Goal: Information Seeking & Learning: Find specific fact

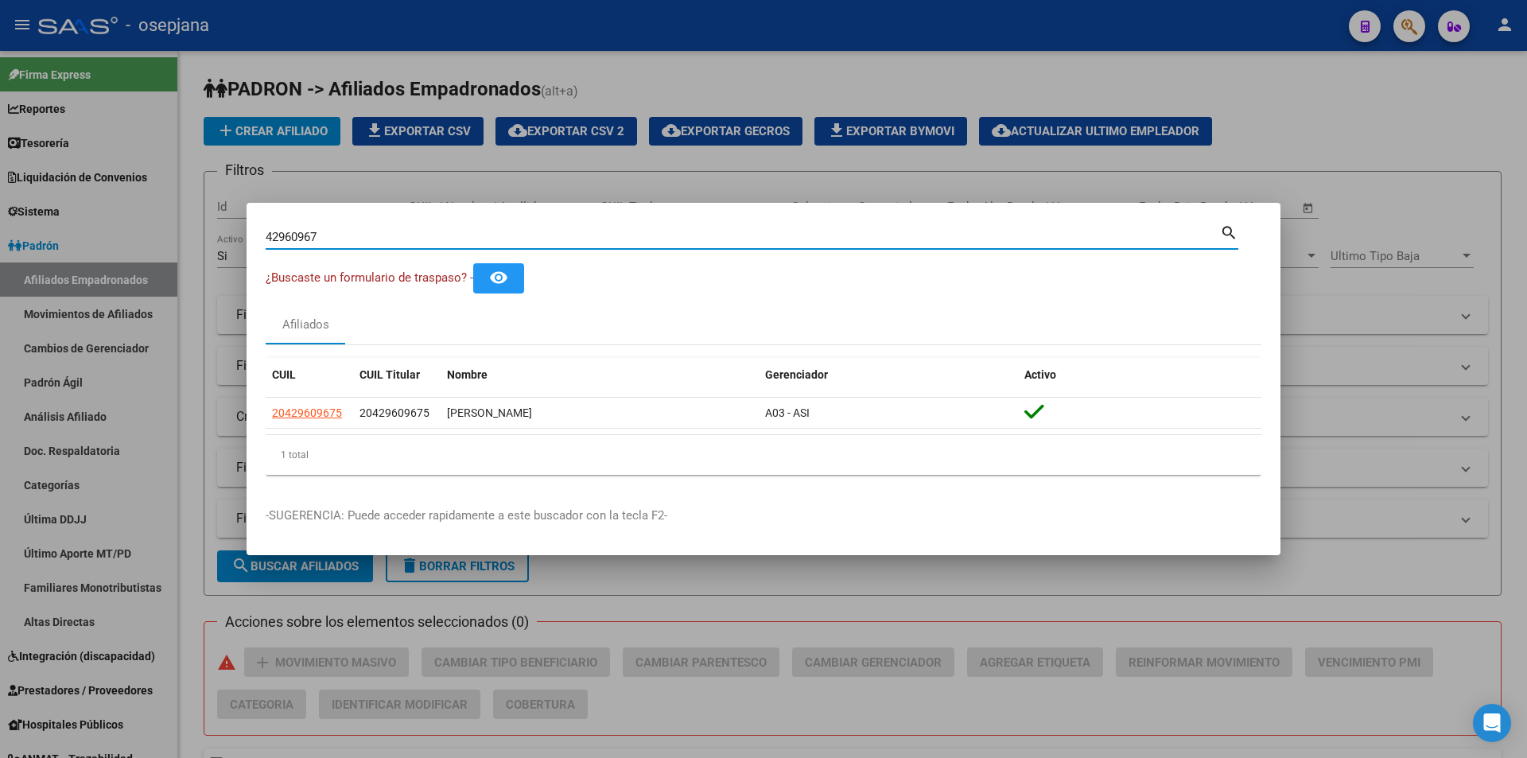
click at [190, 226] on div "42960967 Buscar (apellido, dni, cuil, nro traspaso, cuit, obra social) search ¿…" at bounding box center [763, 379] width 1527 height 758
type input "31208025"
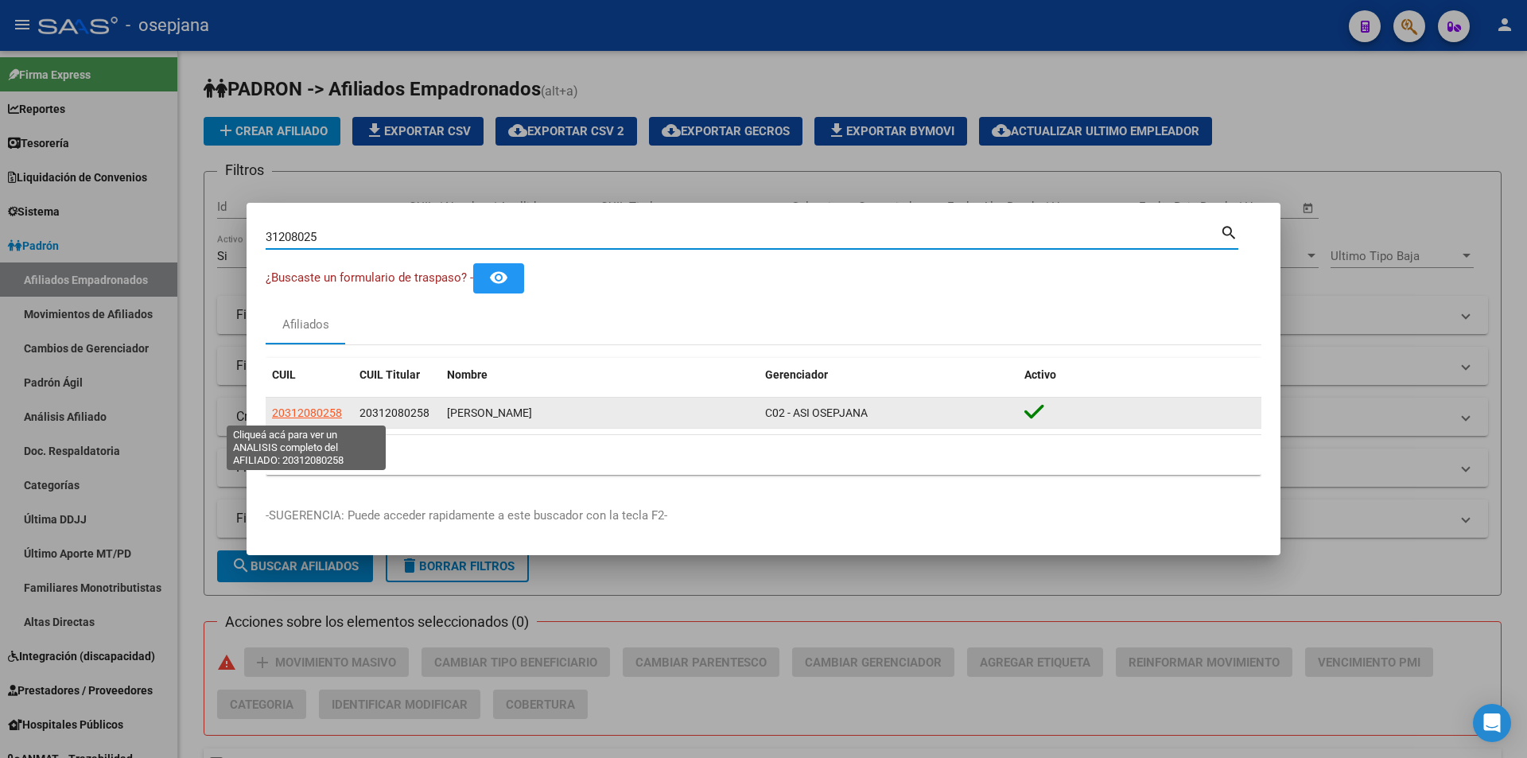
click at [340, 409] on span "20312080258" at bounding box center [307, 412] width 70 height 13
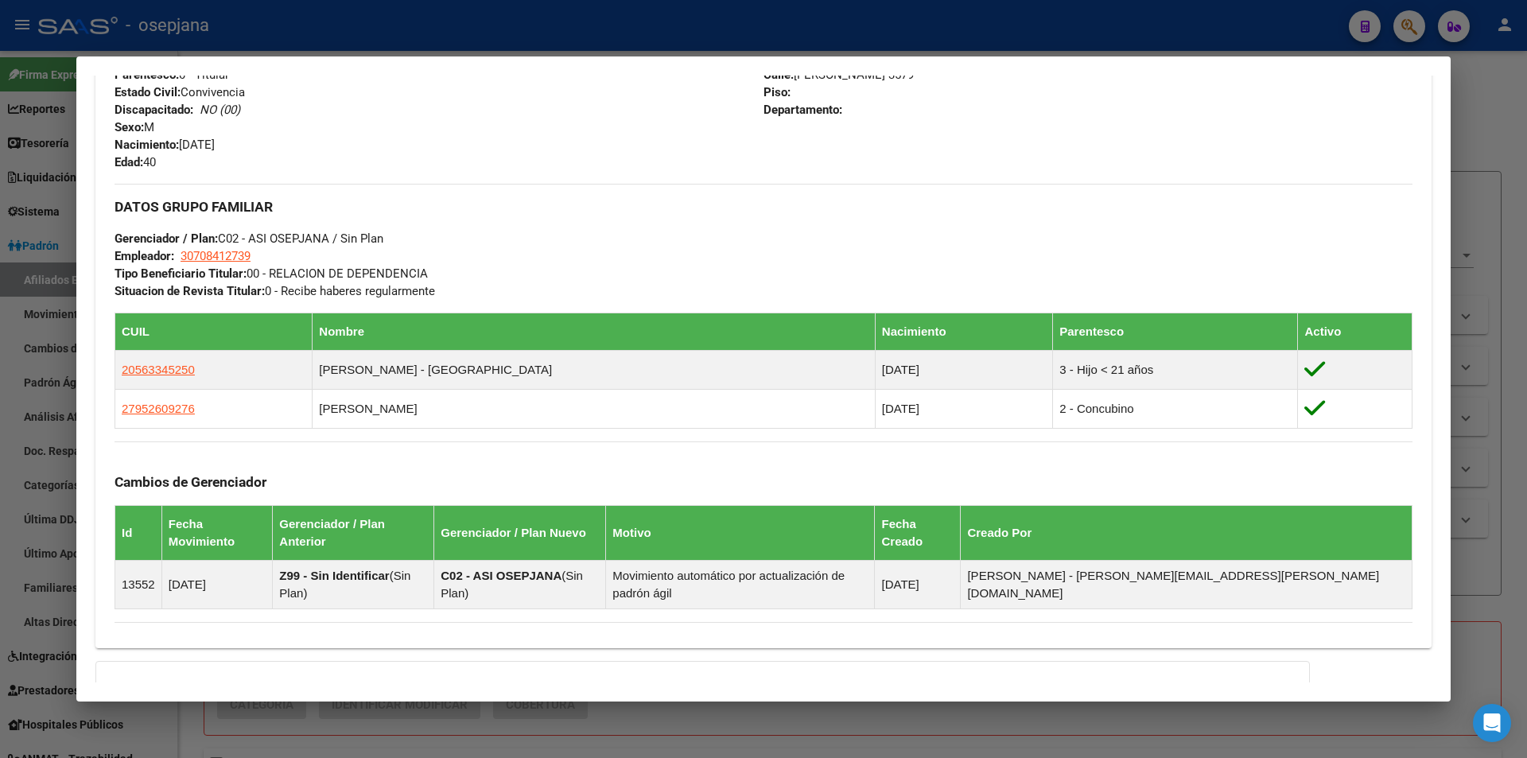
scroll to position [776, 0]
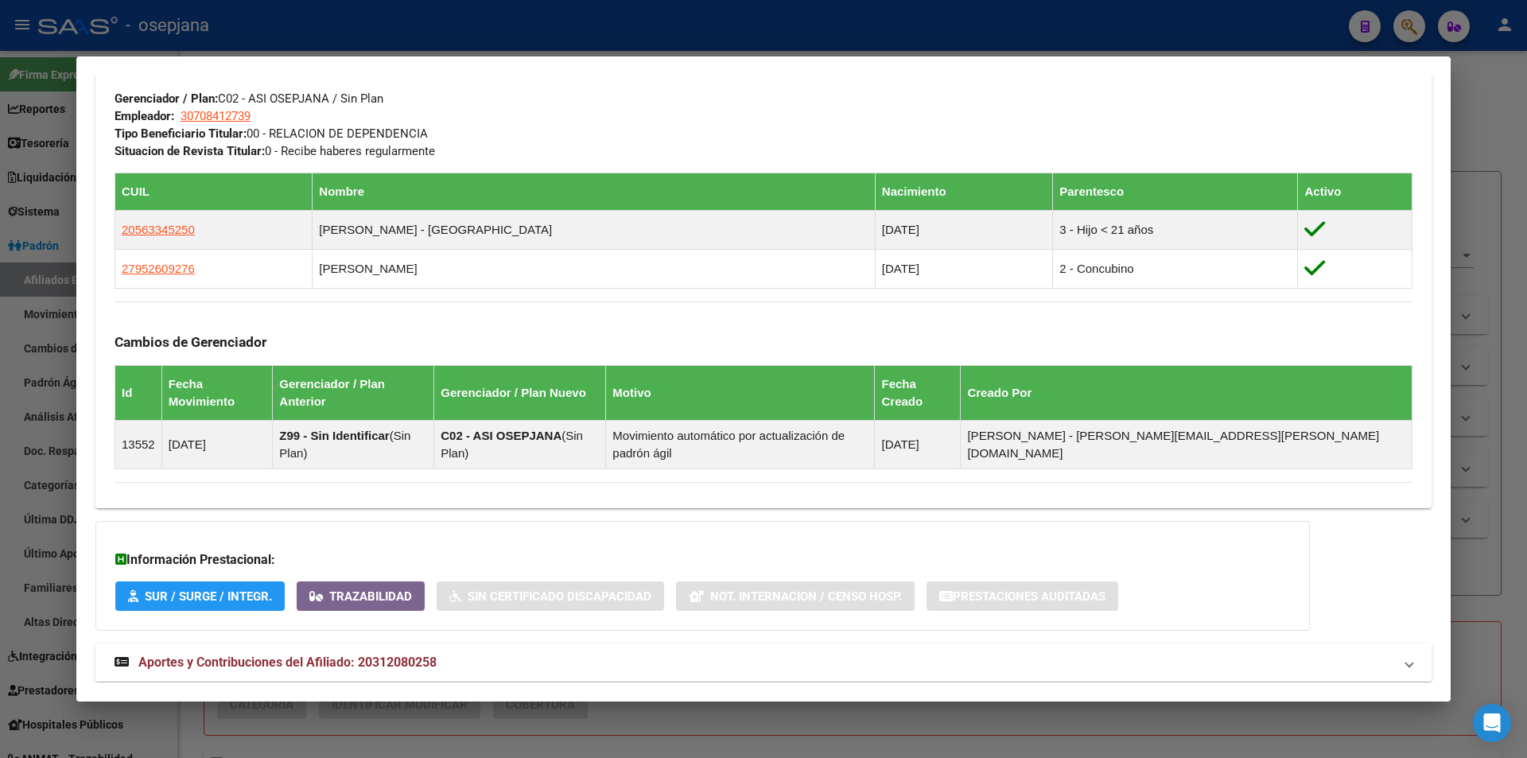
click at [339, 655] on span "Aportes y Contribuciones del Afiliado: 20312080258" at bounding box center [287, 662] width 298 height 15
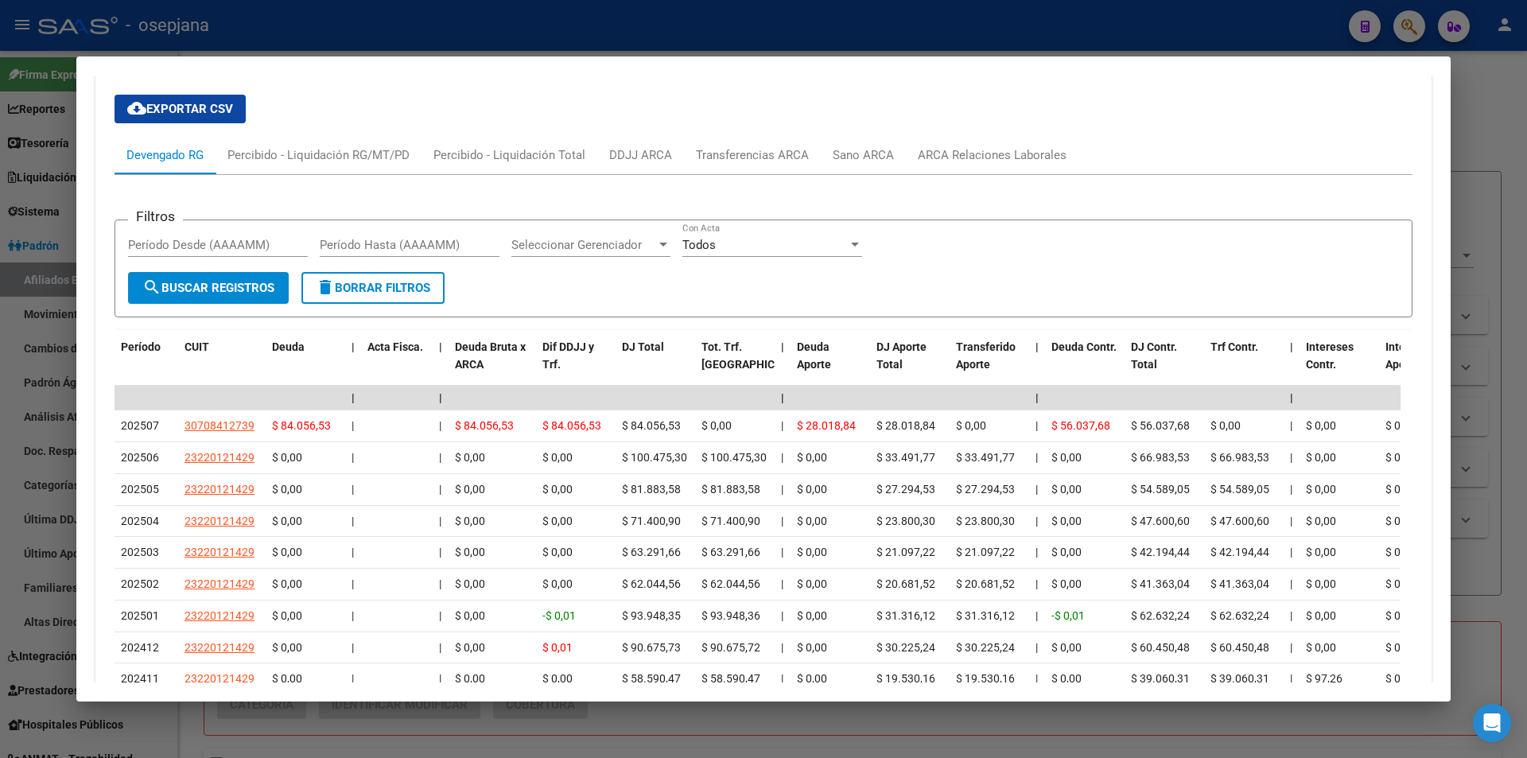
scroll to position [1563, 0]
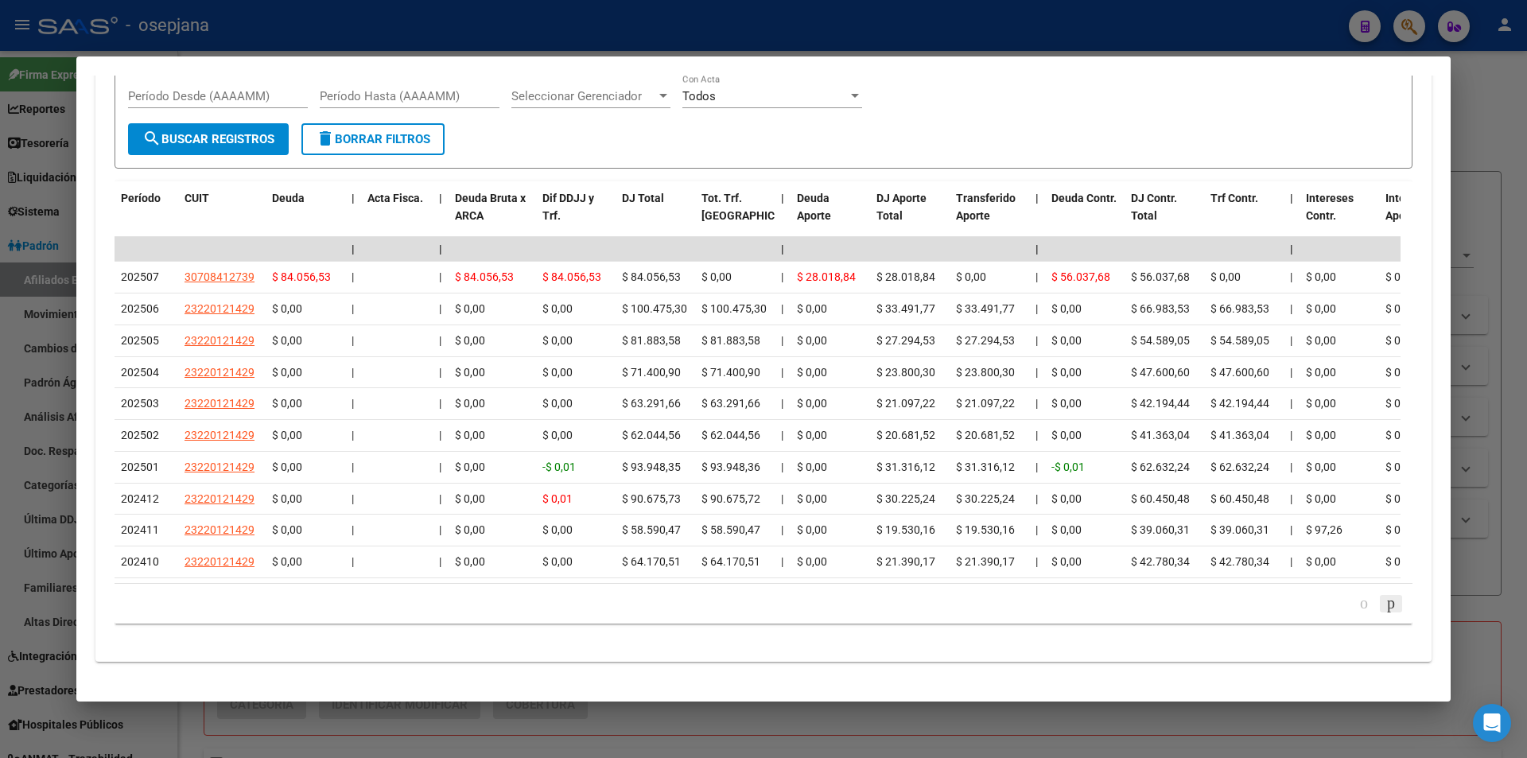
click at [1385, 597] on icon "go to next page" at bounding box center [1391, 602] width 13 height 19
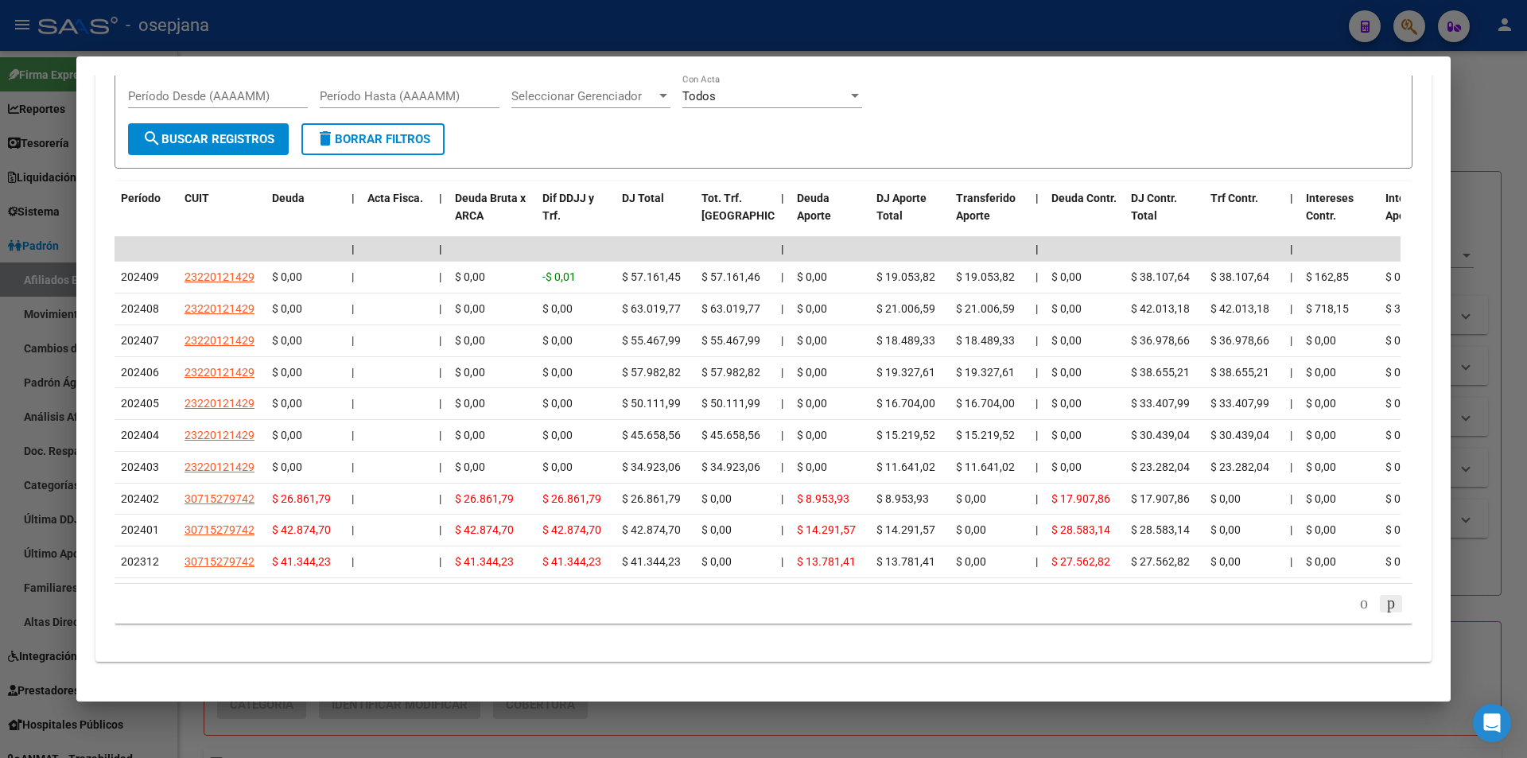
click at [1385, 597] on icon "go to next page" at bounding box center [1391, 602] width 13 height 19
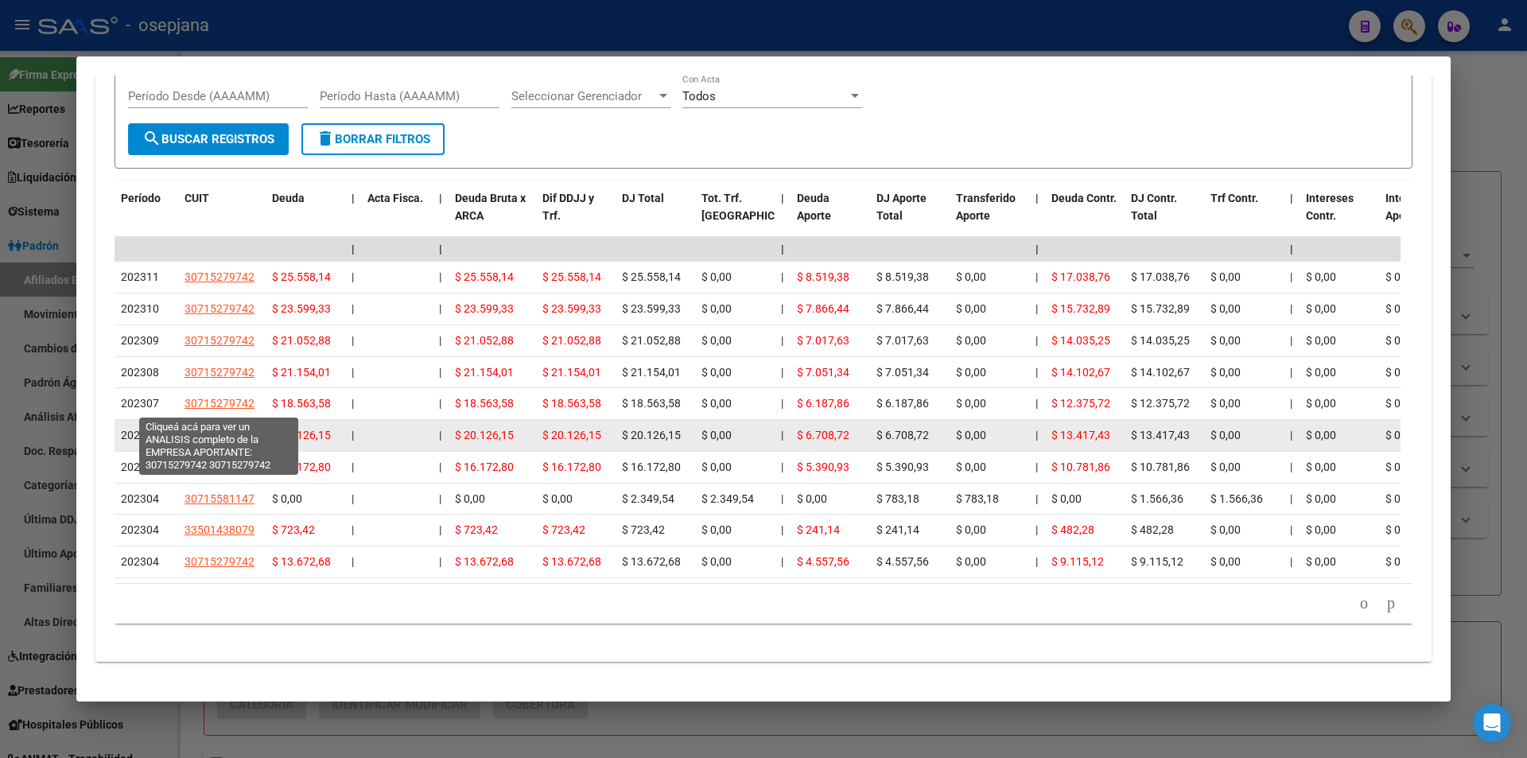
click at [214, 429] on span "30715279742" at bounding box center [220, 435] width 70 height 13
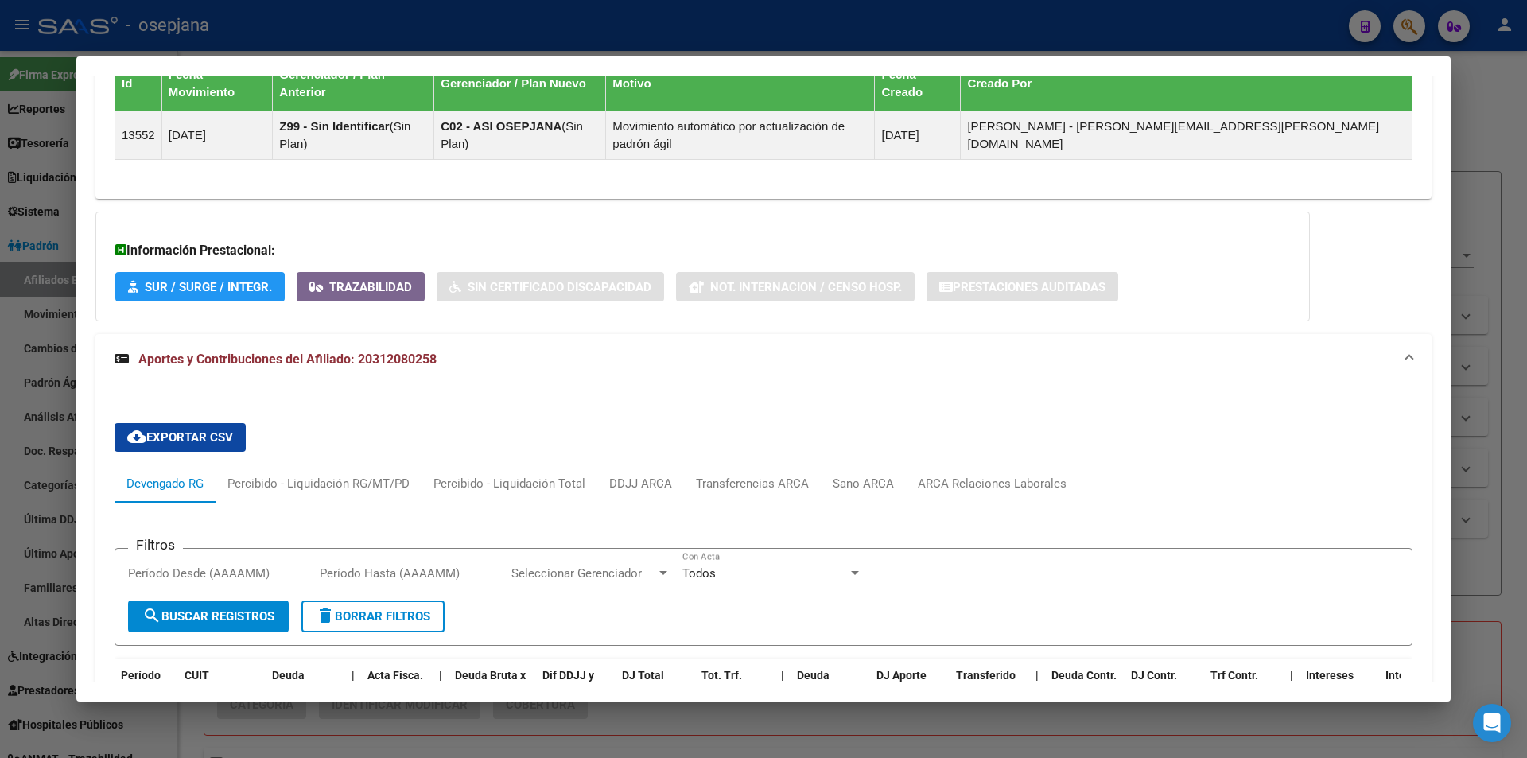
scroll to position [1484, 0]
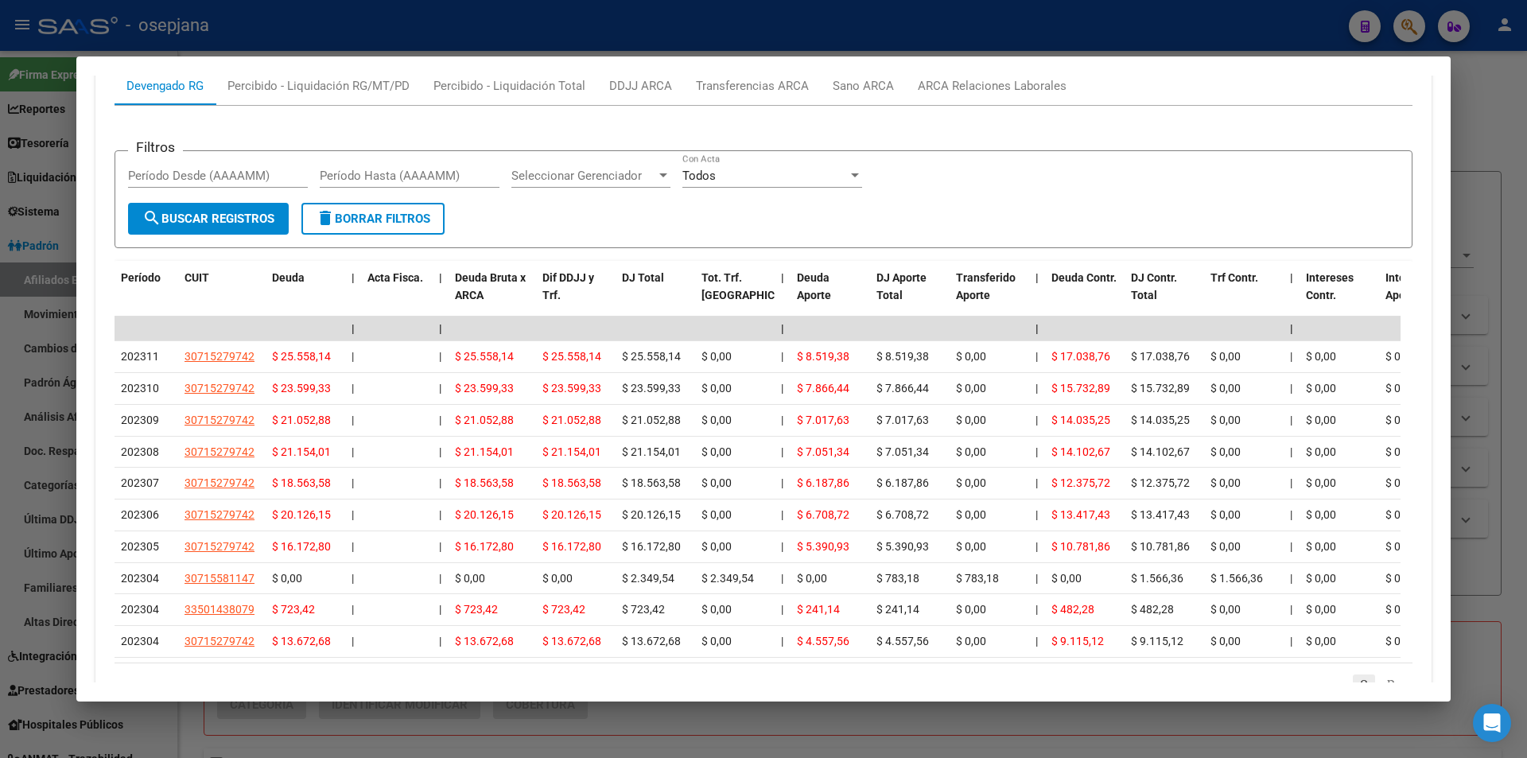
click at [1358, 673] on icon "go to previous page" at bounding box center [1364, 682] width 13 height 19
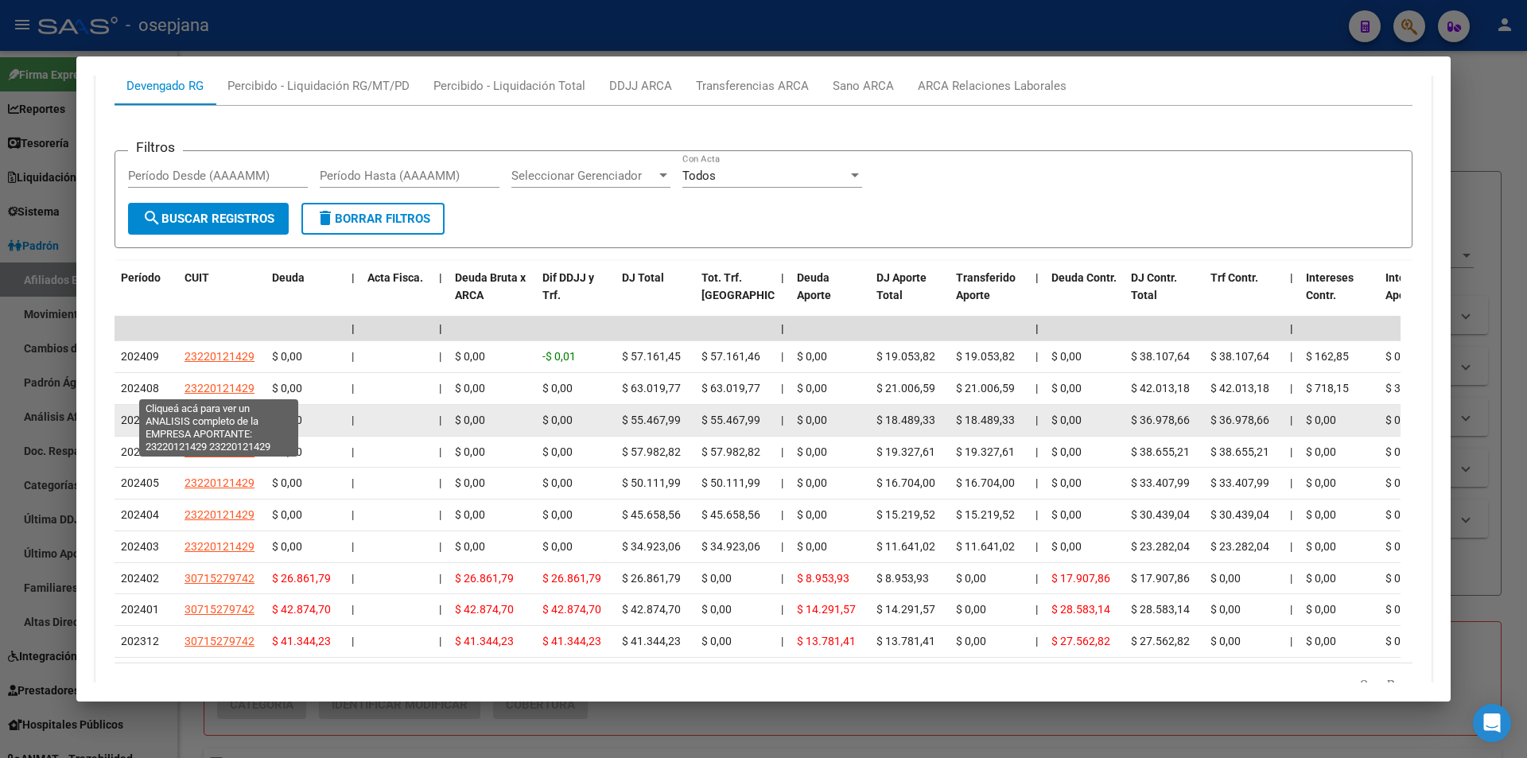
click at [218, 414] on span "23220121429" at bounding box center [220, 420] width 70 height 13
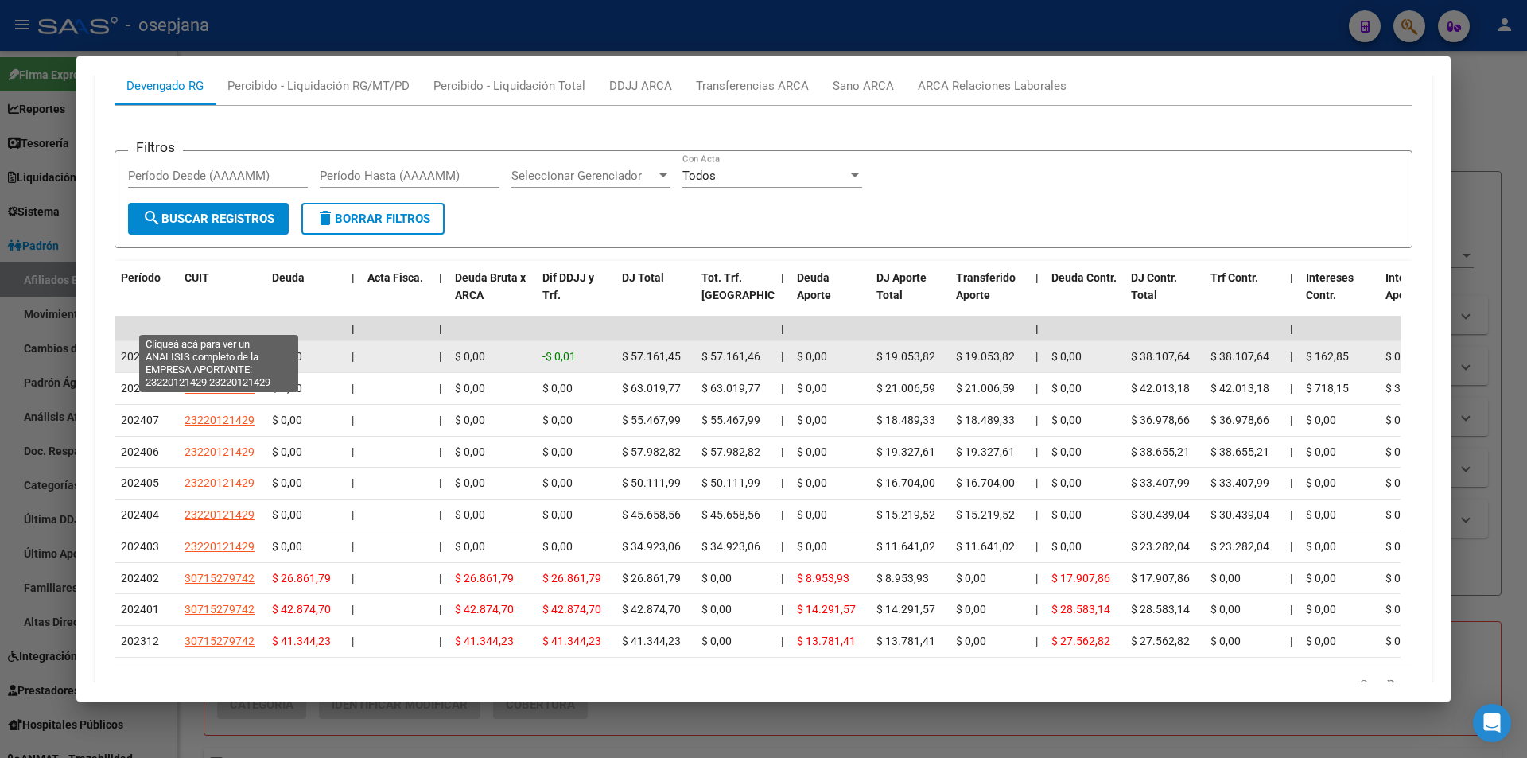
click at [239, 350] on span "23220121429" at bounding box center [220, 356] width 70 height 13
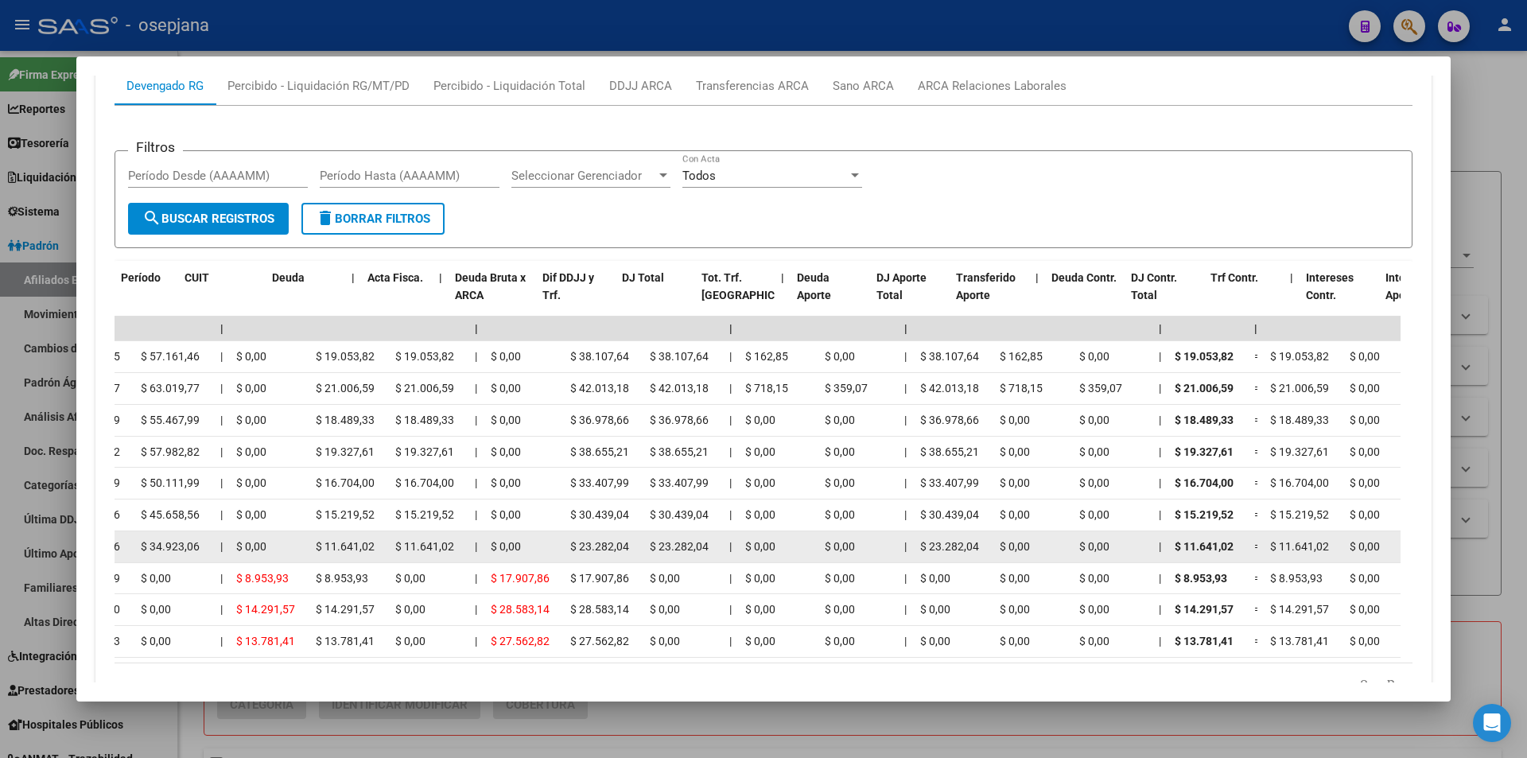
scroll to position [0, 0]
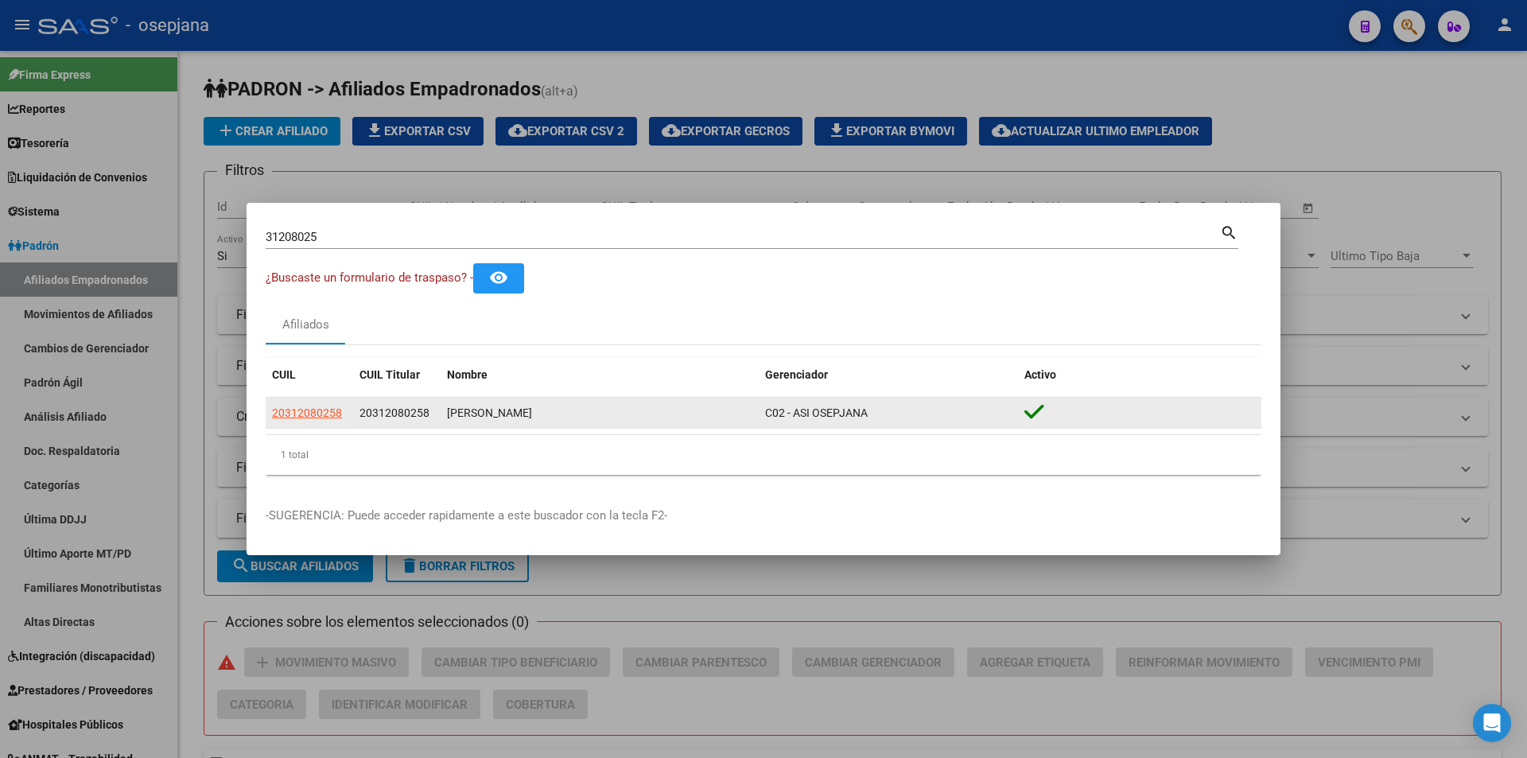
click at [342, 410] on div "20312080258" at bounding box center [309, 413] width 75 height 18
click at [322, 421] on app-link-go-to "20312080258" at bounding box center [307, 413] width 70 height 18
click at [328, 413] on span "20312080258" at bounding box center [307, 412] width 70 height 13
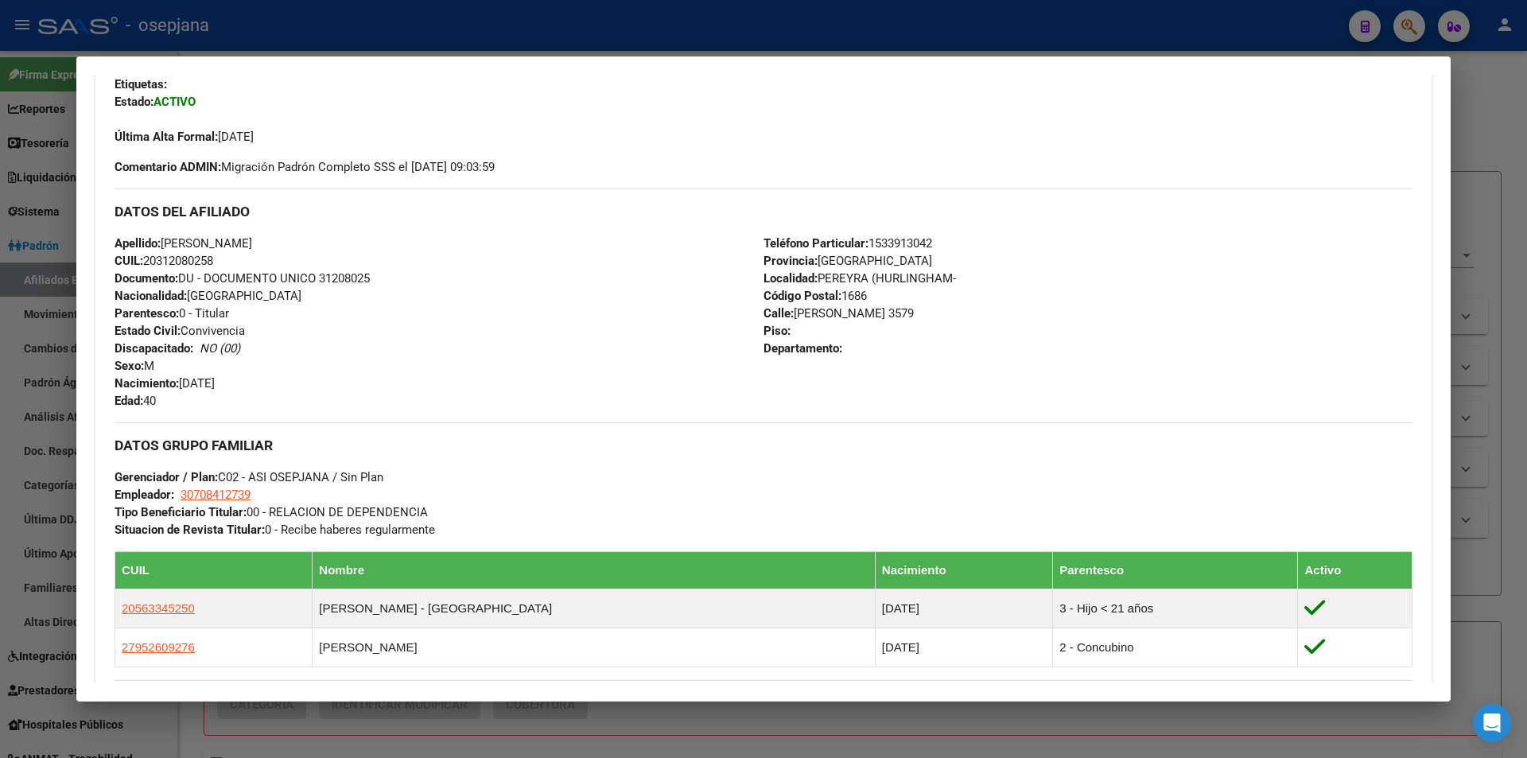
scroll to position [776, 0]
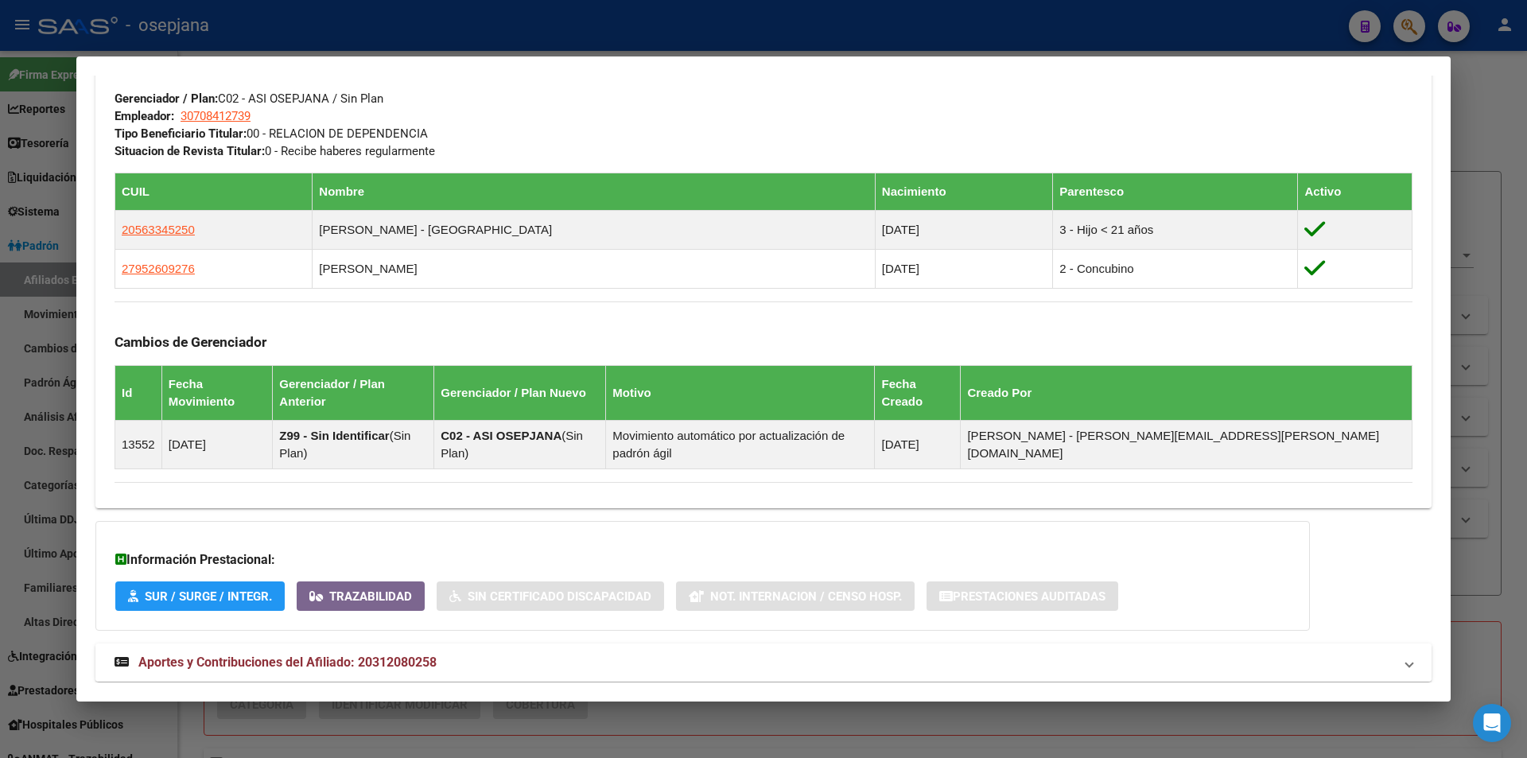
click at [299, 655] on span "Aportes y Contribuciones del Afiliado: 20312080258" at bounding box center [287, 662] width 298 height 15
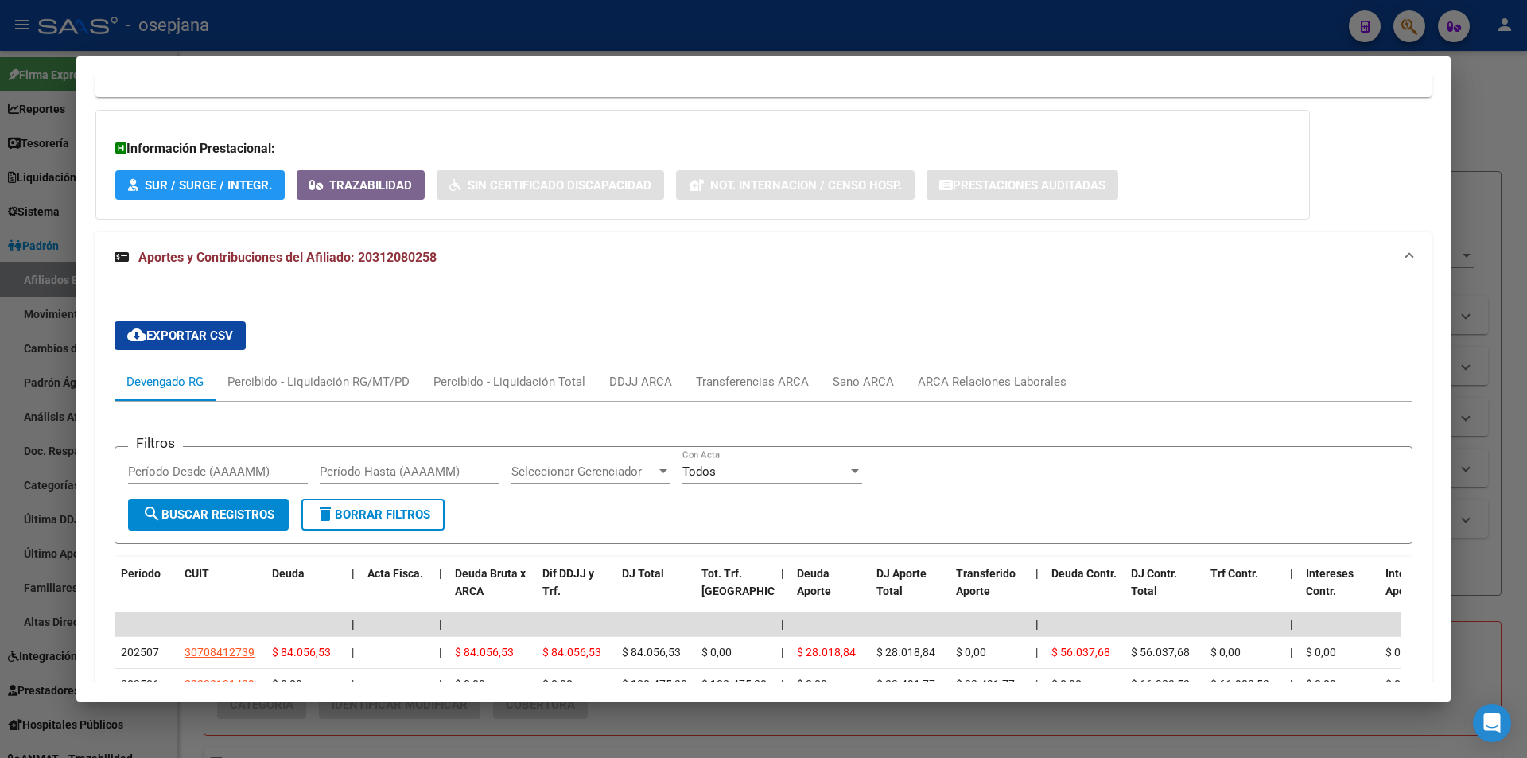
scroll to position [1347, 0]
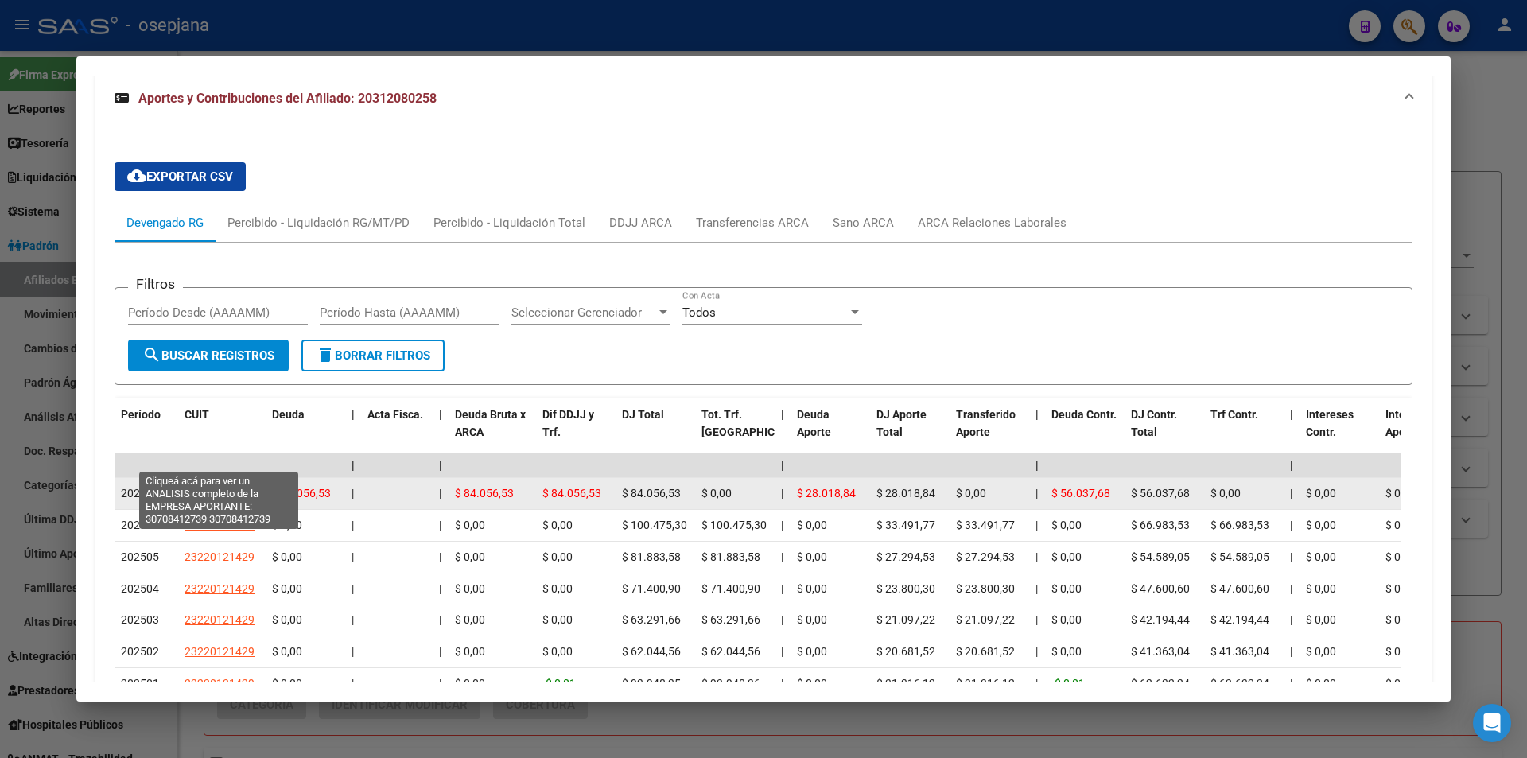
click at [231, 487] on span "30708412739" at bounding box center [220, 493] width 70 height 13
type textarea "30708412739"
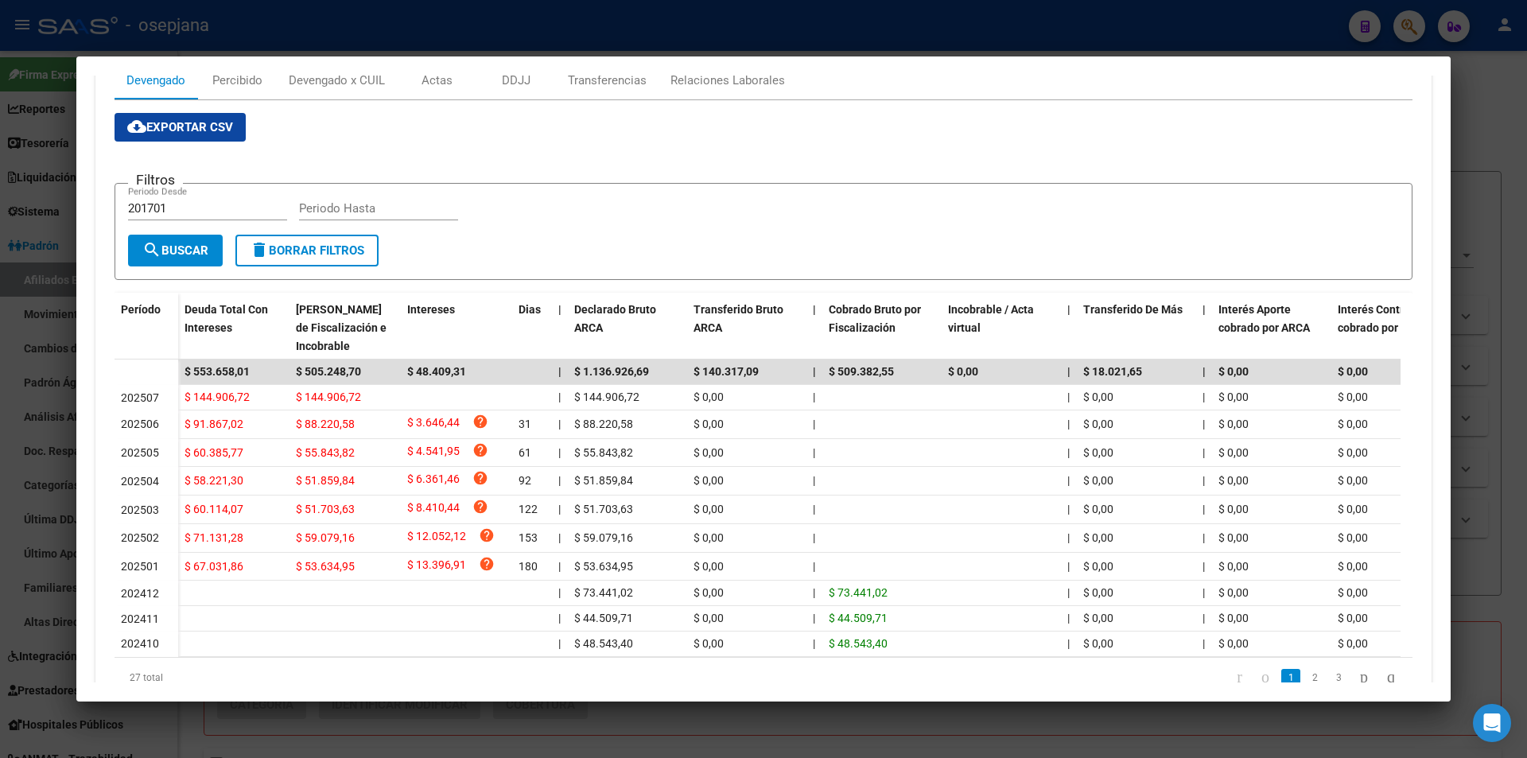
scroll to position [313, 0]
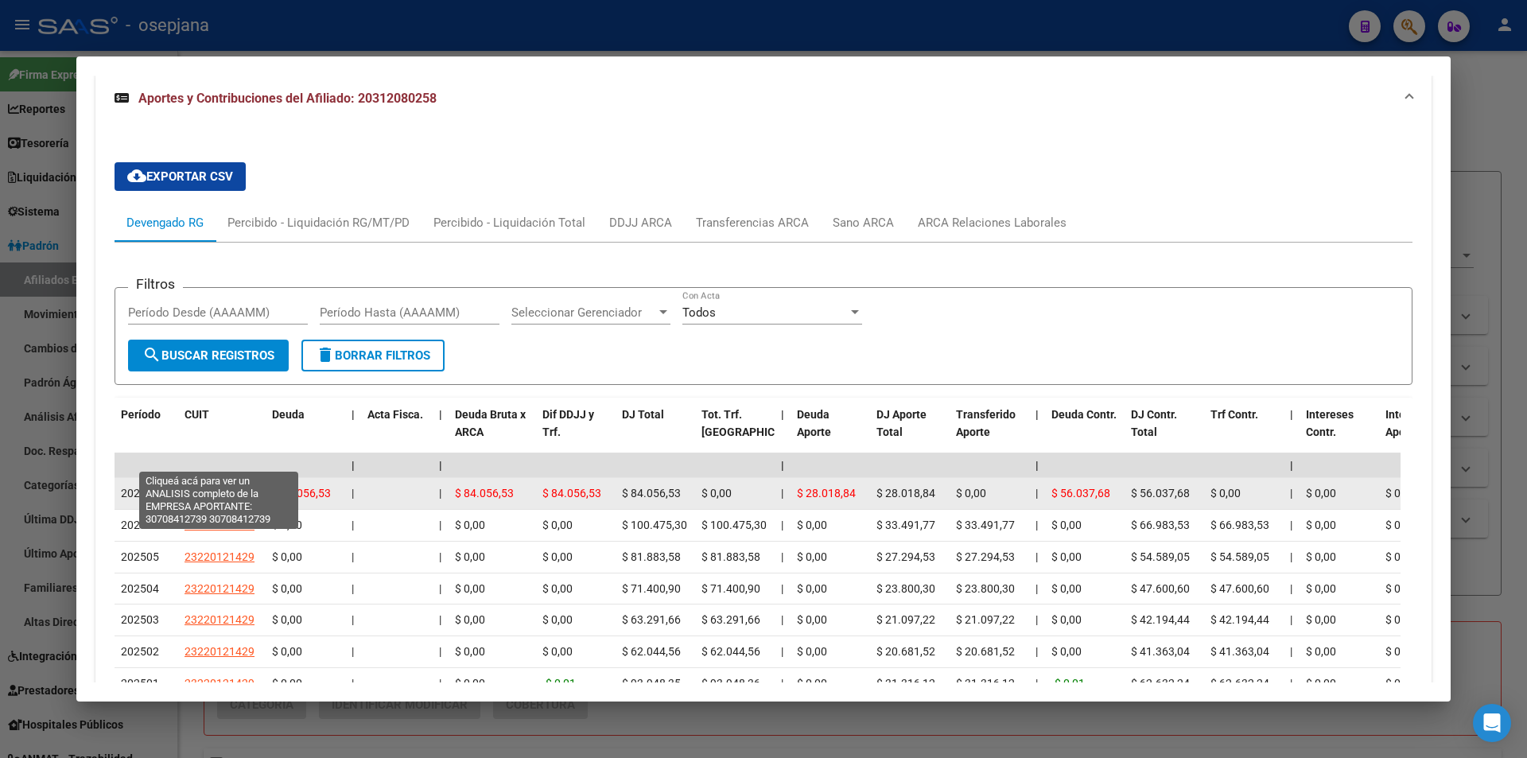
click at [216, 487] on span "30708412739" at bounding box center [220, 493] width 70 height 13
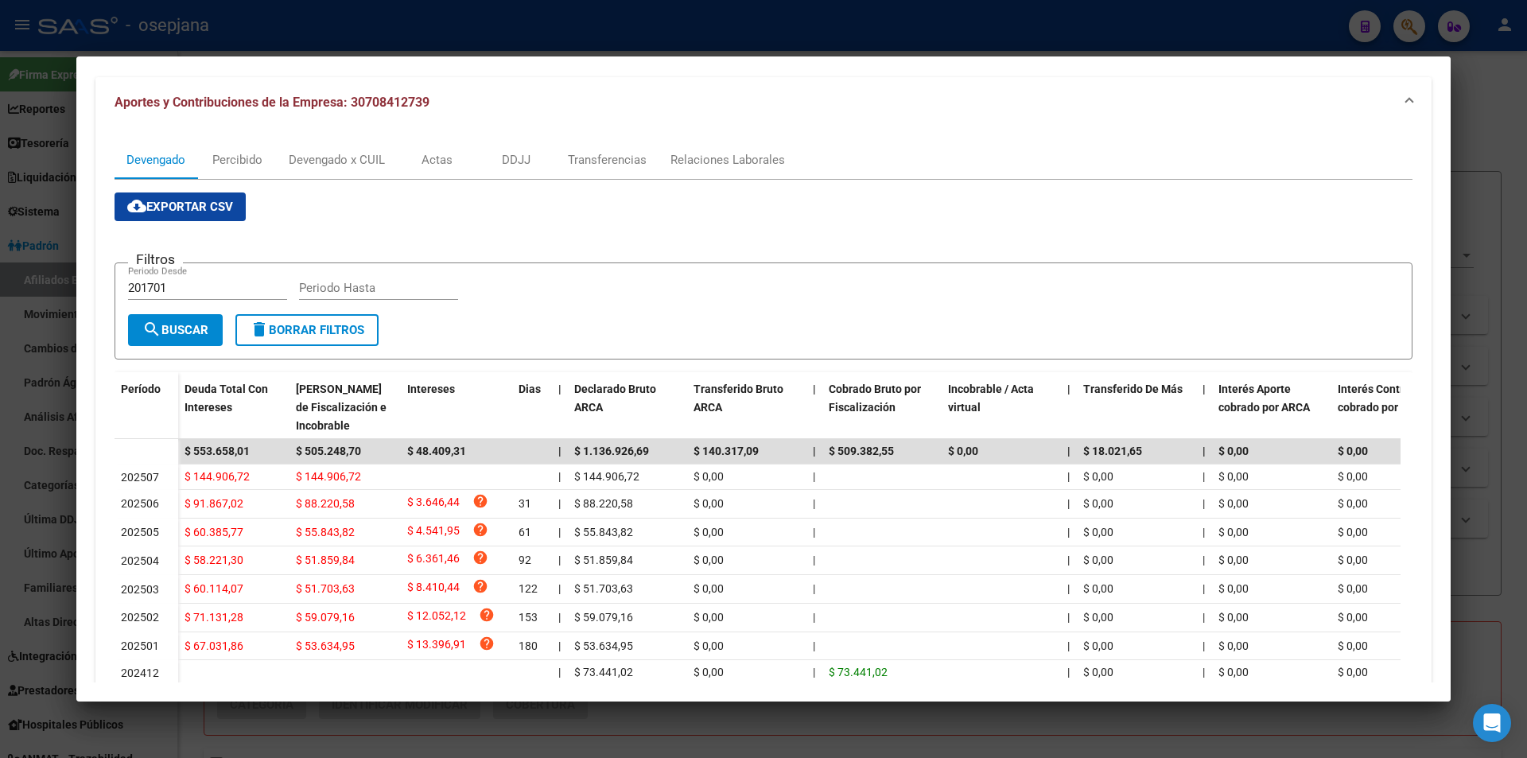
scroll to position [80, 0]
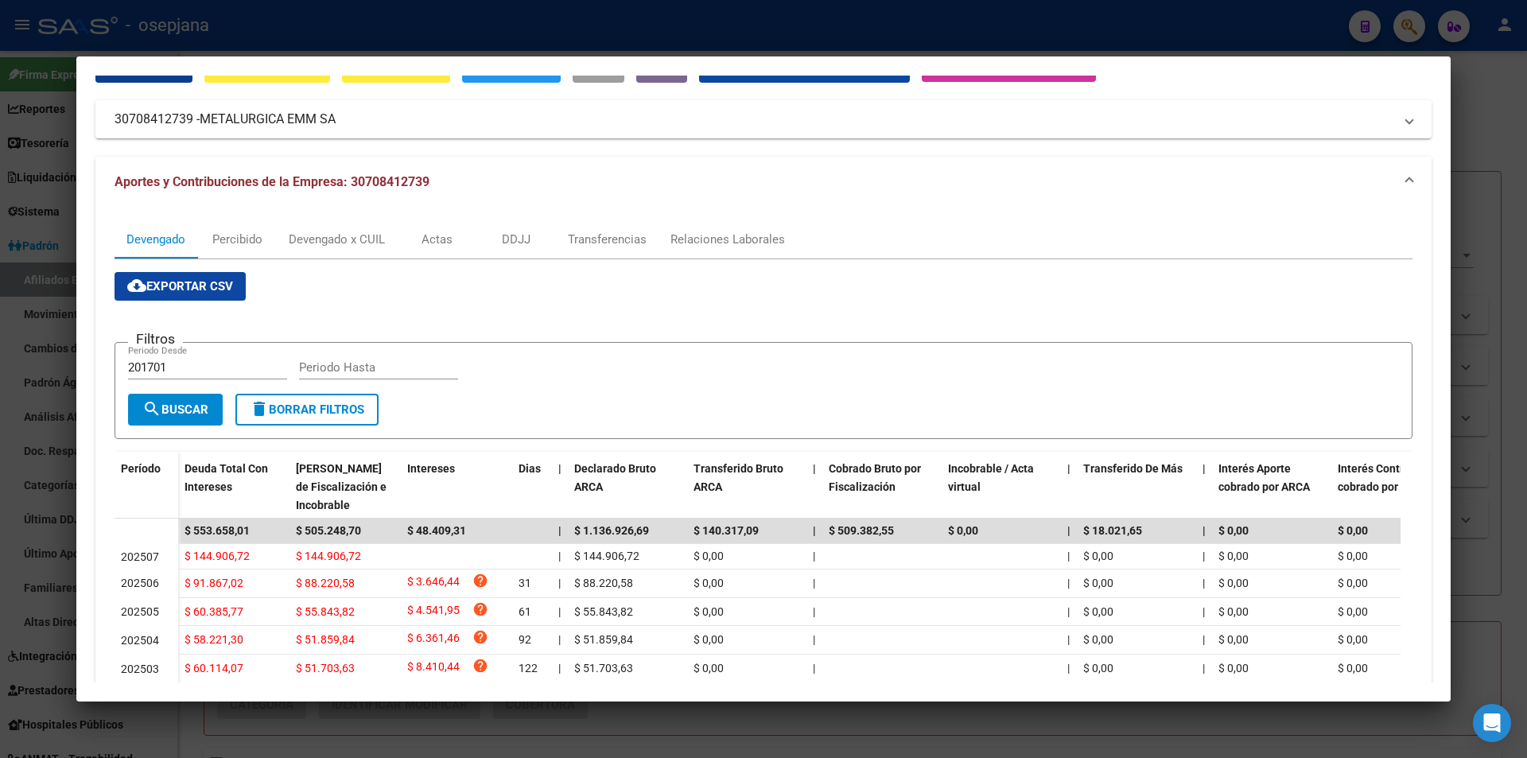
click at [434, 157] on mat-expansion-panel-header "Aportes y Contribuciones de la Empresa: 30708412739" at bounding box center [763, 182] width 1336 height 51
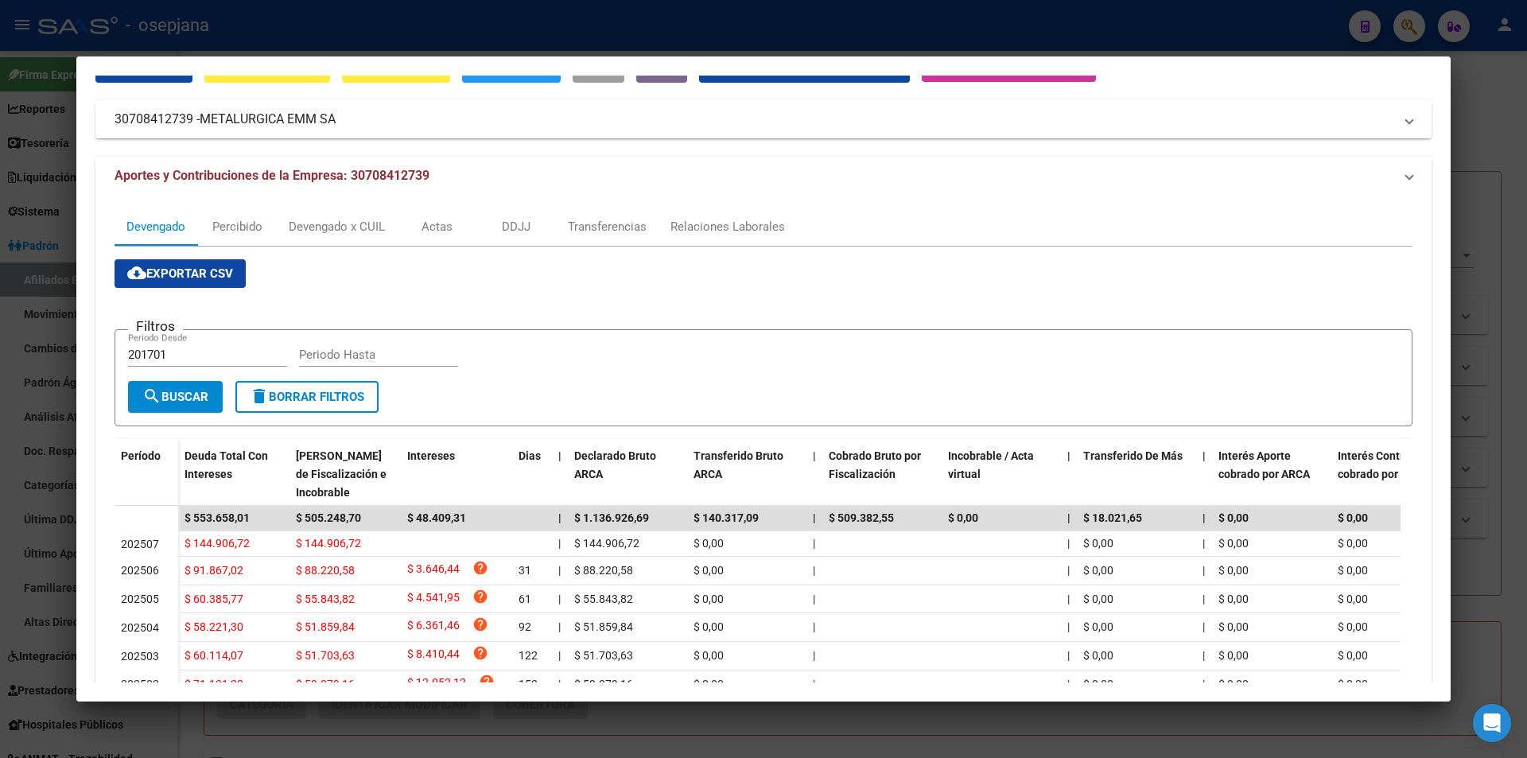
scroll to position [0, 0]
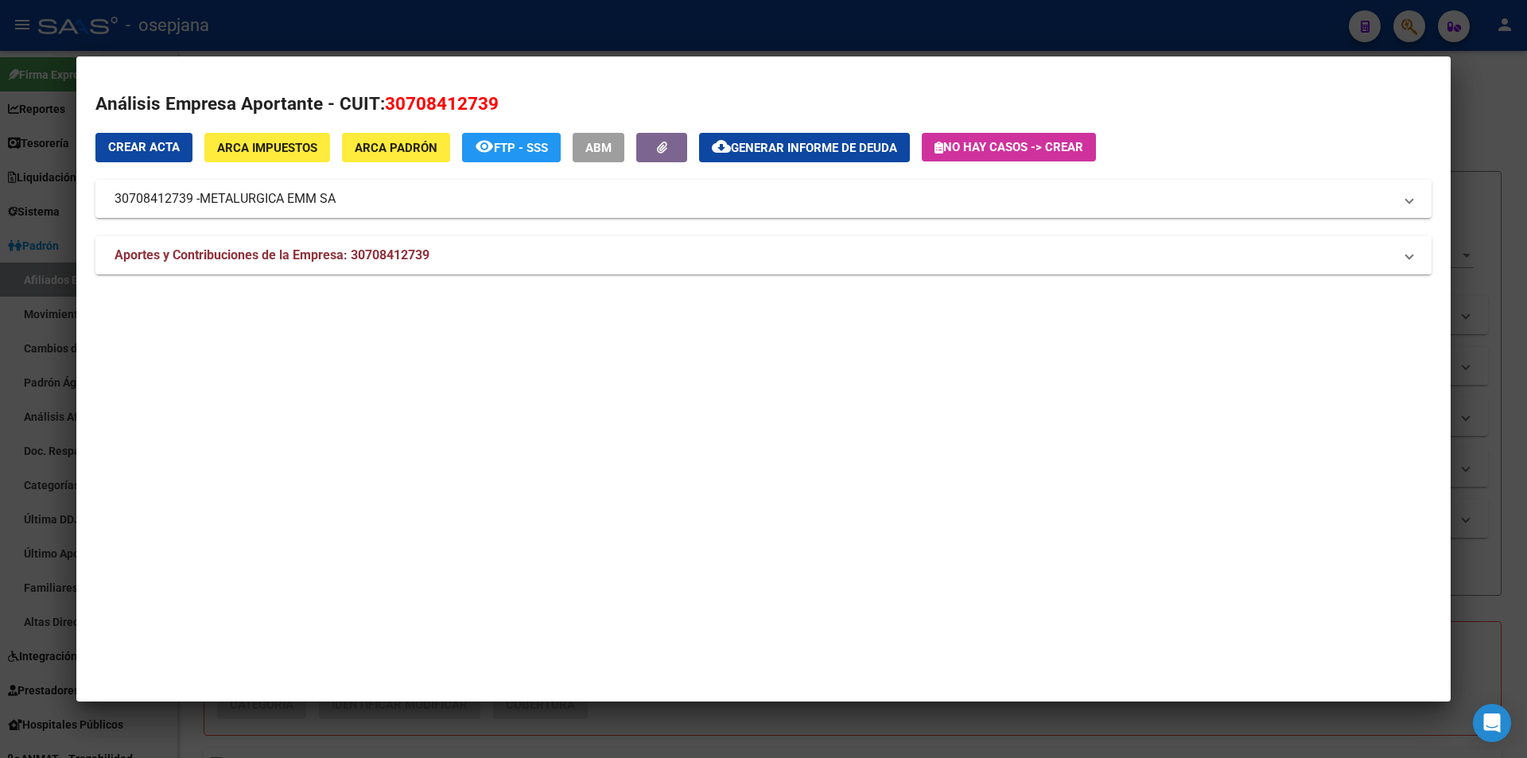
click at [439, 258] on mat-panel-title "Aportes y Contribuciones de la Empresa: 30708412739" at bounding box center [754, 255] width 1279 height 19
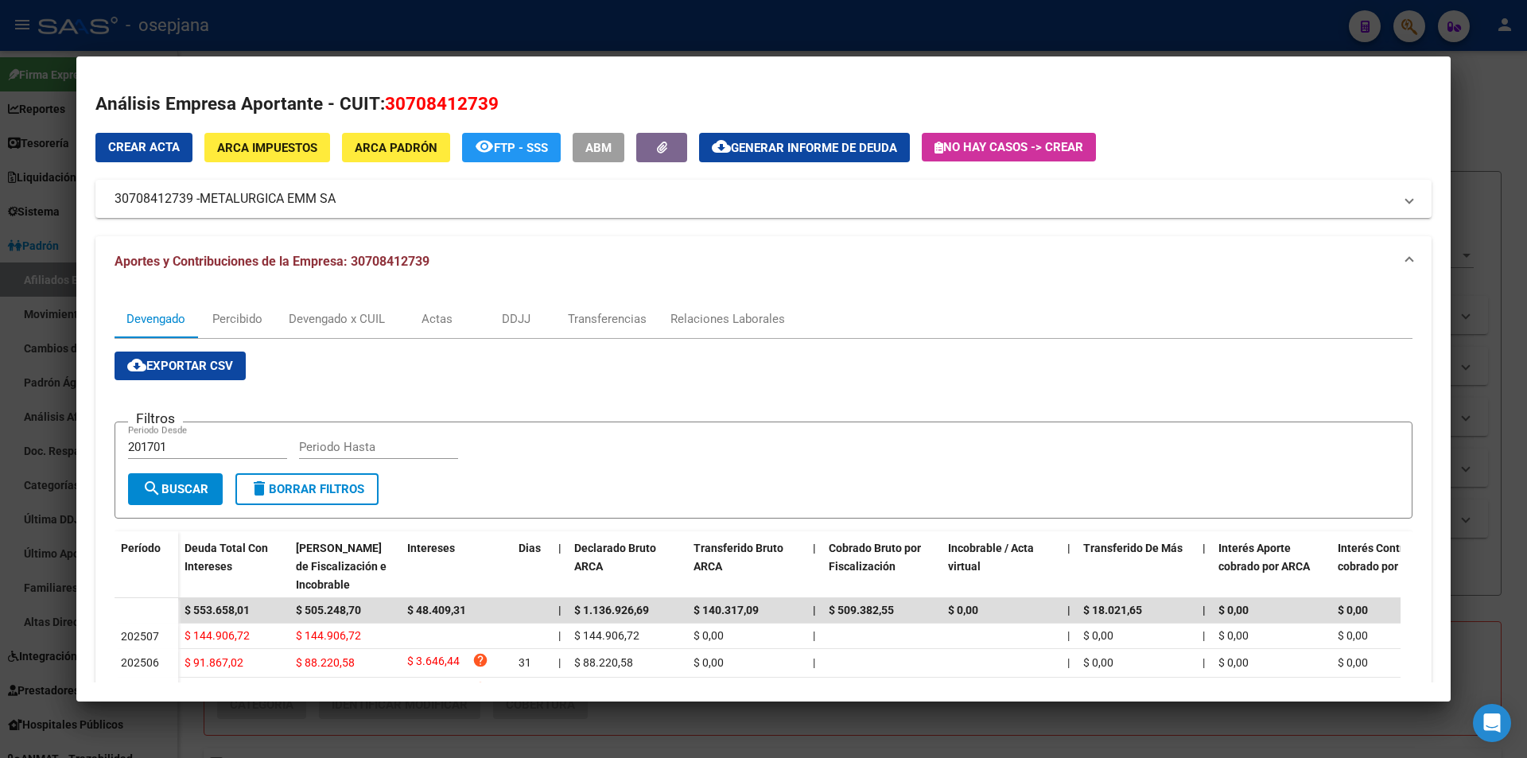
click at [433, 344] on div "cloud_download Exportar CSV Filtros 201701 Periodo Desde Periodo Hasta search B…" at bounding box center [764, 644] width 1298 height 610
click at [440, 326] on div "Actas" at bounding box center [437, 318] width 31 height 17
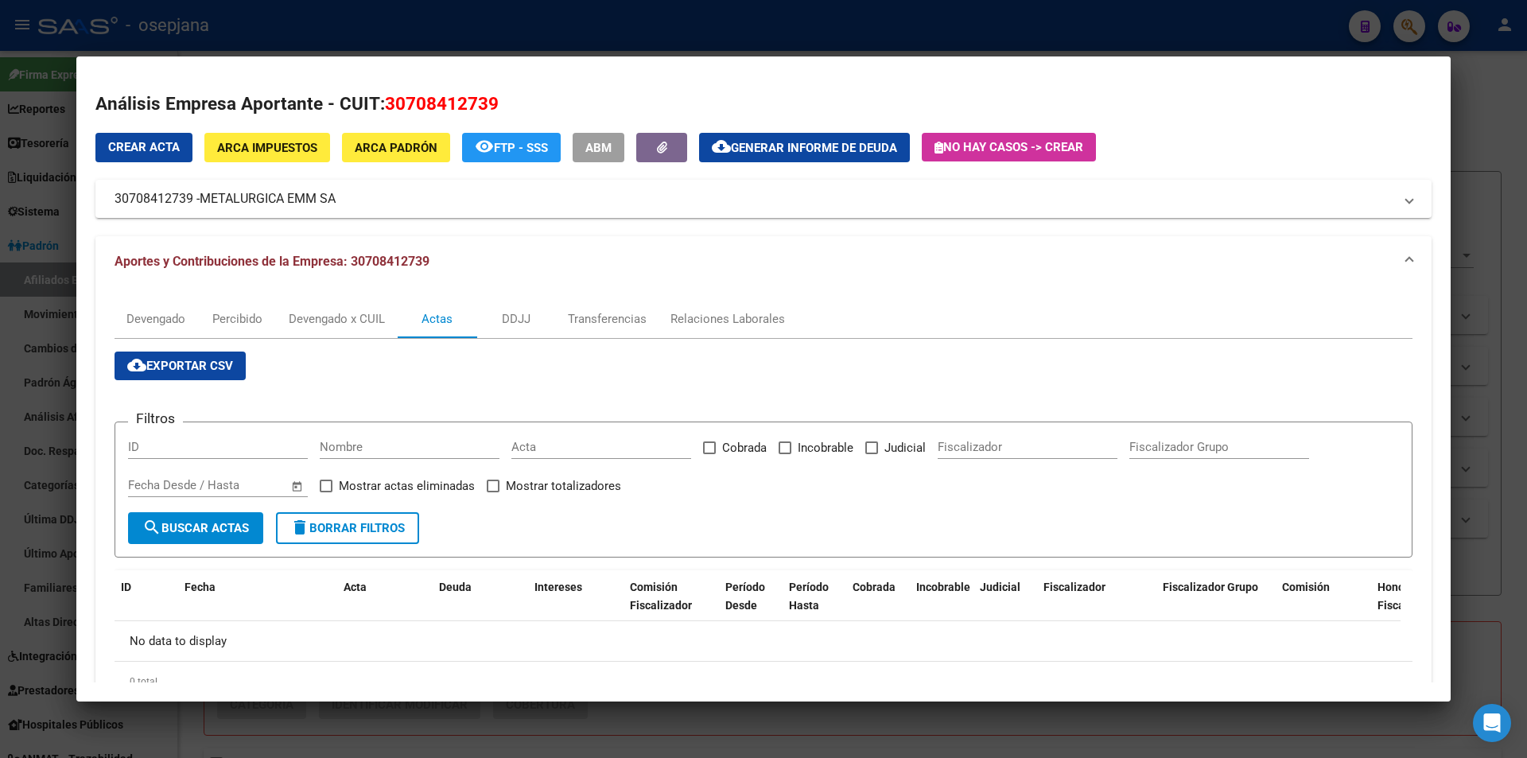
scroll to position [63, 0]
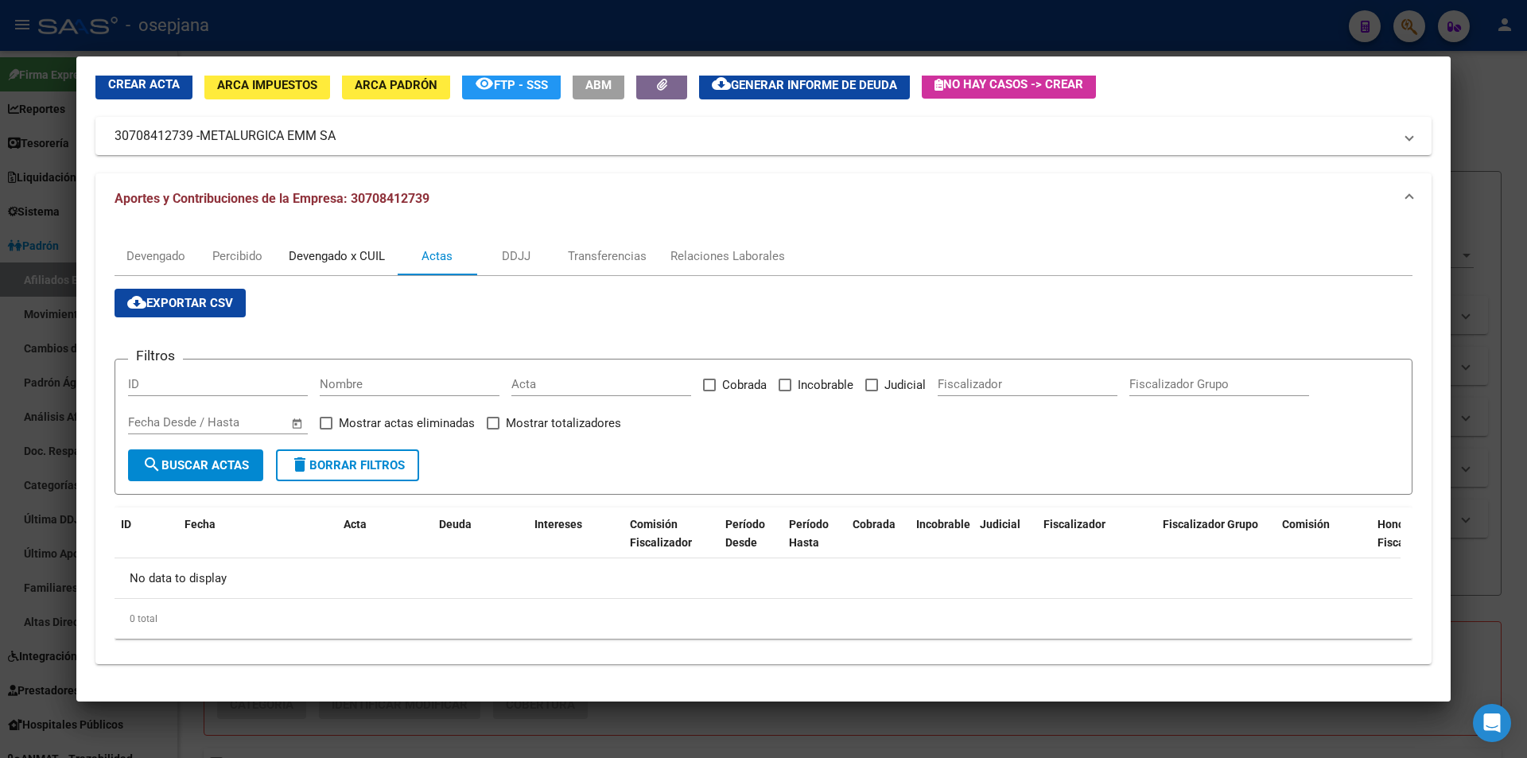
click at [334, 249] on div "Devengado x CUIL" at bounding box center [337, 255] width 96 height 17
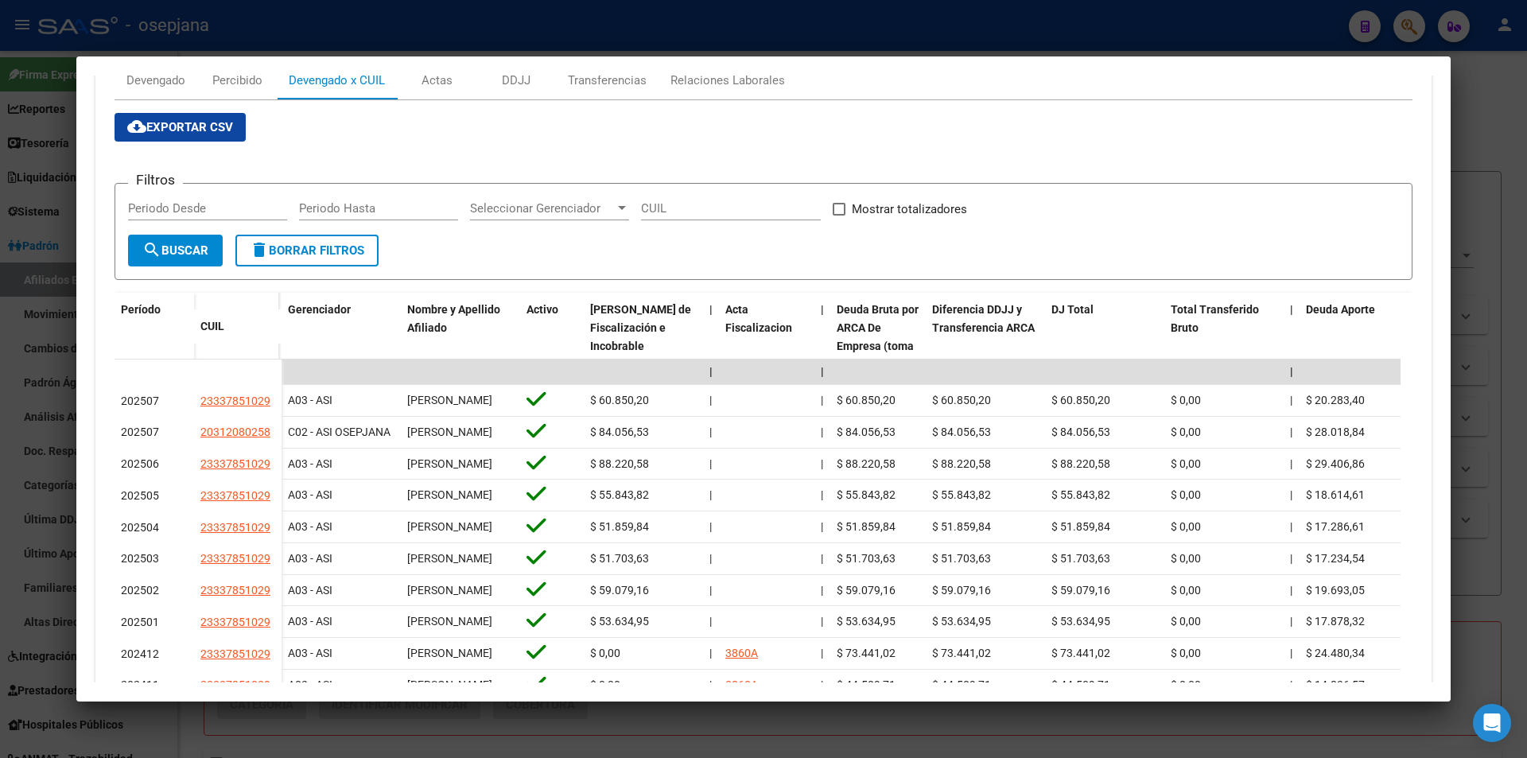
scroll to position [80, 0]
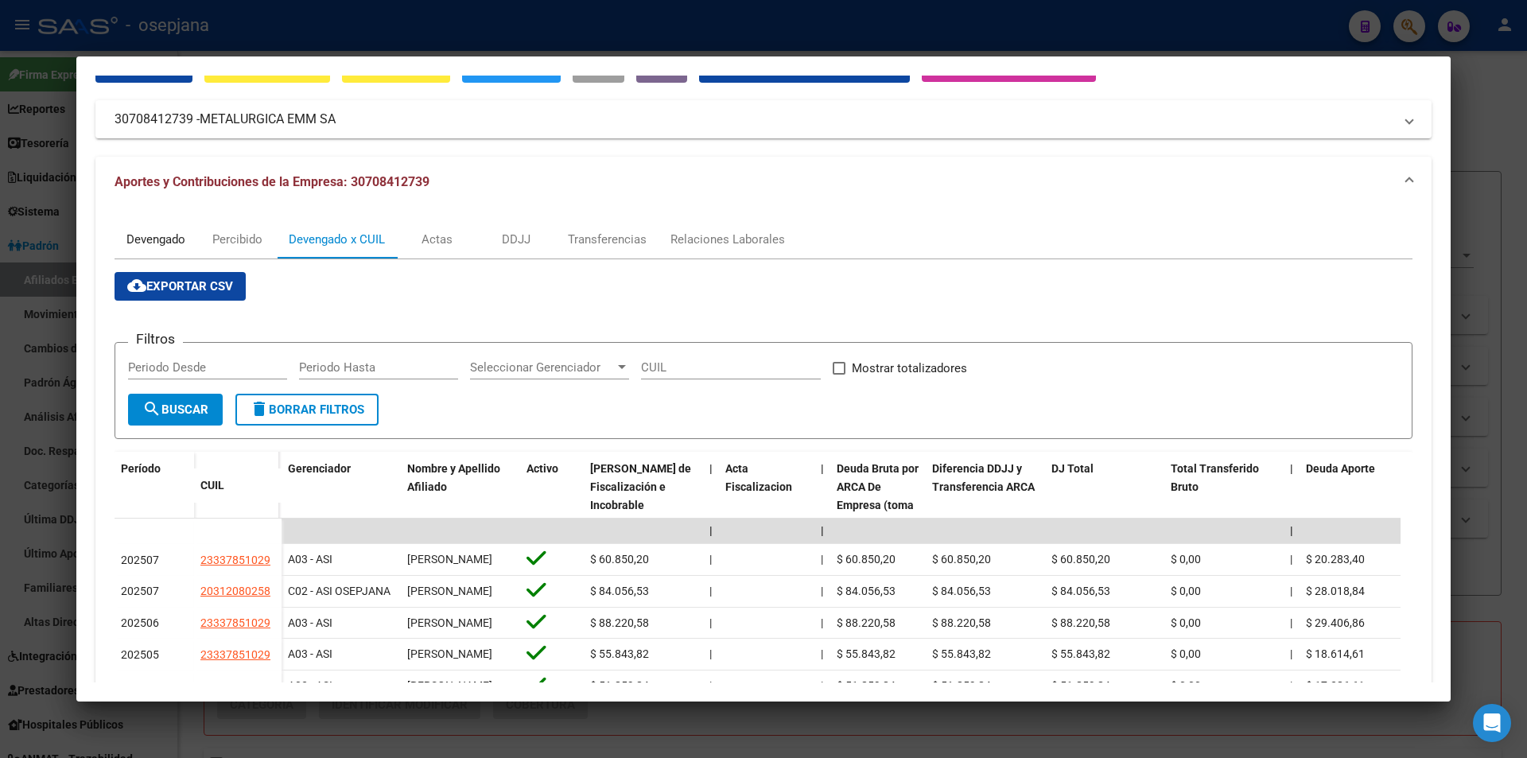
click at [156, 222] on div "Devengado" at bounding box center [156, 239] width 83 height 38
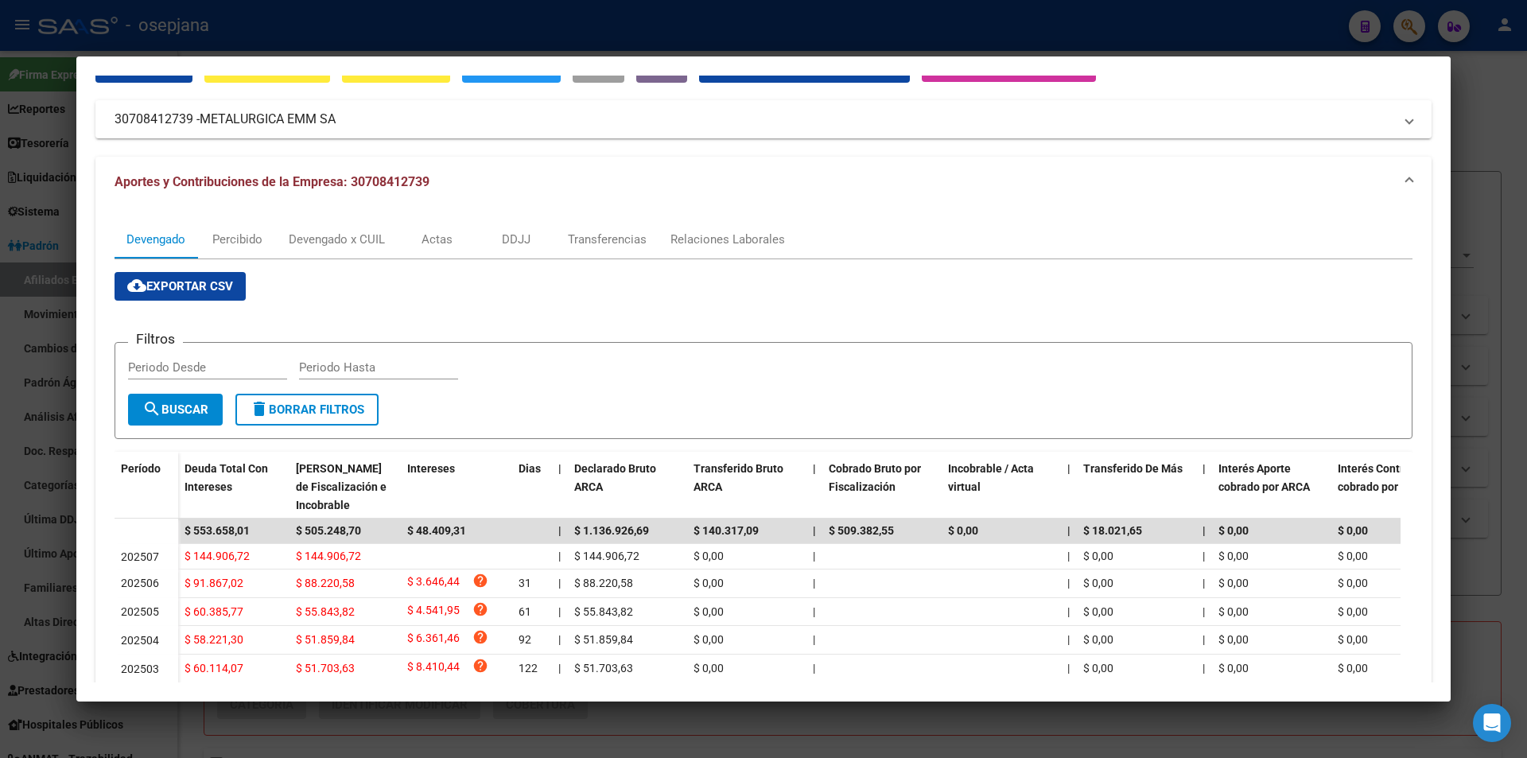
scroll to position [239, 0]
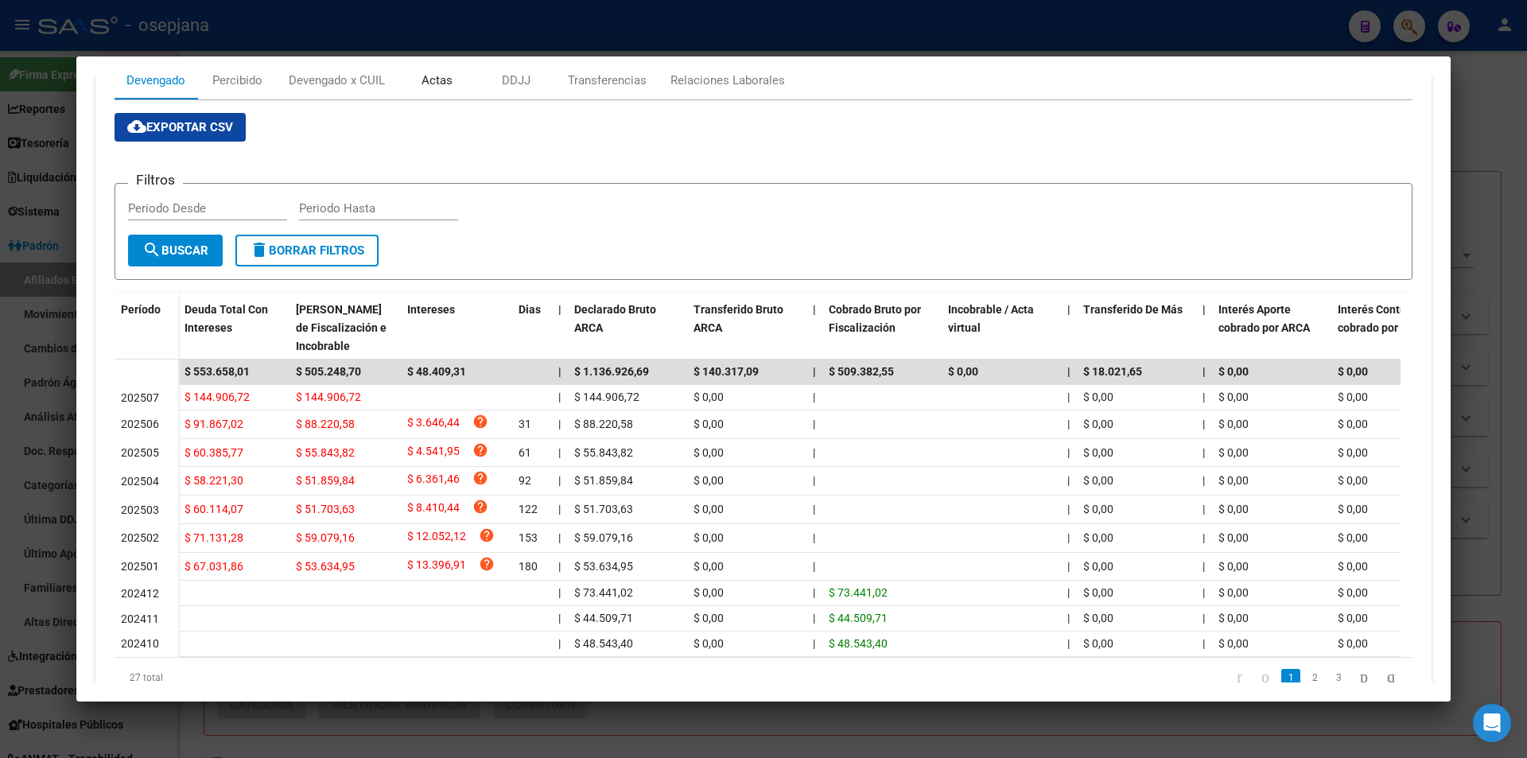
click at [439, 82] on div "Actas" at bounding box center [437, 80] width 31 height 17
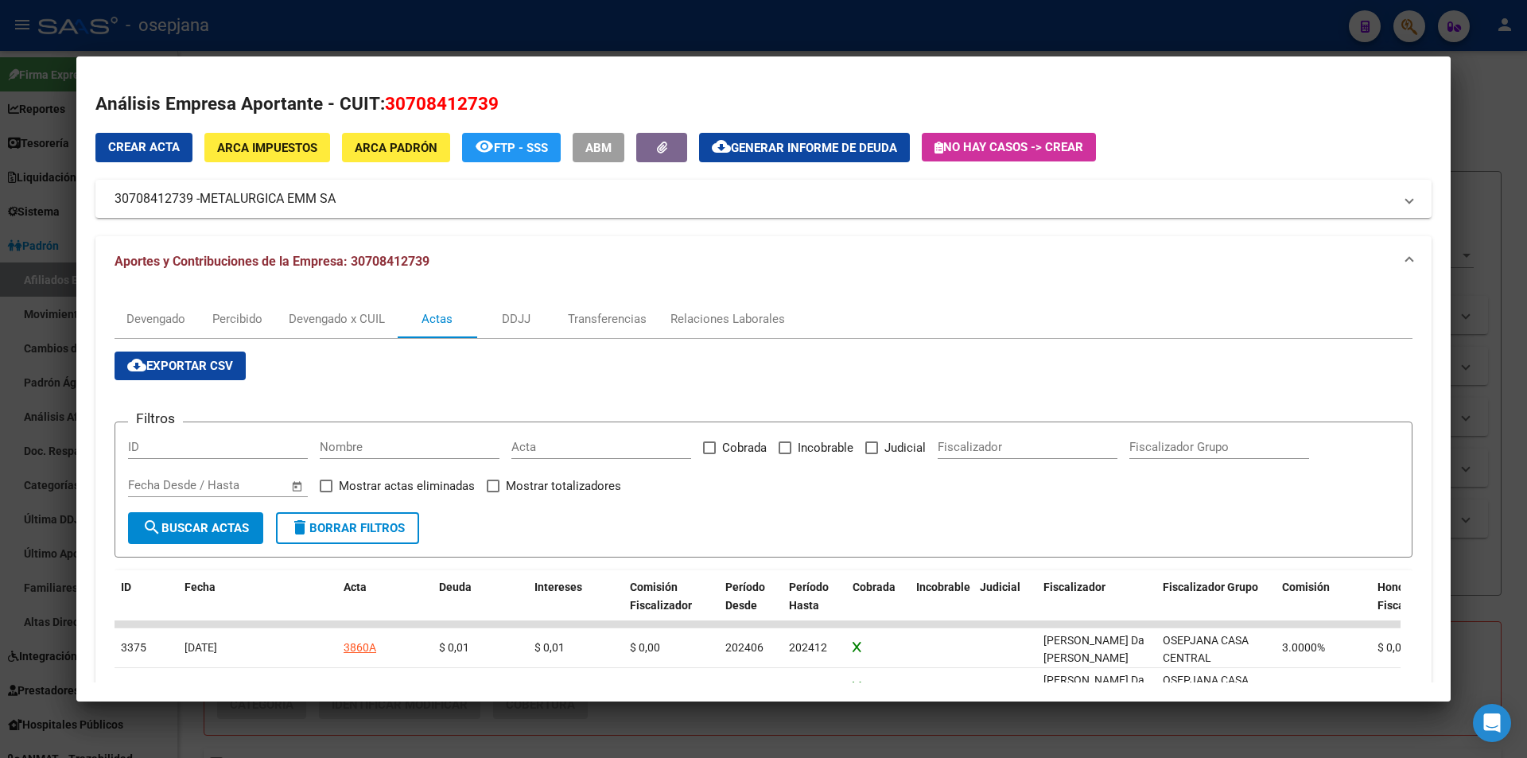
scroll to position [126, 0]
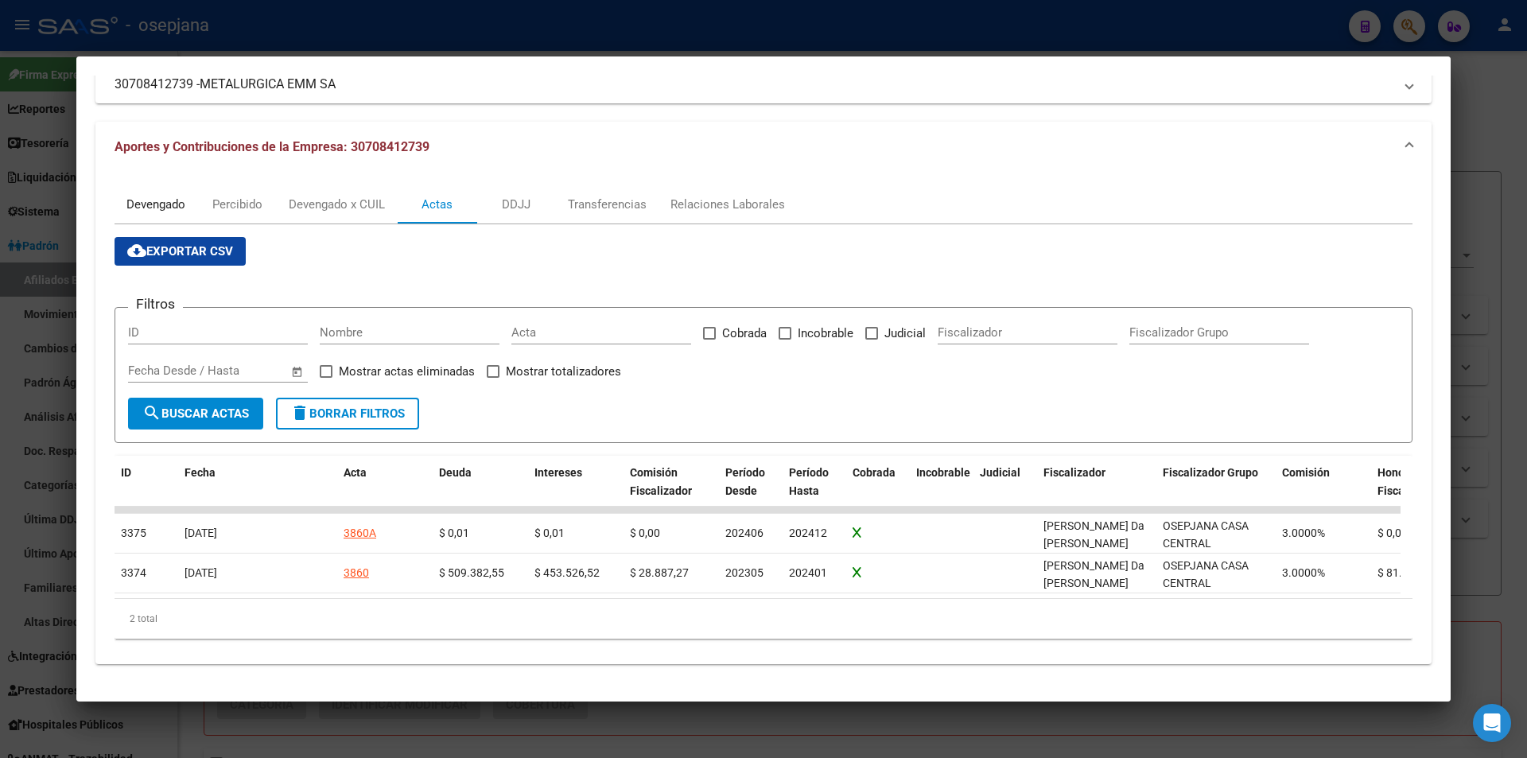
click at [149, 196] on div "Devengado" at bounding box center [155, 204] width 59 height 17
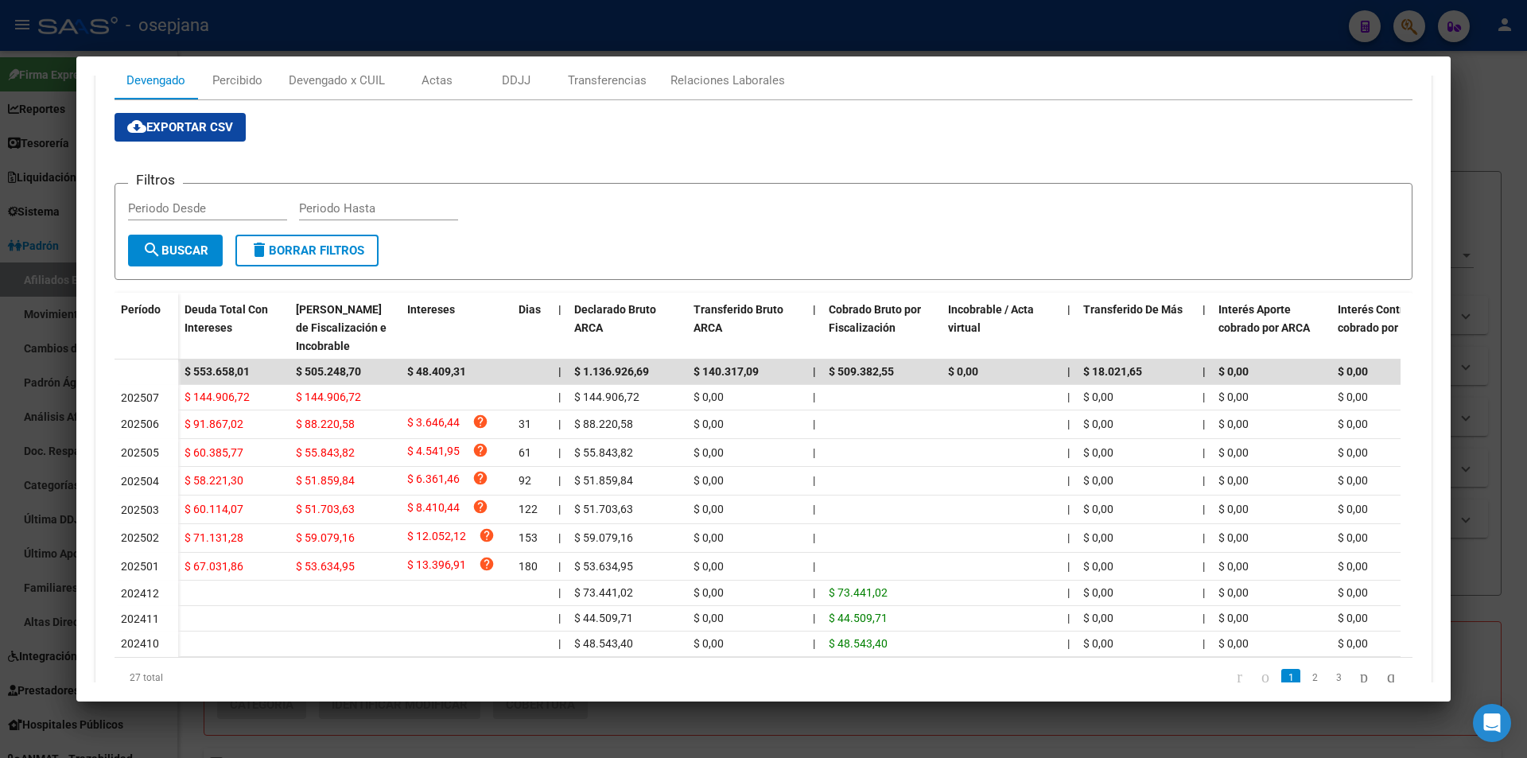
scroll to position [313, 0]
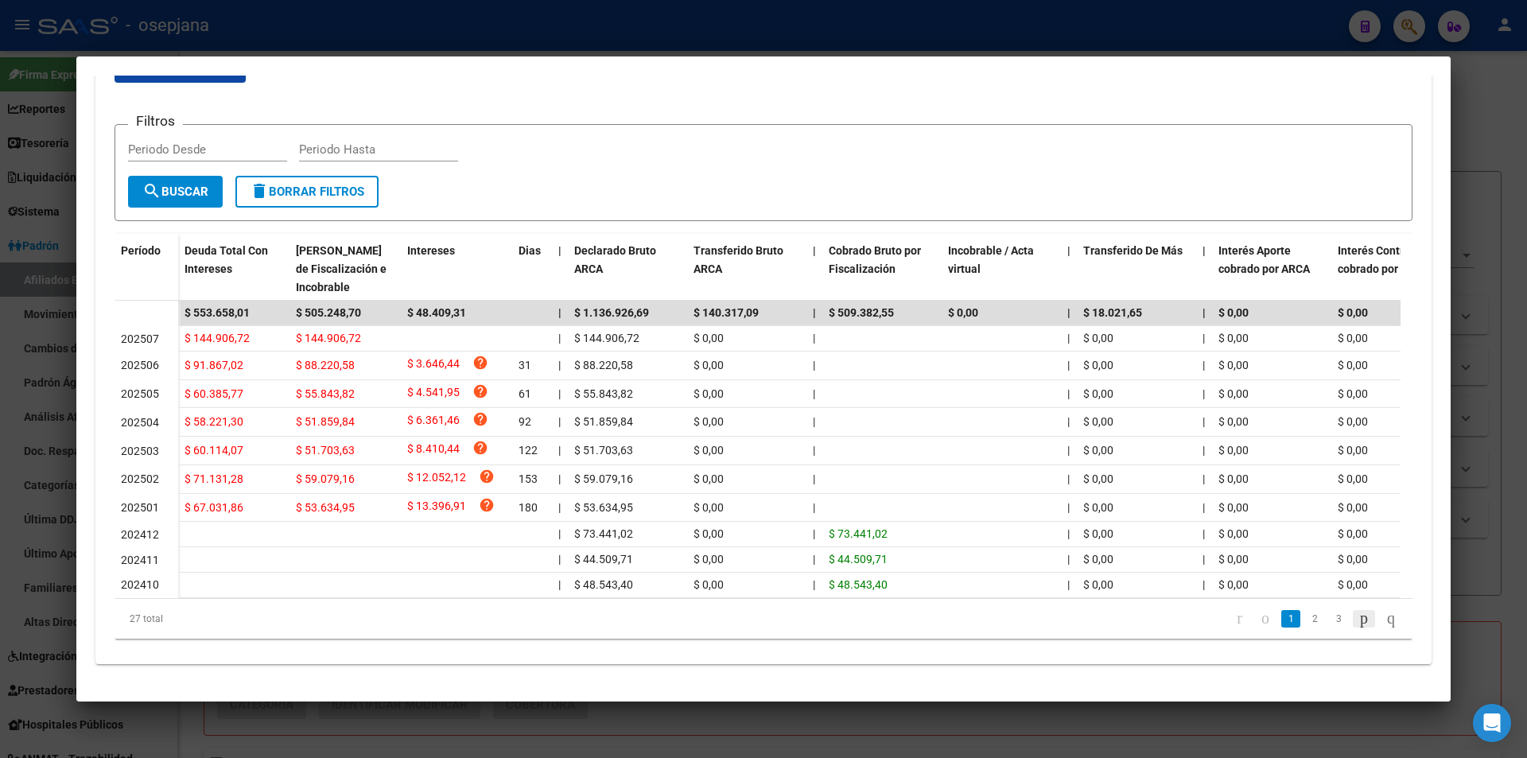
click at [1358, 624] on icon "go to next page" at bounding box center [1364, 618] width 13 height 19
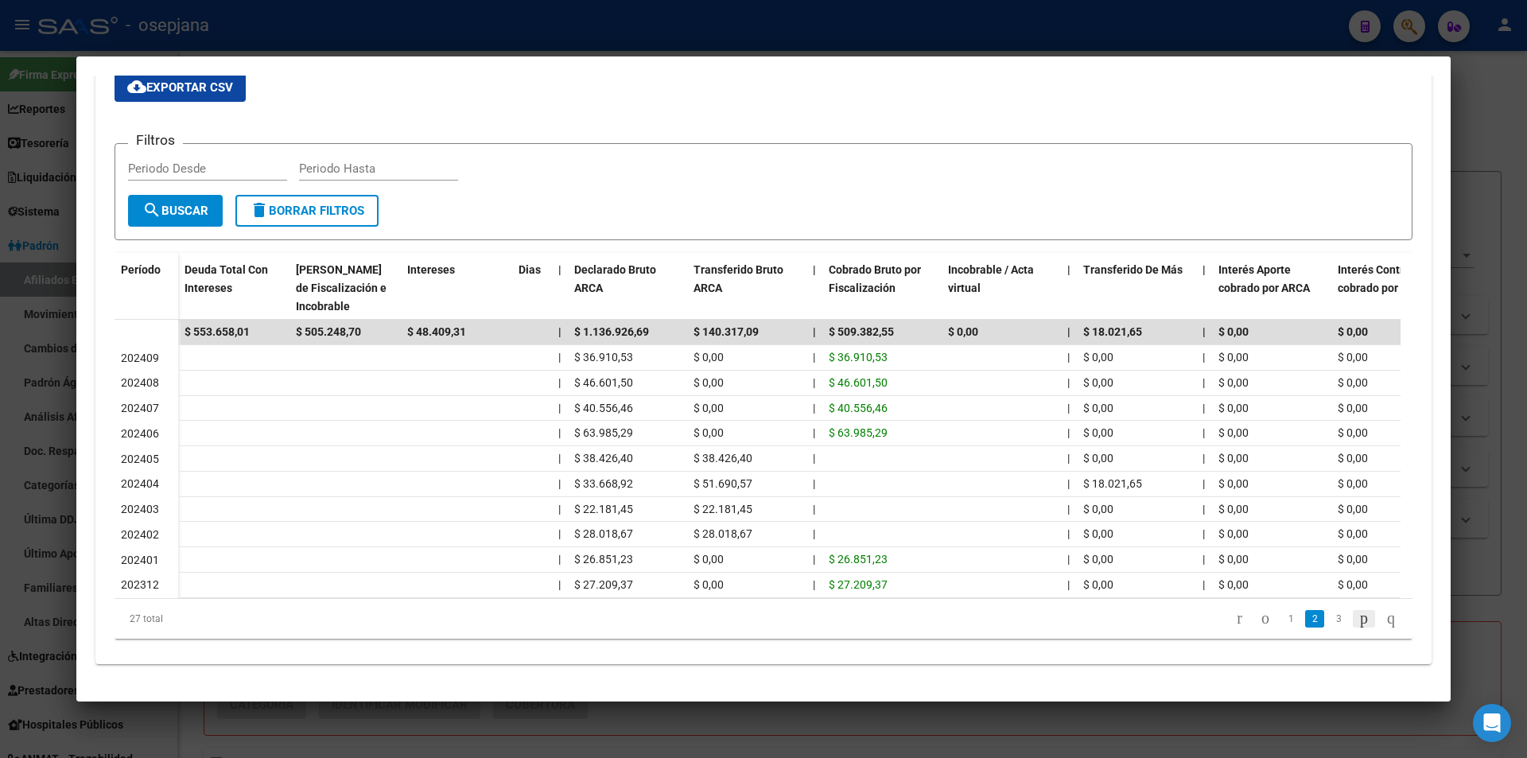
click at [1358, 624] on icon "go to next page" at bounding box center [1364, 618] width 13 height 19
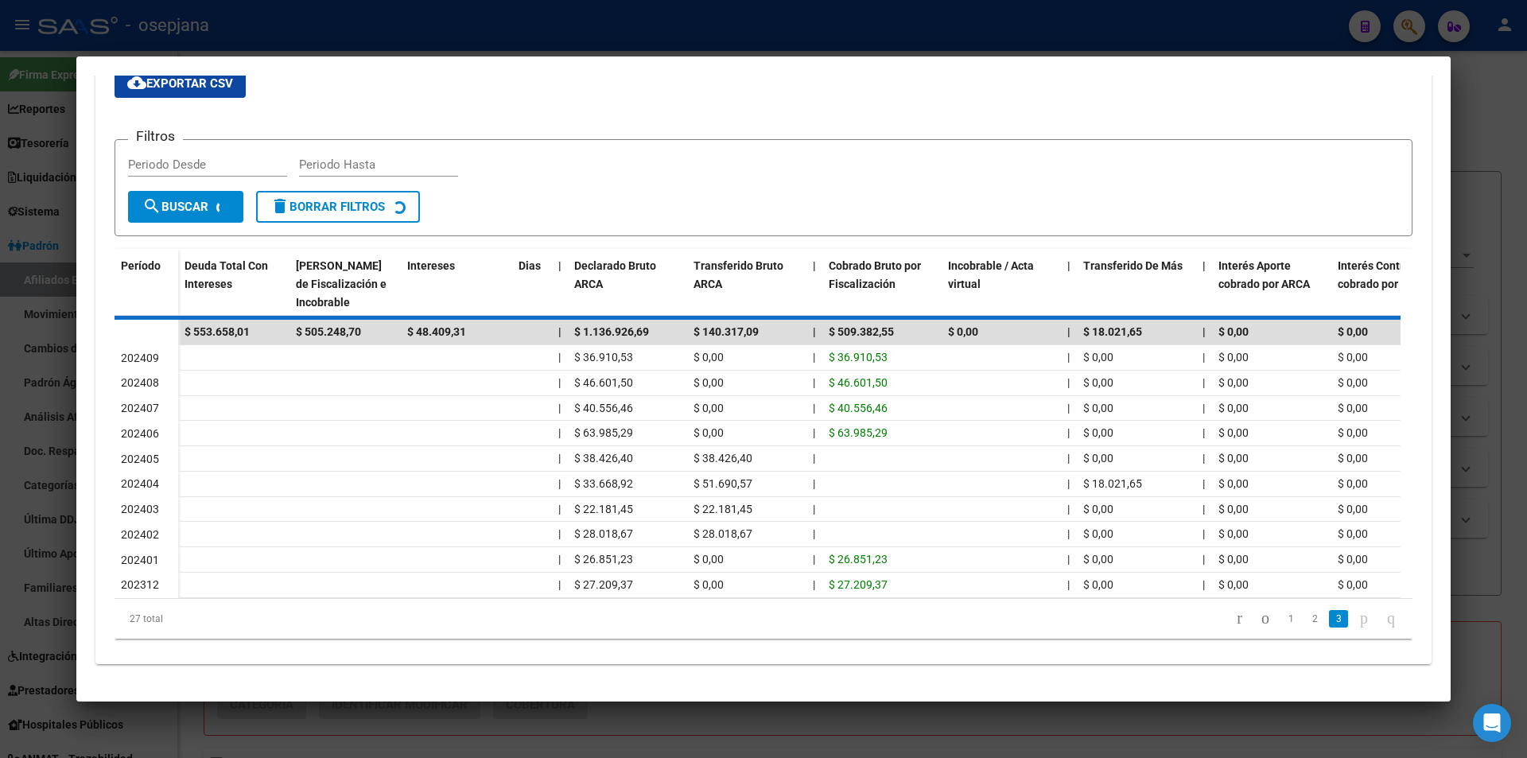
scroll to position [214, 0]
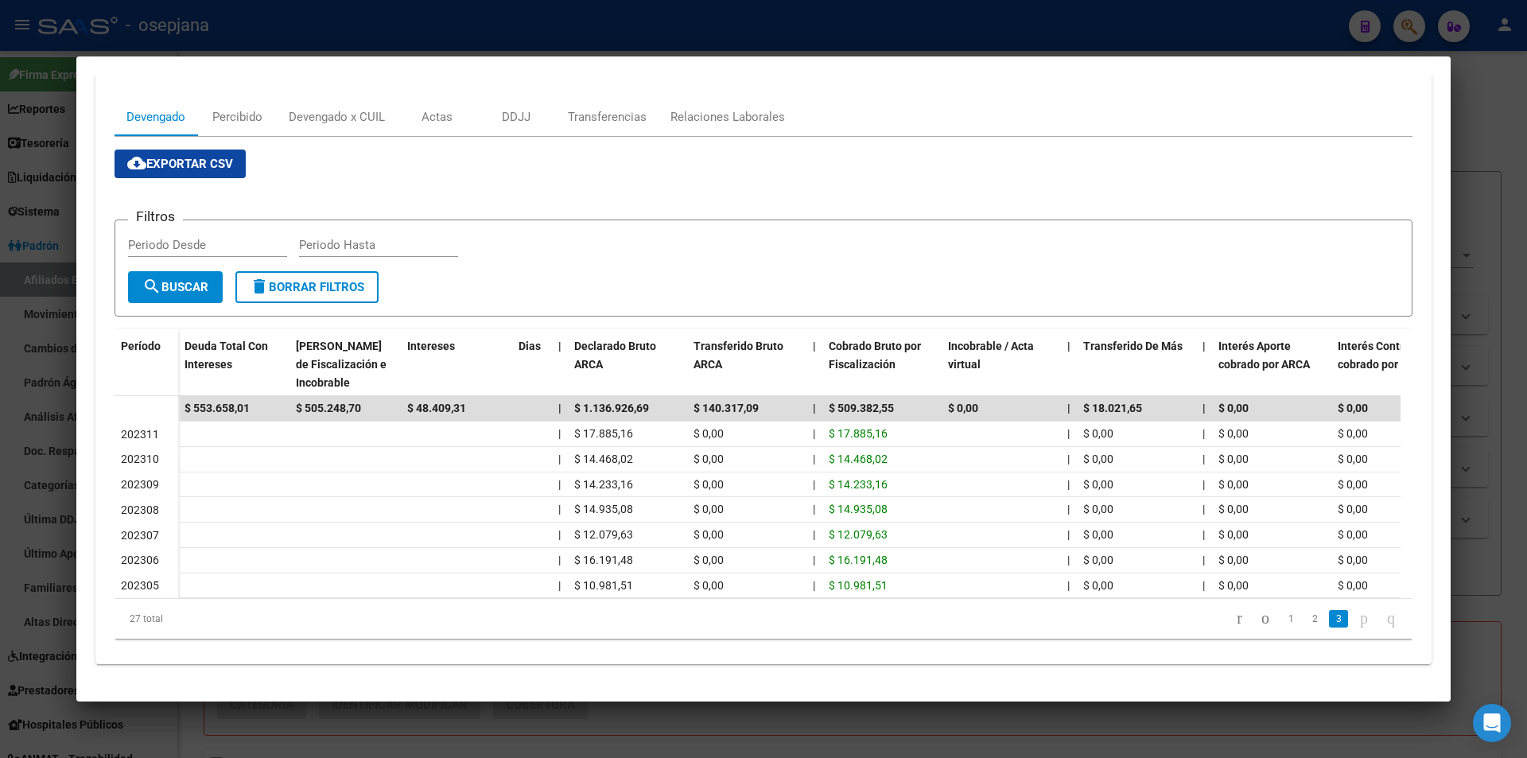
click at [1358, 624] on icon "go to next page" at bounding box center [1364, 618] width 13 height 19
click at [1235, 619] on icon "go to first page" at bounding box center [1240, 618] width 10 height 19
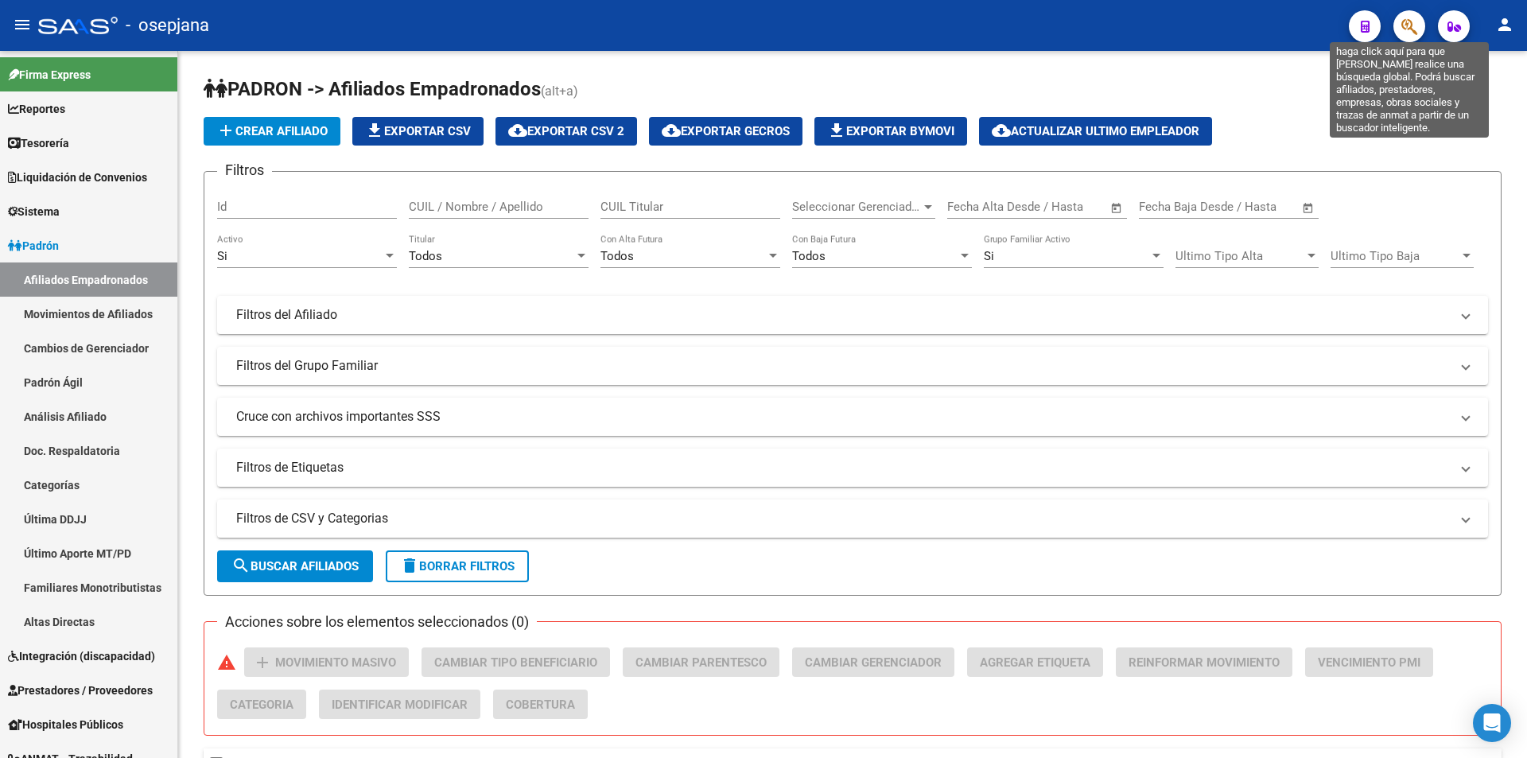
click at [1404, 26] on icon "button" at bounding box center [1410, 26] width 16 height 18
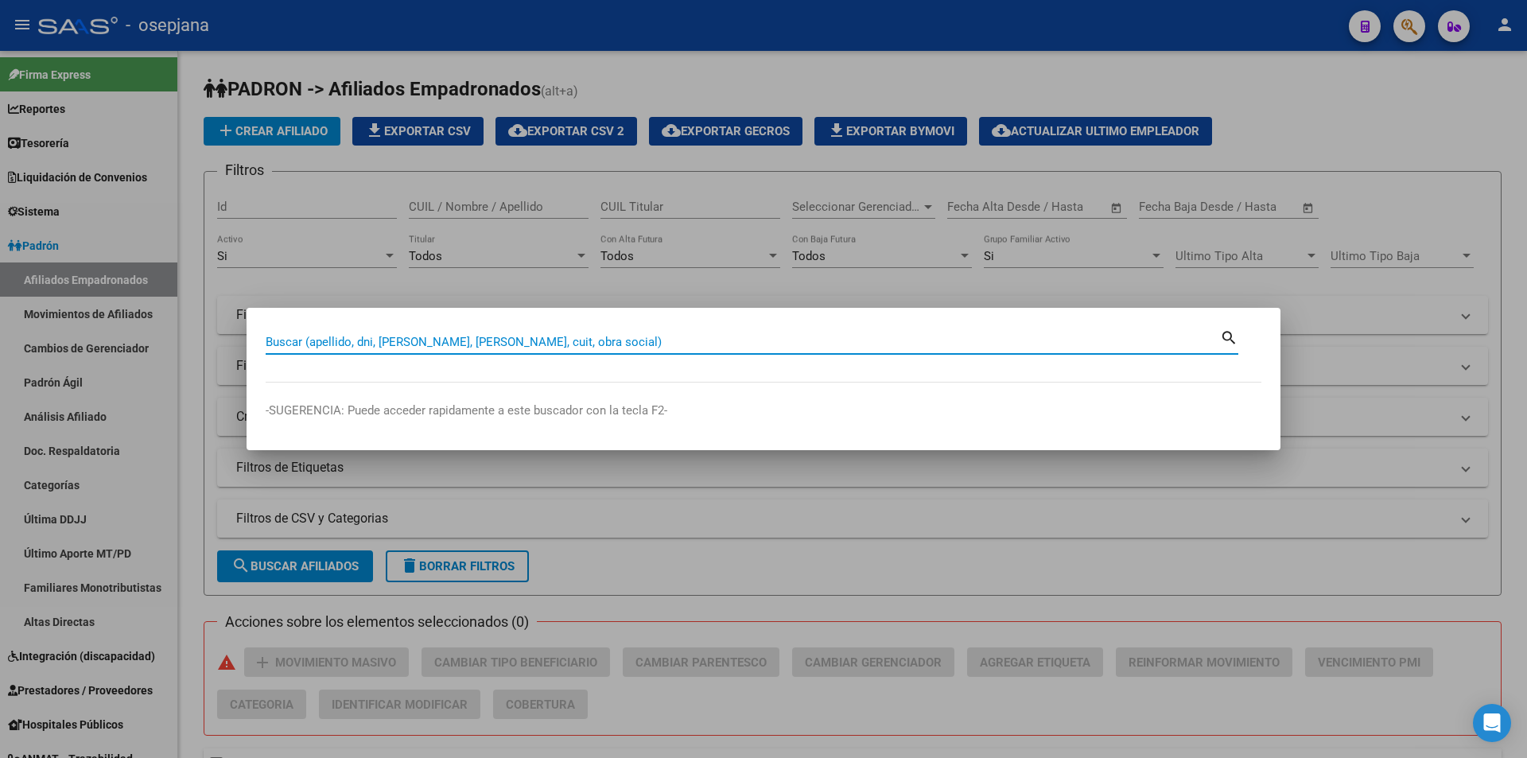
paste input "30-54622964-1"
type input "30546229641"
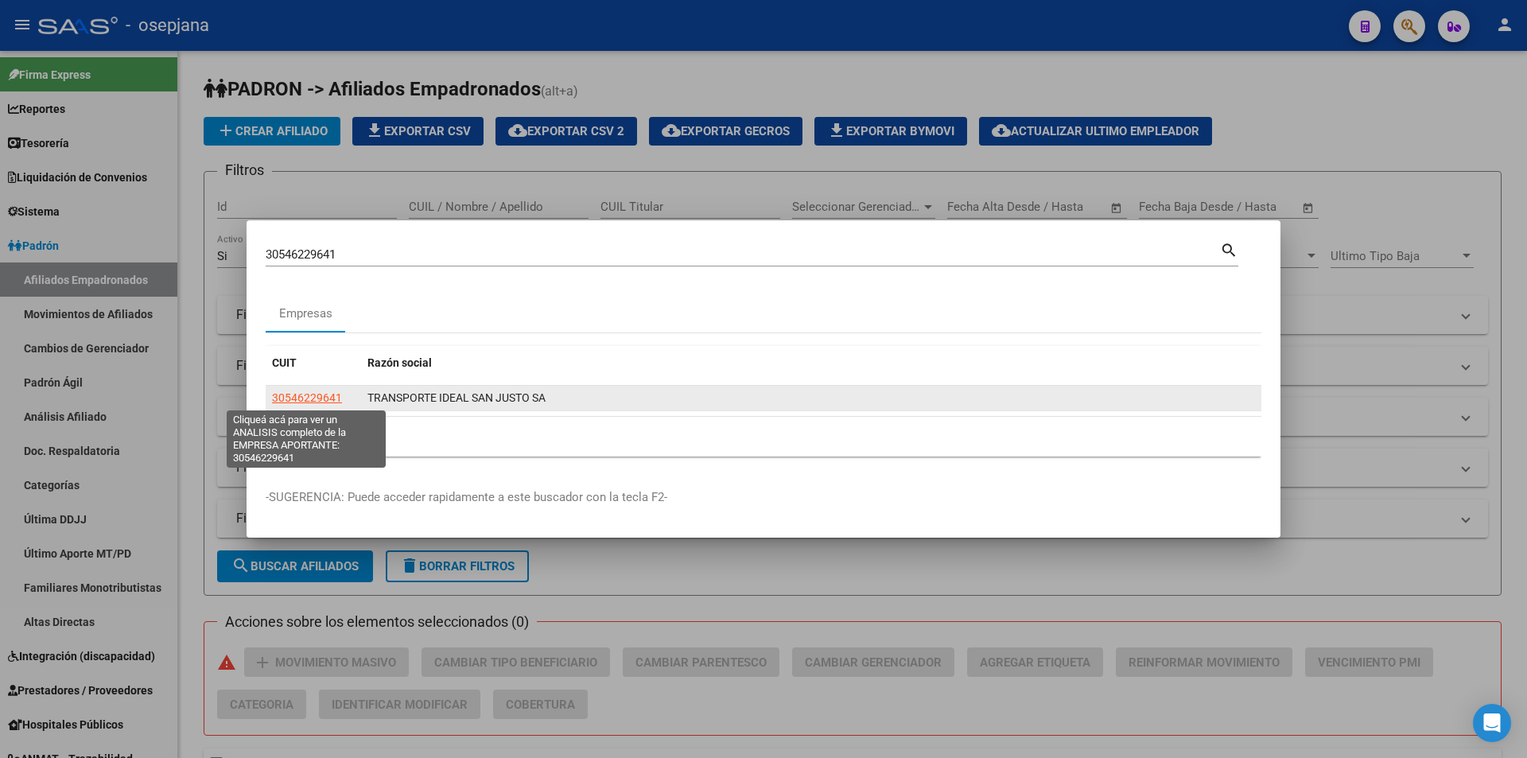
click at [319, 400] on span "30546229641" at bounding box center [307, 397] width 70 height 13
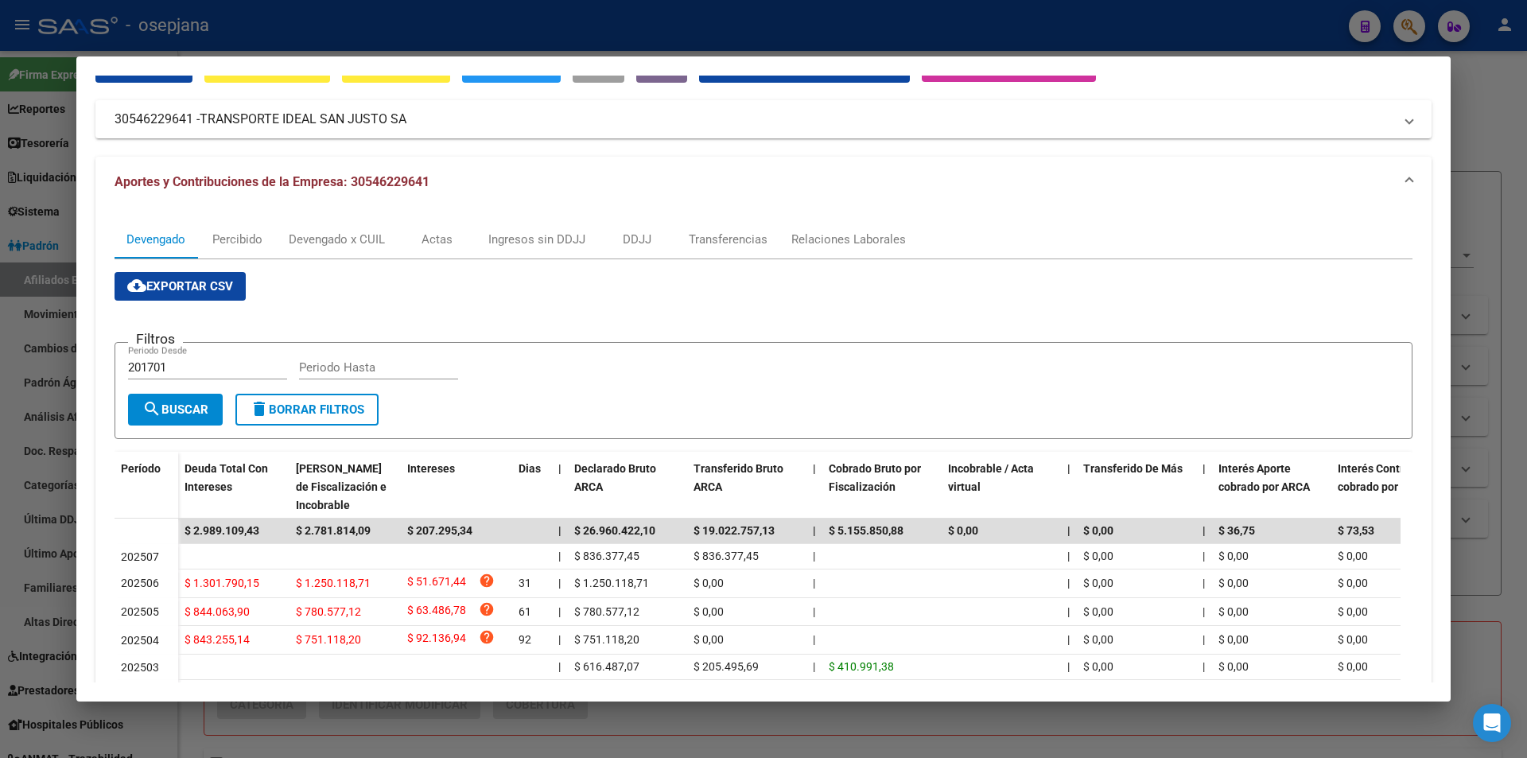
scroll to position [159, 0]
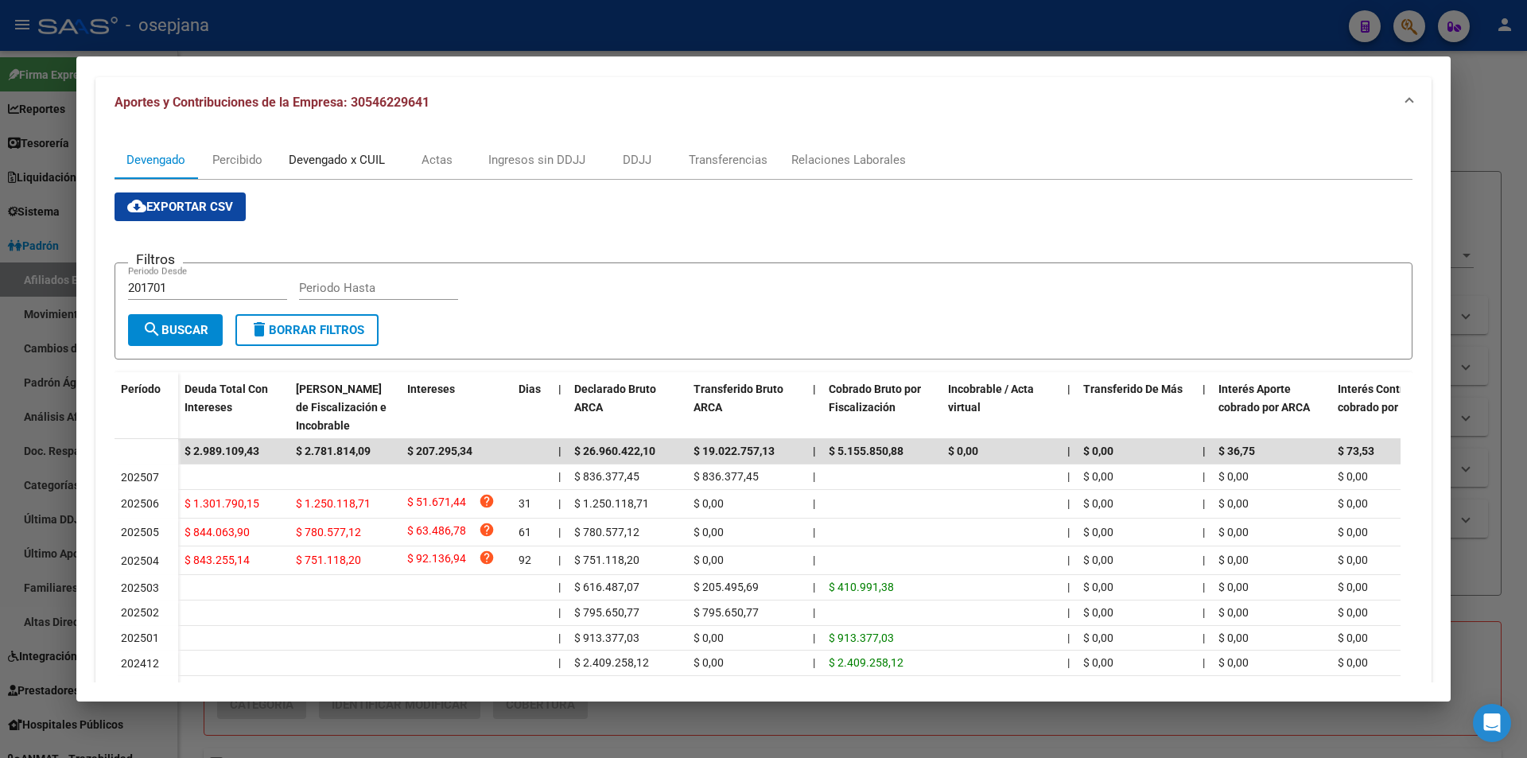
click at [363, 164] on div "Devengado x CUIL" at bounding box center [337, 159] width 96 height 17
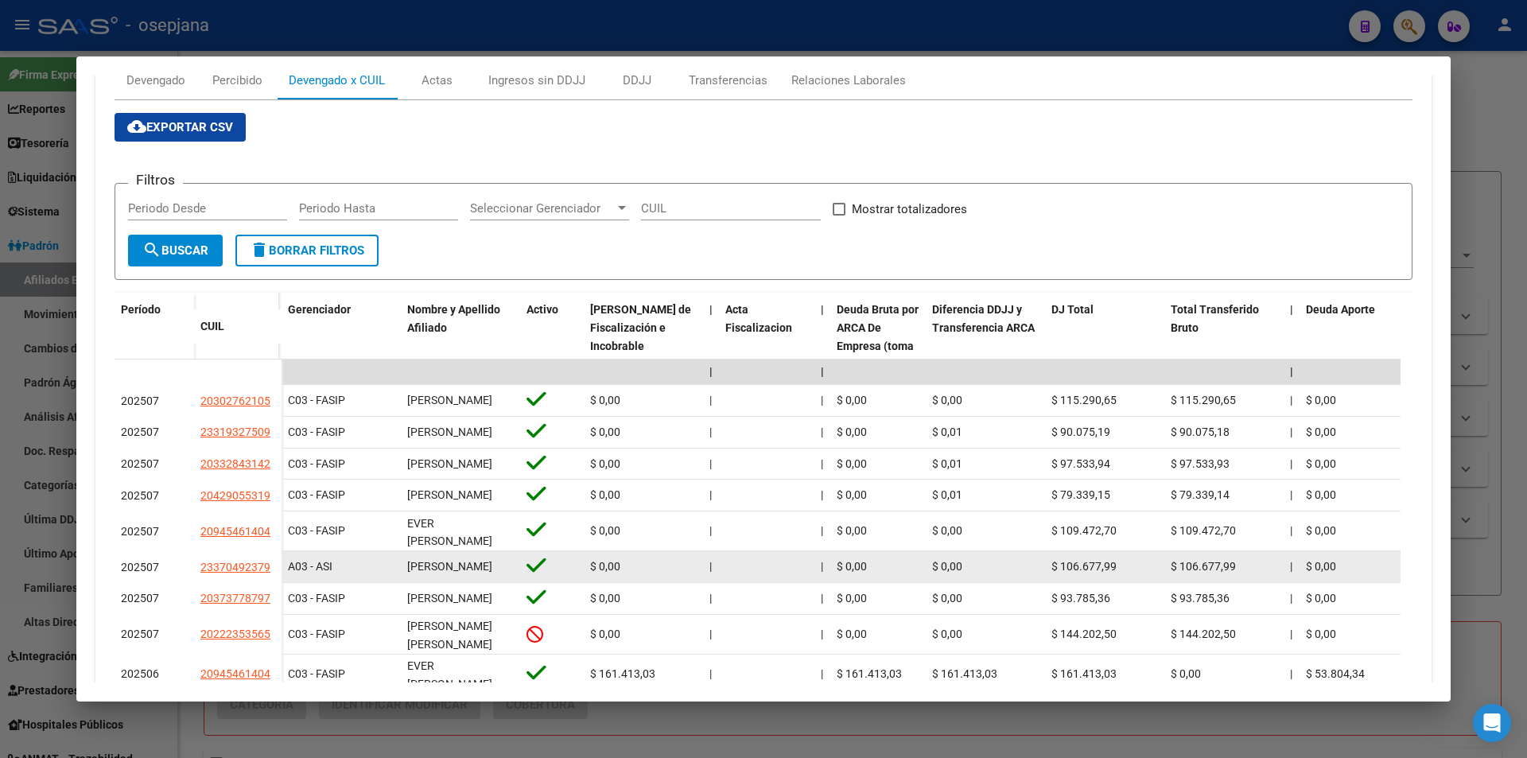
scroll to position [398, 0]
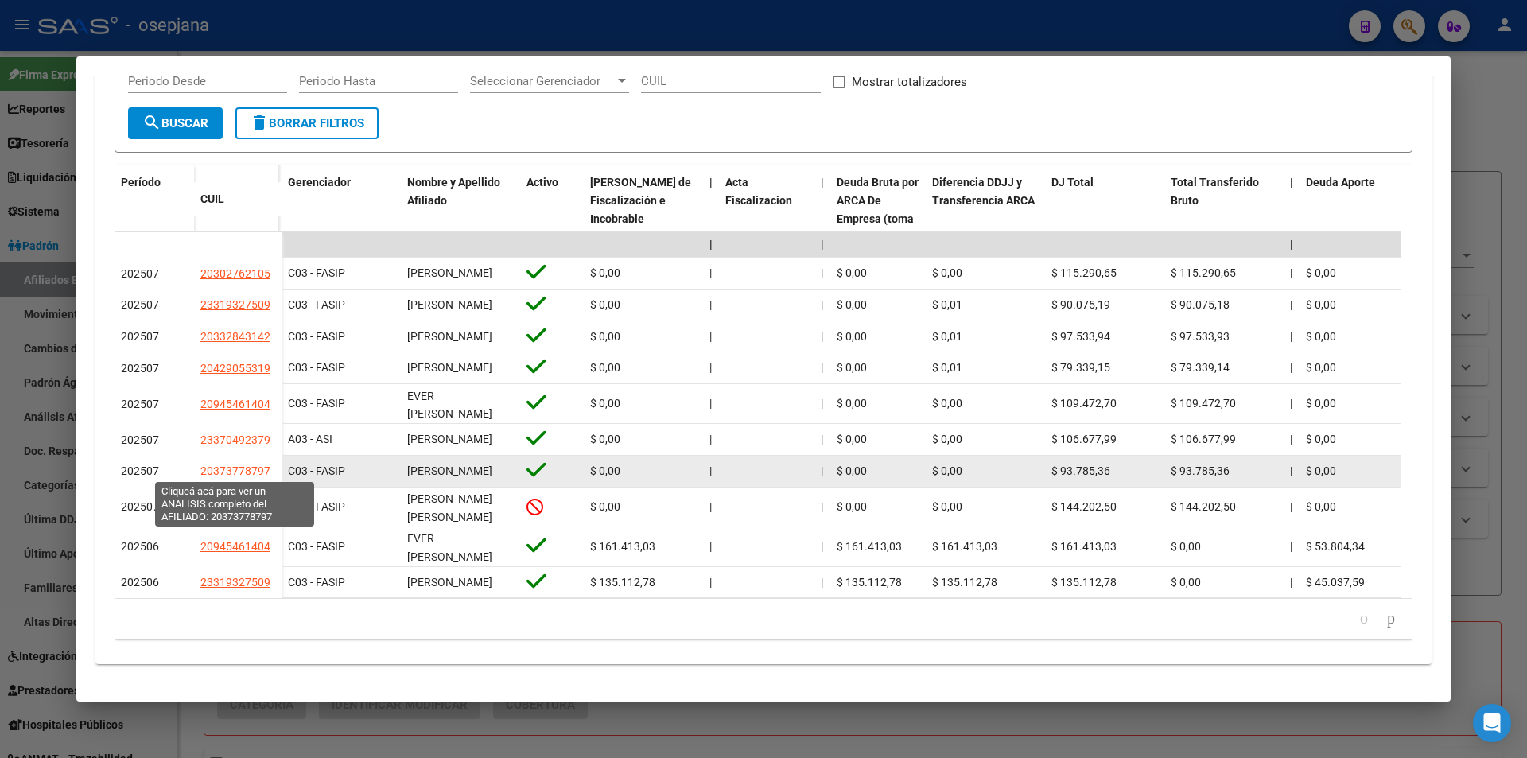
click at [240, 468] on span "20373778797" at bounding box center [235, 471] width 70 height 13
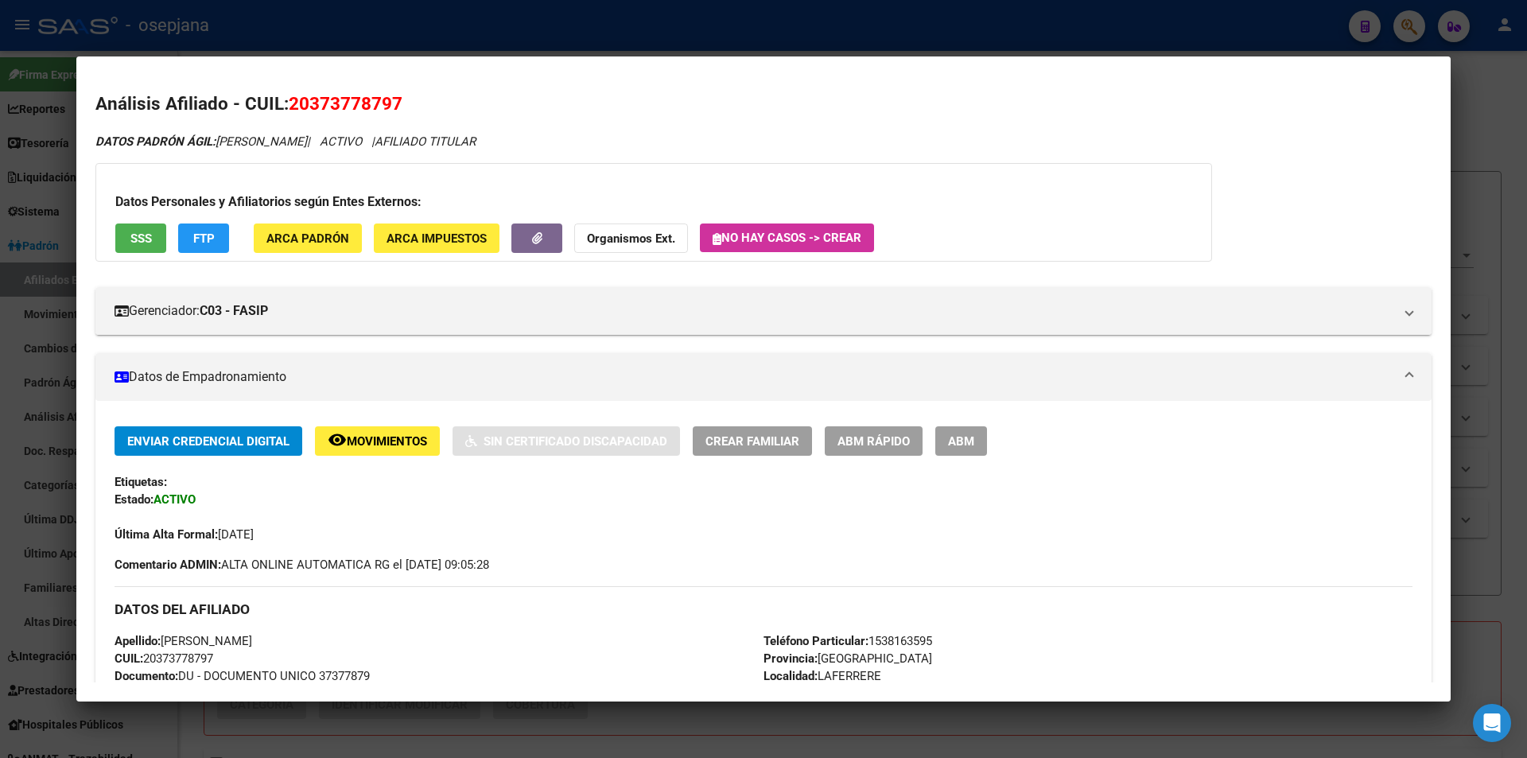
drag, startPoint x: 308, startPoint y: 106, endPoint x: 390, endPoint y: 106, distance: 81.9
click at [390, 106] on span "20373778797" at bounding box center [346, 103] width 114 height 21
copy span "37377879"
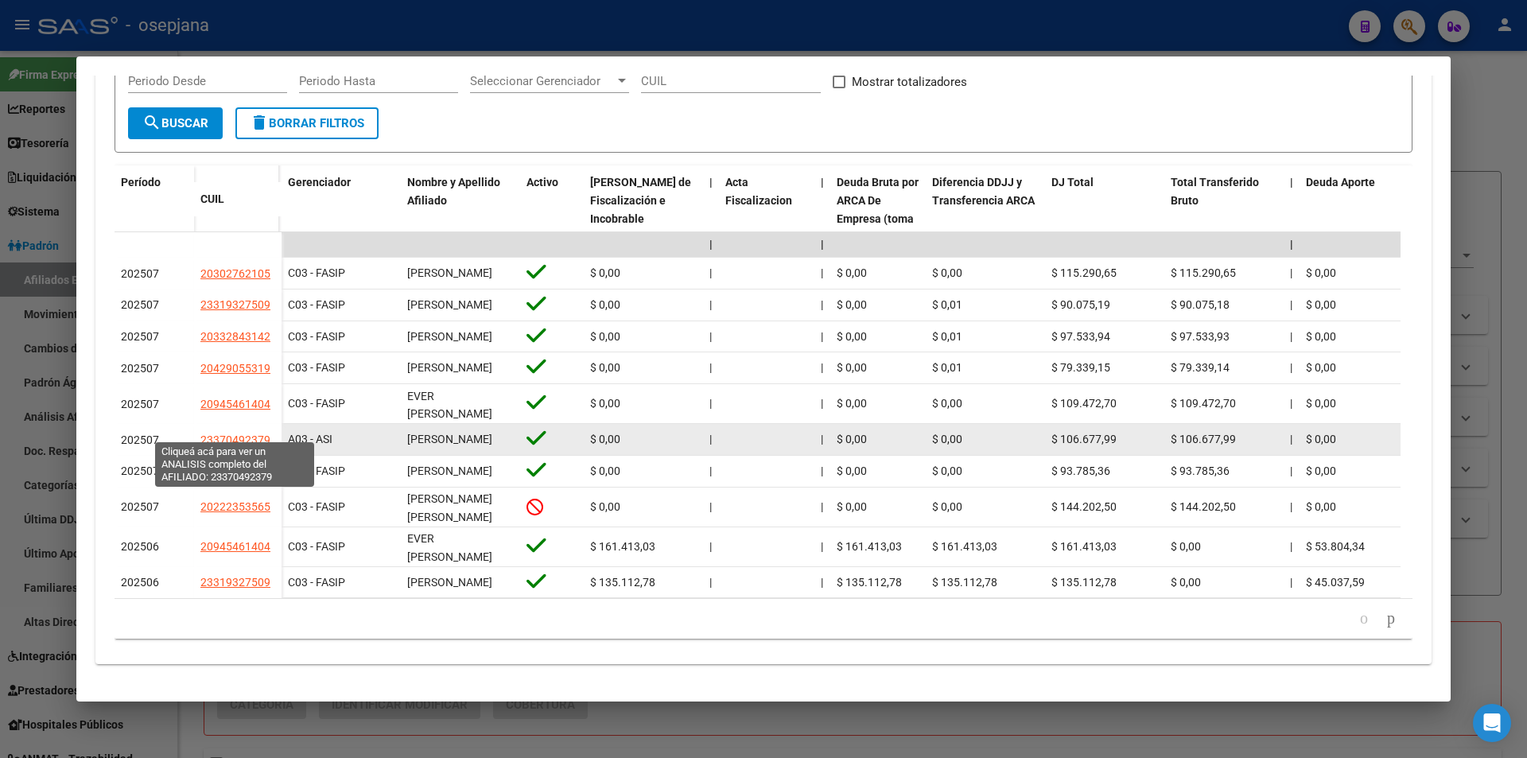
click at [233, 434] on span "23370492379" at bounding box center [235, 440] width 70 height 13
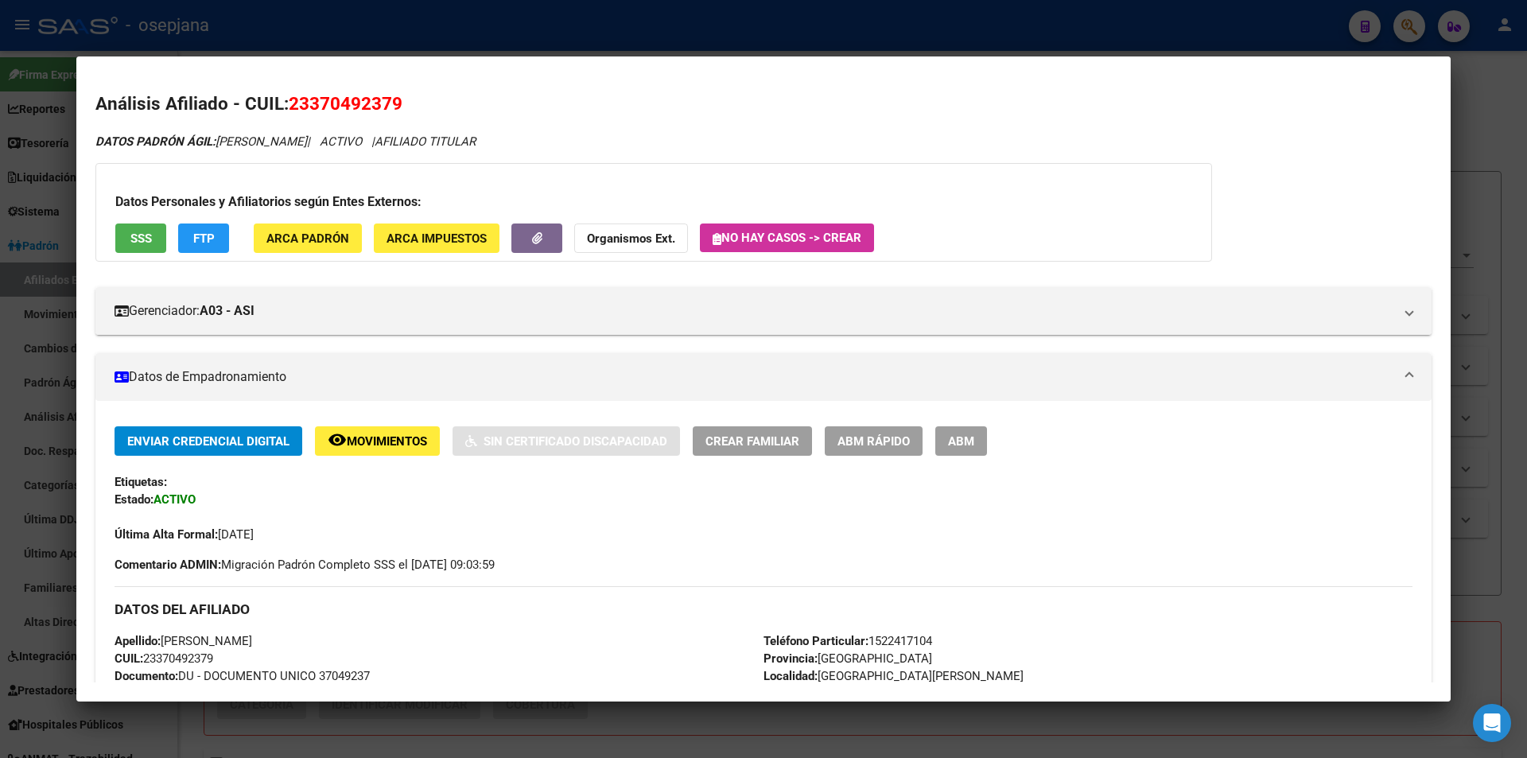
drag, startPoint x: 313, startPoint y: 104, endPoint x: 391, endPoint y: 103, distance: 78.8
click at [391, 103] on span "23370492379" at bounding box center [346, 103] width 114 height 21
copy span "37049237"
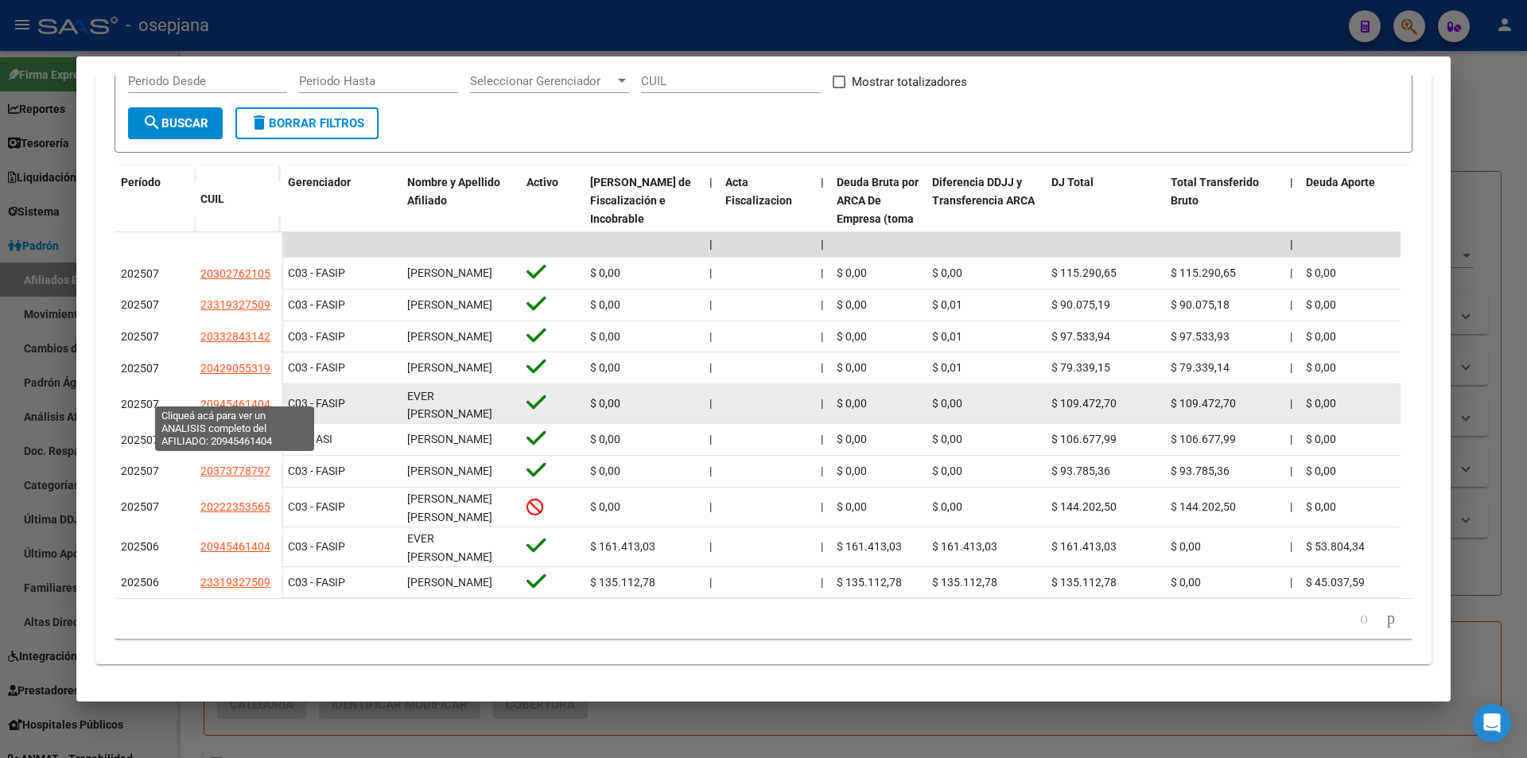
click at [238, 398] on span "20945461404" at bounding box center [235, 404] width 70 height 13
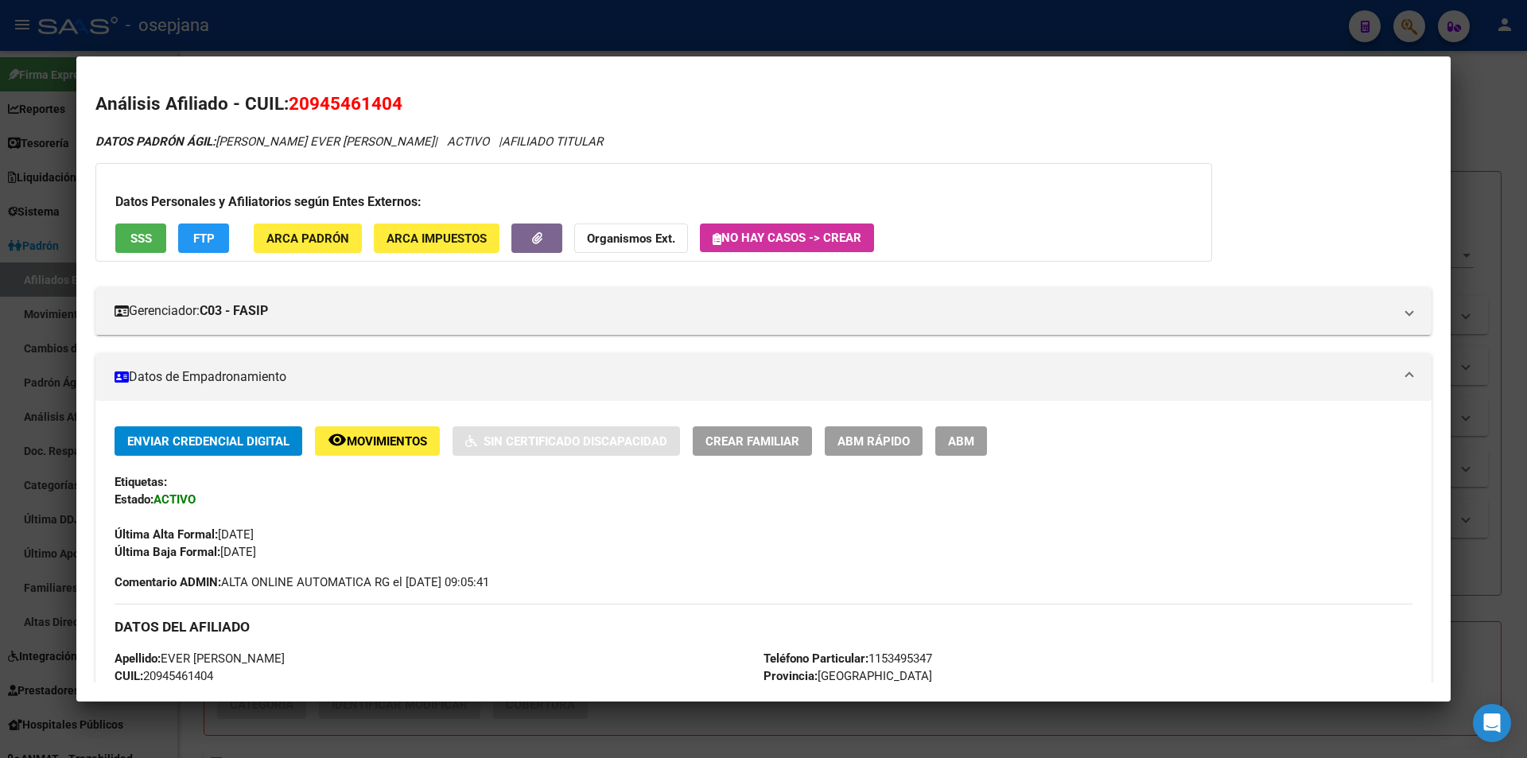
drag, startPoint x: 313, startPoint y: 93, endPoint x: 397, endPoint y: 103, distance: 84.9
click at [397, 103] on span "20945461404" at bounding box center [346, 103] width 114 height 21
copy span "94546140"
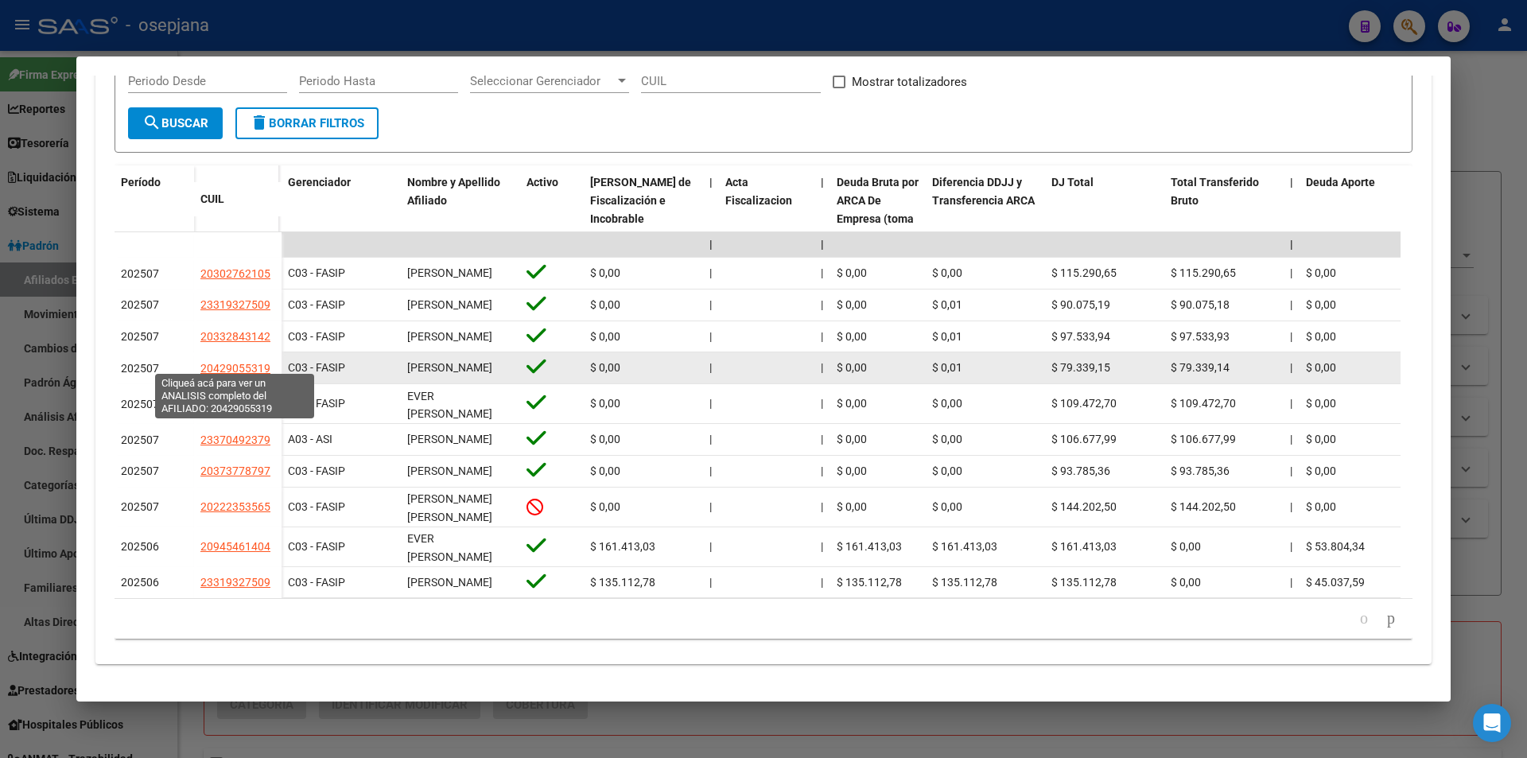
click at [258, 362] on span "20429055319" at bounding box center [235, 368] width 70 height 13
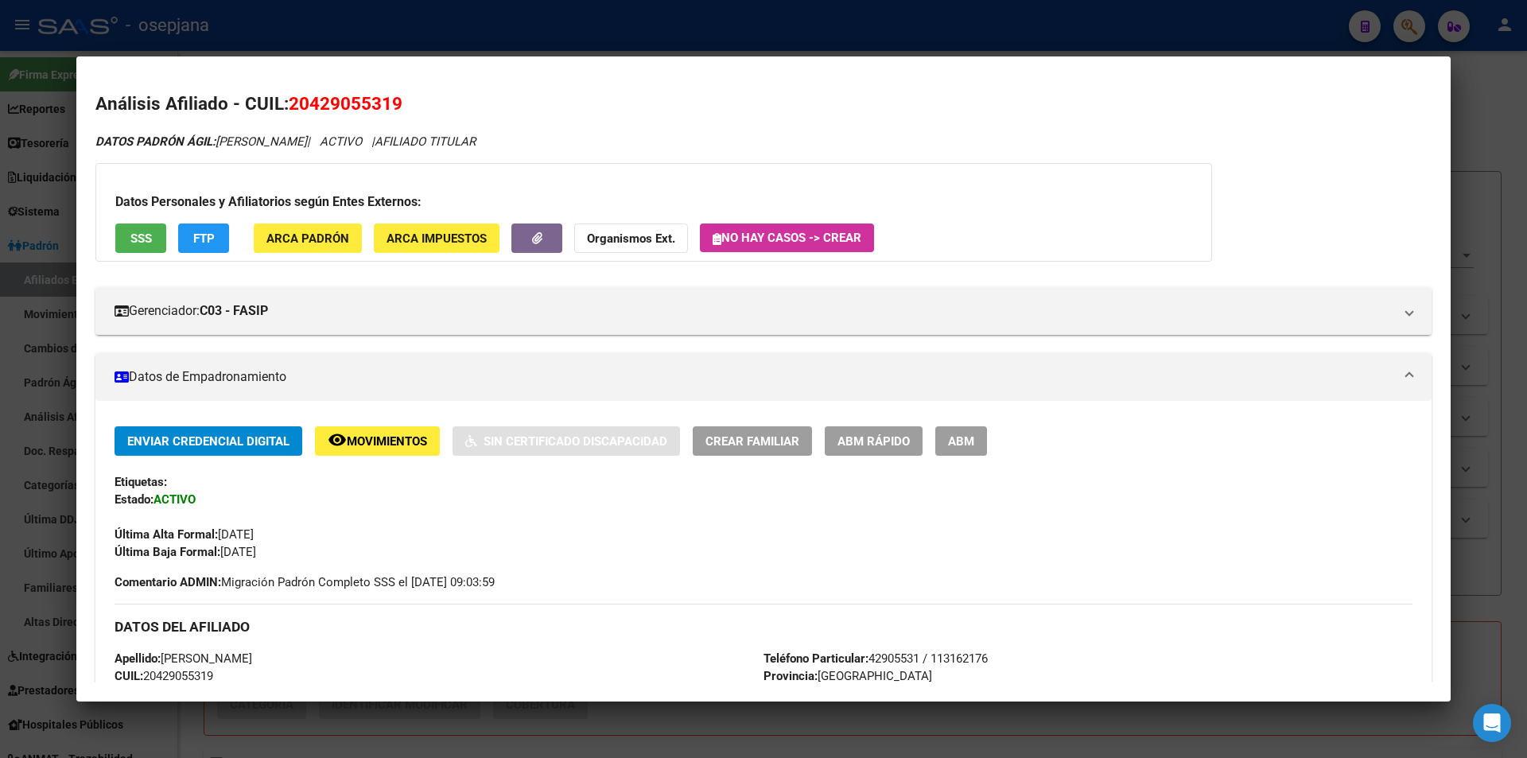
drag, startPoint x: 313, startPoint y: 106, endPoint x: 396, endPoint y: 106, distance: 83.5
click at [396, 106] on span "20429055319" at bounding box center [346, 103] width 114 height 21
copy span "42905531"
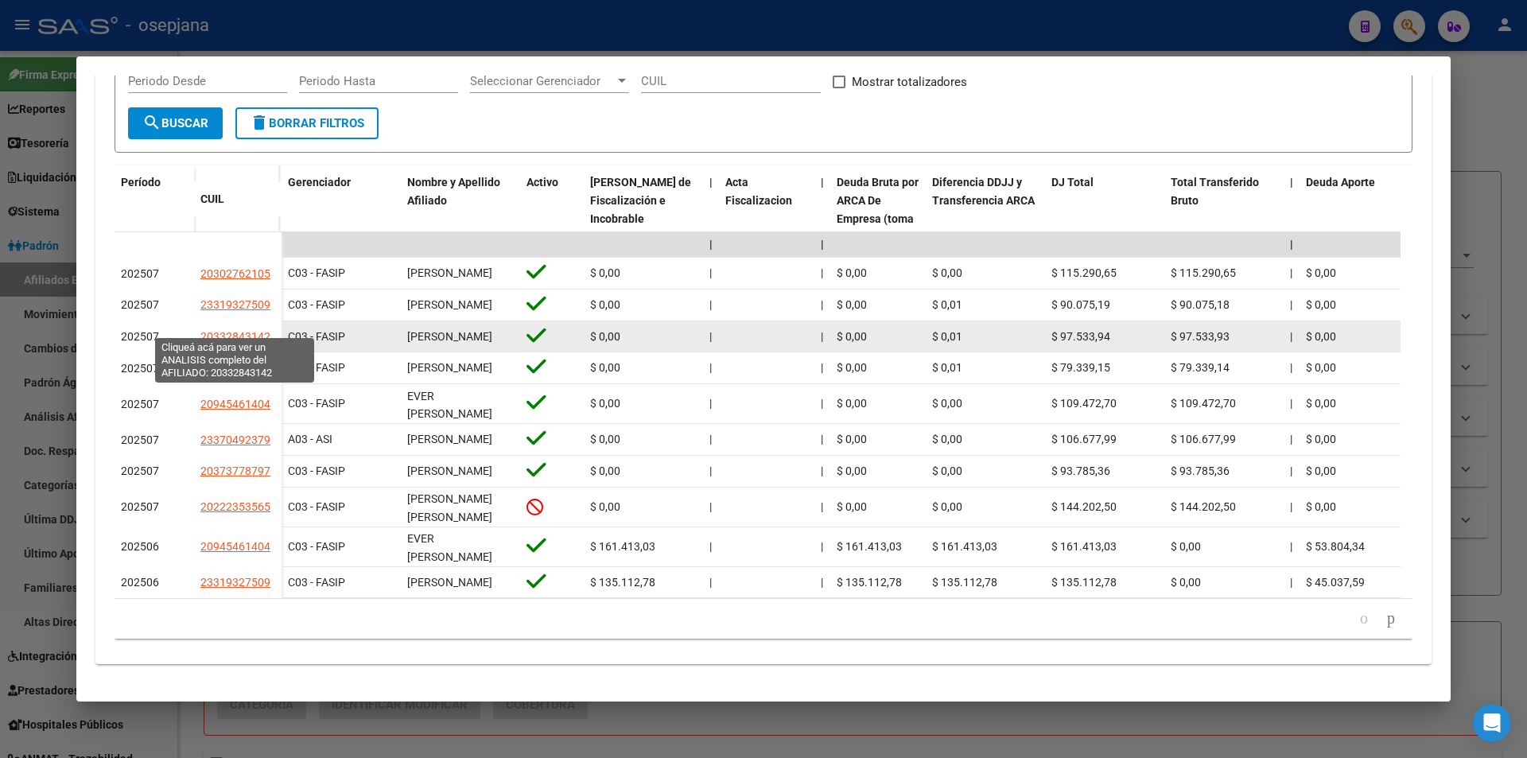
click at [245, 330] on span "20332843142" at bounding box center [235, 336] width 70 height 13
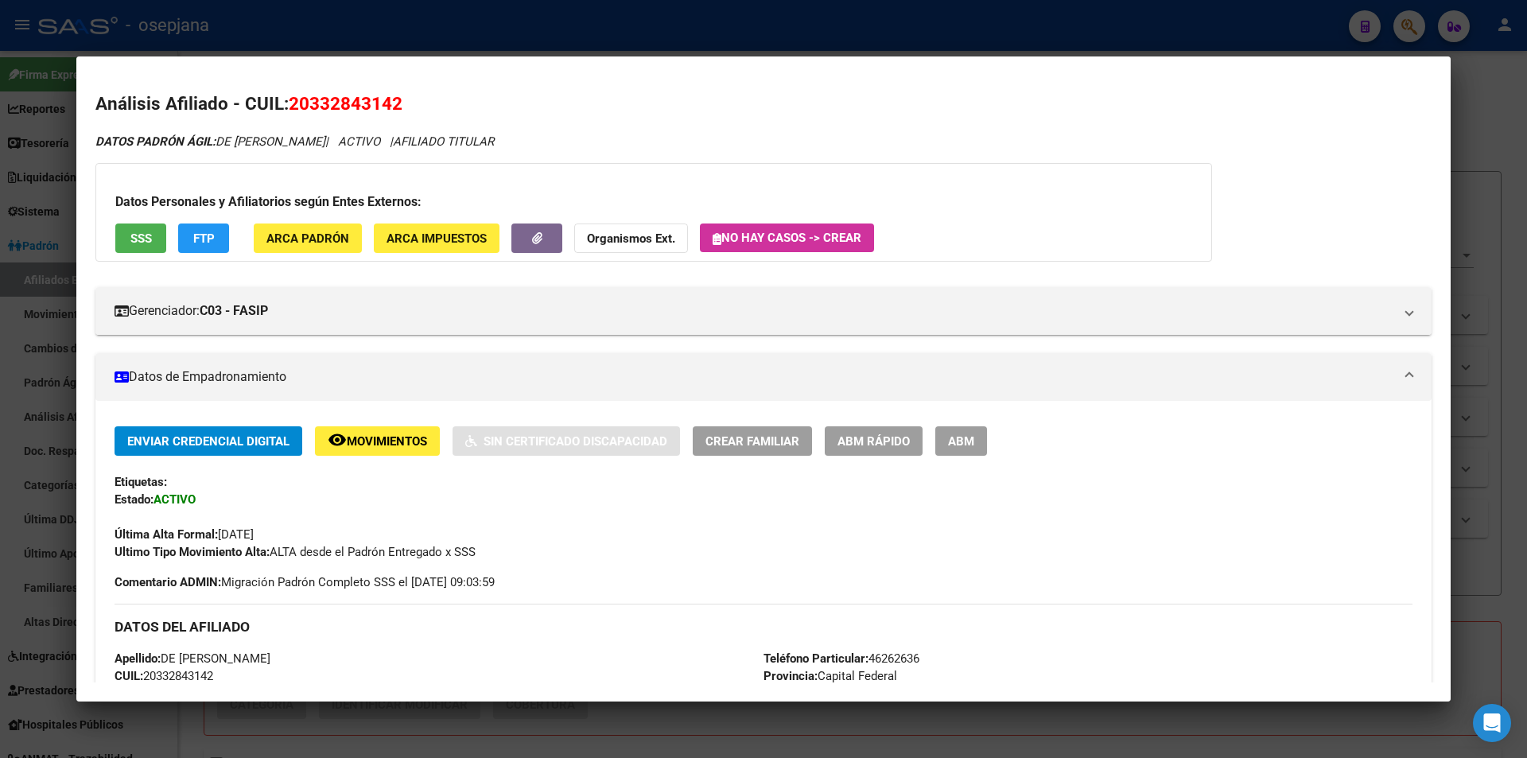
drag, startPoint x: 311, startPoint y: 103, endPoint x: 391, endPoint y: 103, distance: 79.5
click at [391, 103] on span "20332843142" at bounding box center [346, 103] width 114 height 21
copy span "33284314"
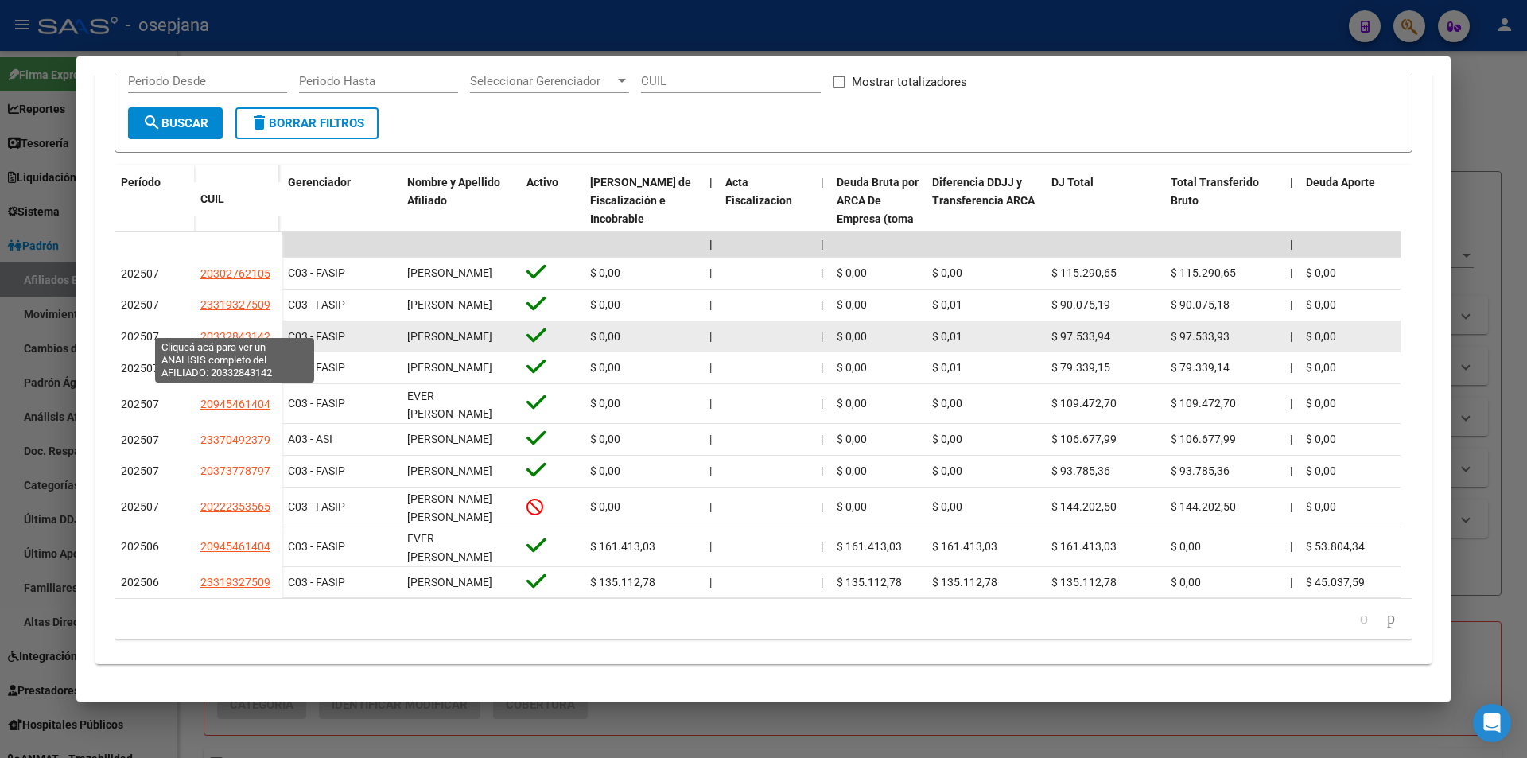
click at [239, 330] on span "20332843142" at bounding box center [235, 336] width 70 height 13
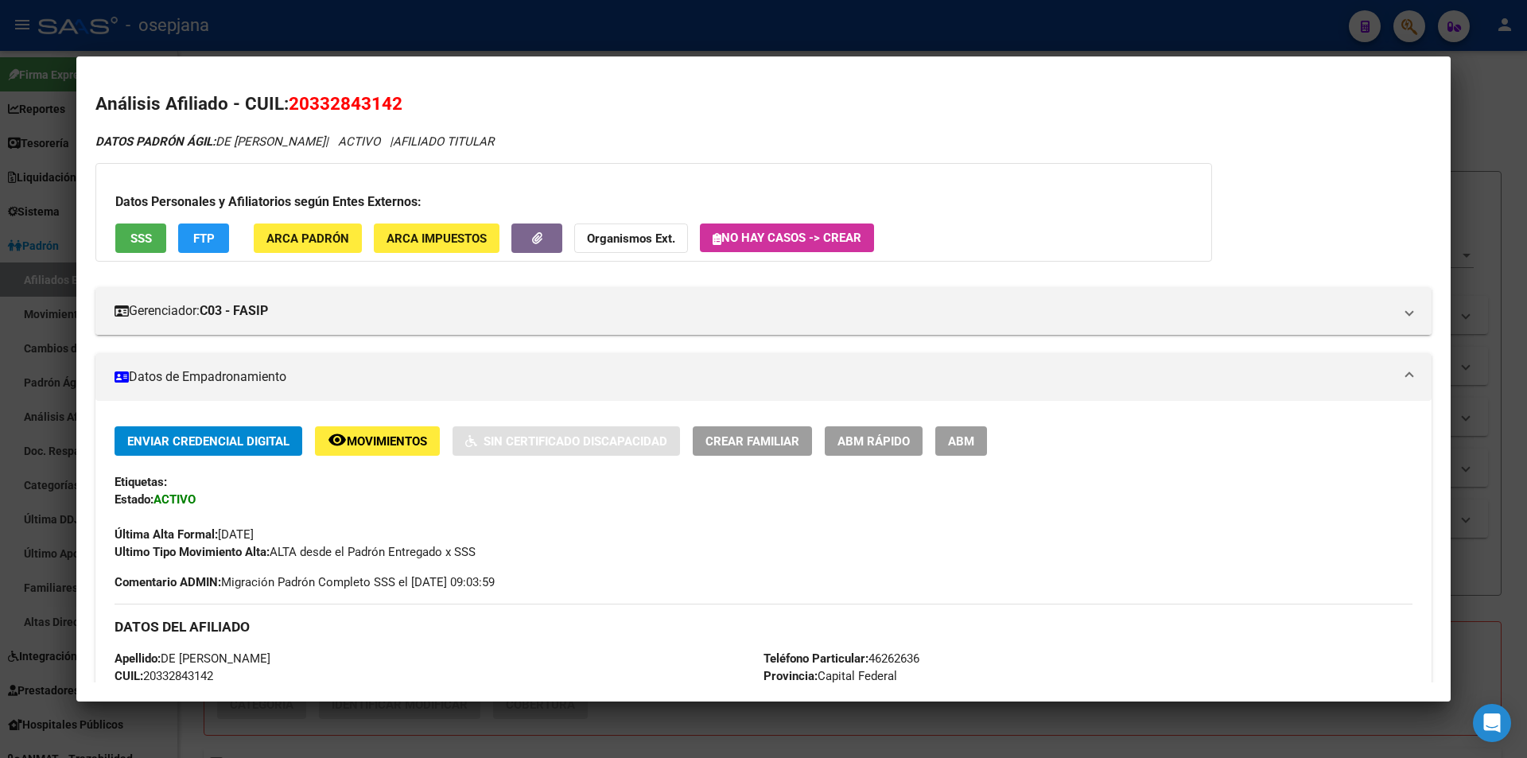
drag, startPoint x: 313, startPoint y: 101, endPoint x: 394, endPoint y: 109, distance: 80.7
click at [394, 109] on span "20332843142" at bounding box center [346, 103] width 114 height 21
copy span "33284314"
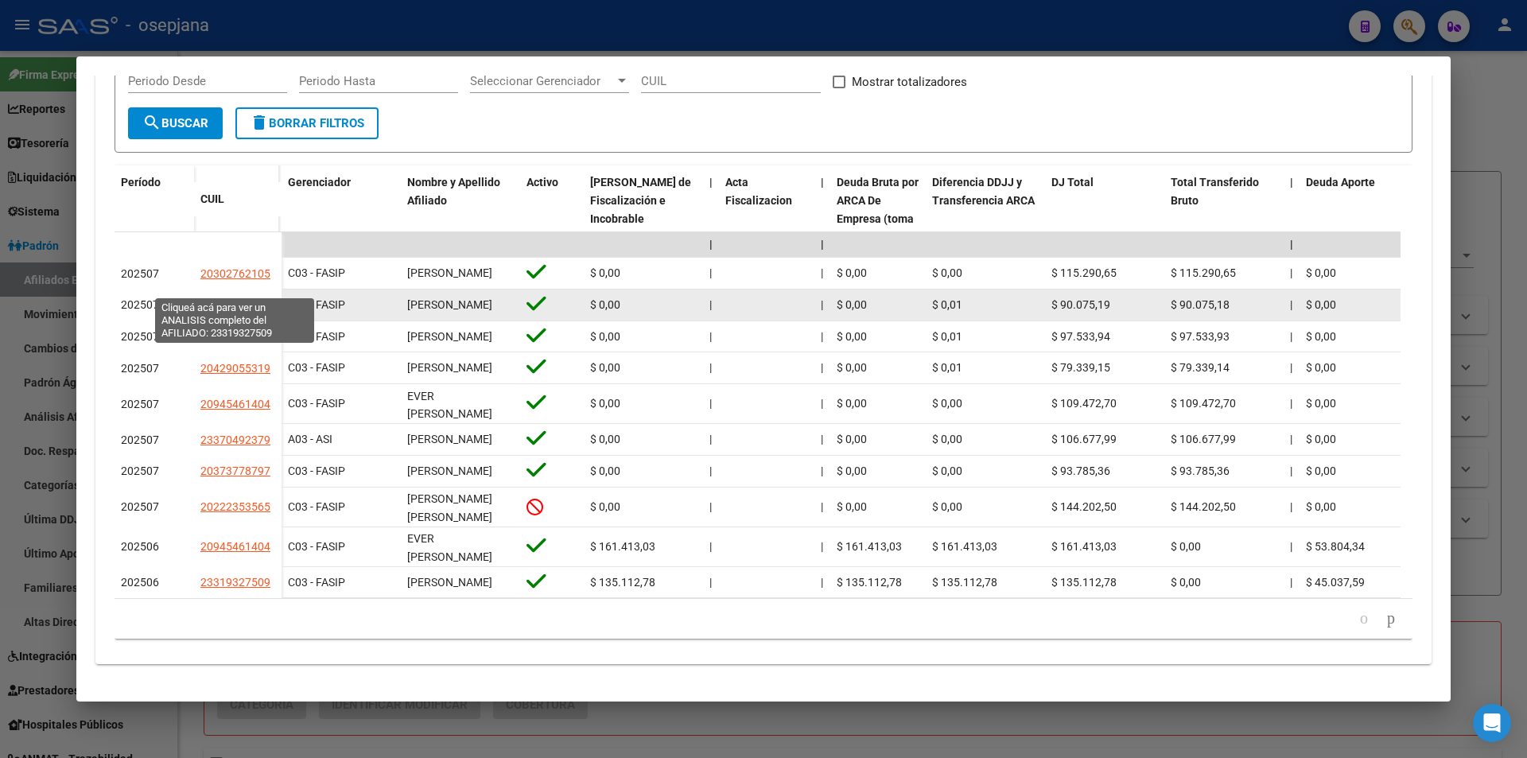
click at [259, 298] on span "23319327509" at bounding box center [235, 304] width 70 height 13
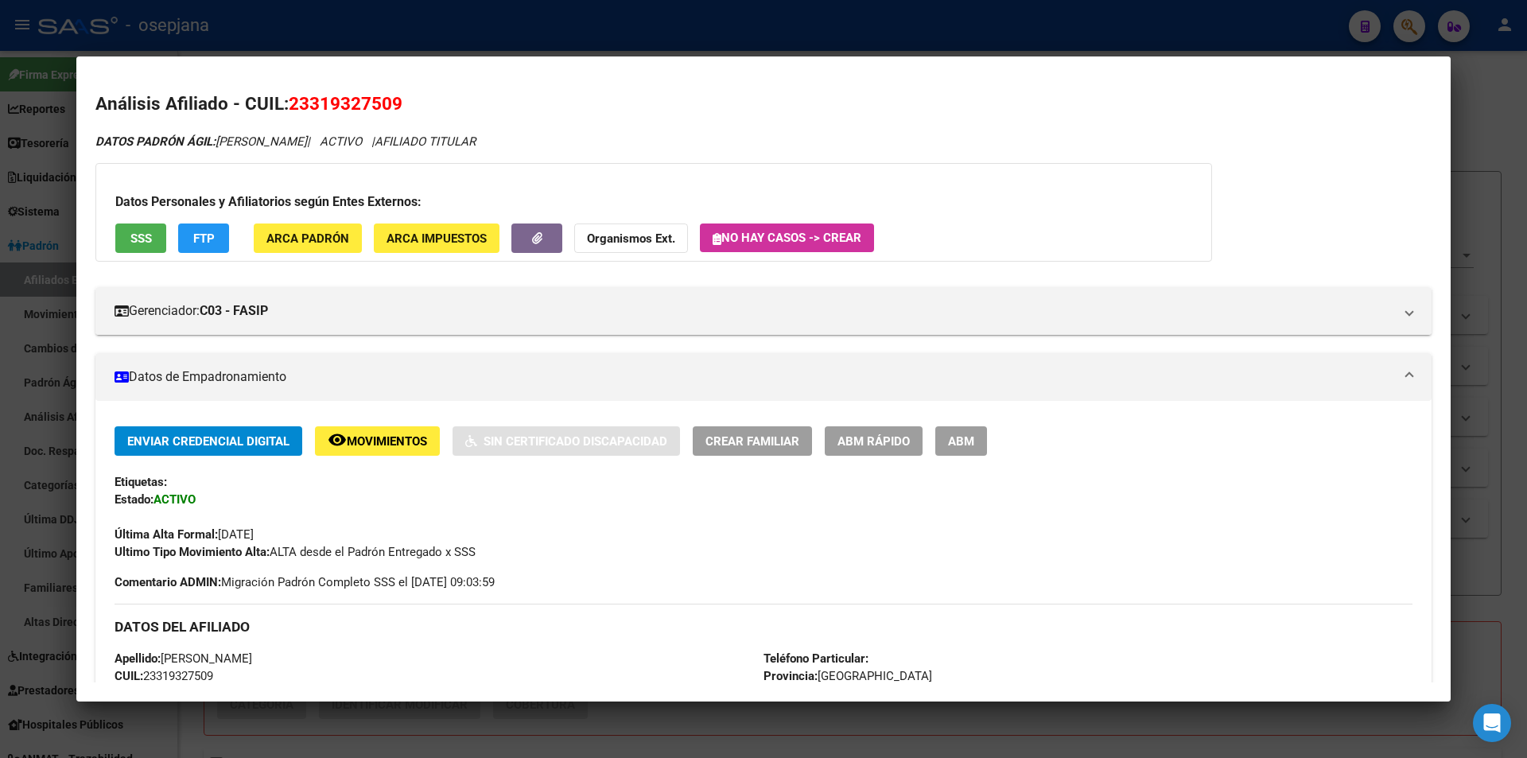
drag, startPoint x: 312, startPoint y: 106, endPoint x: 395, endPoint y: 103, distance: 82.8
click at [395, 103] on span "23319327509" at bounding box center [346, 103] width 114 height 21
copy span "31932750"
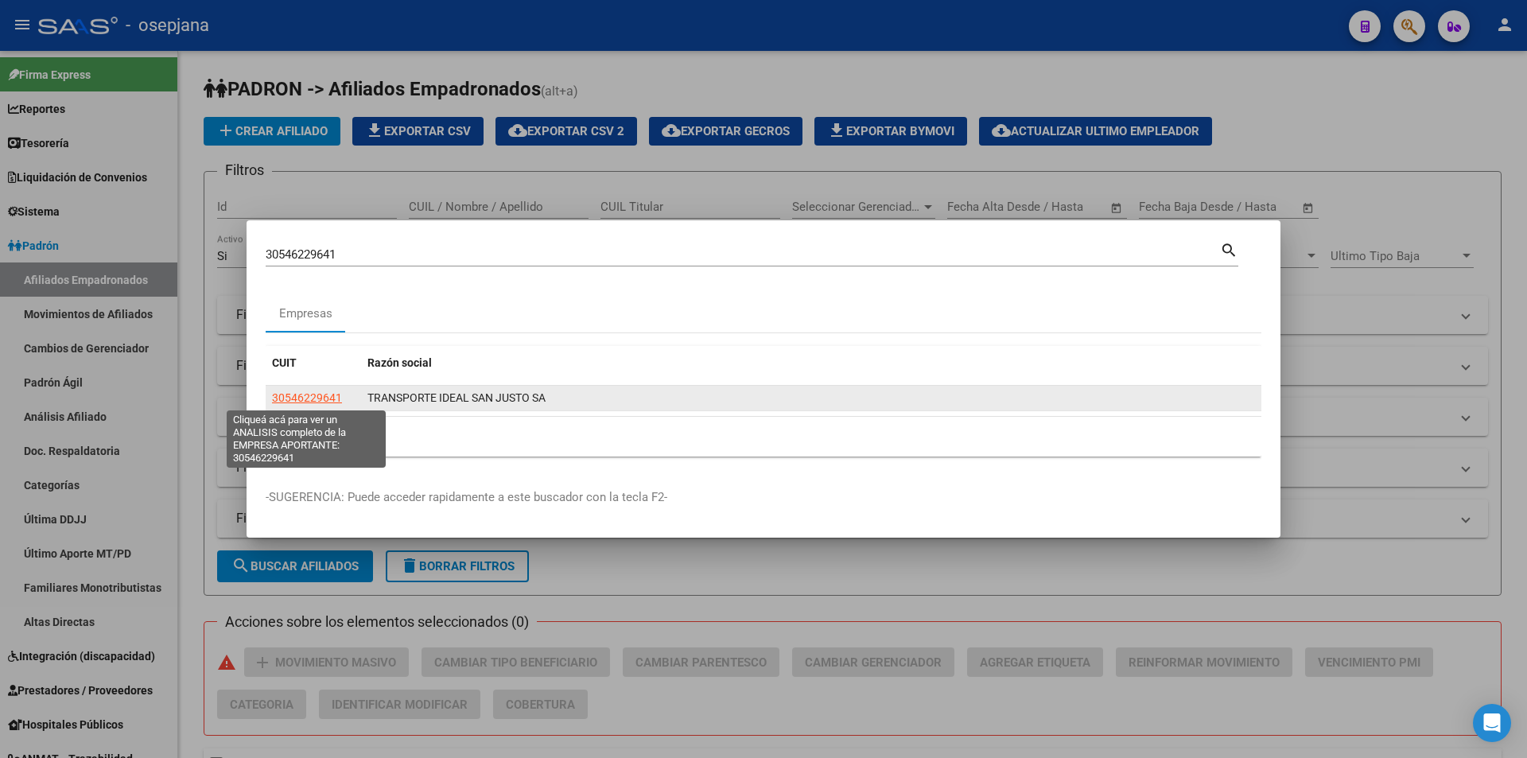
click at [309, 401] on span "30546229641" at bounding box center [307, 397] width 70 height 13
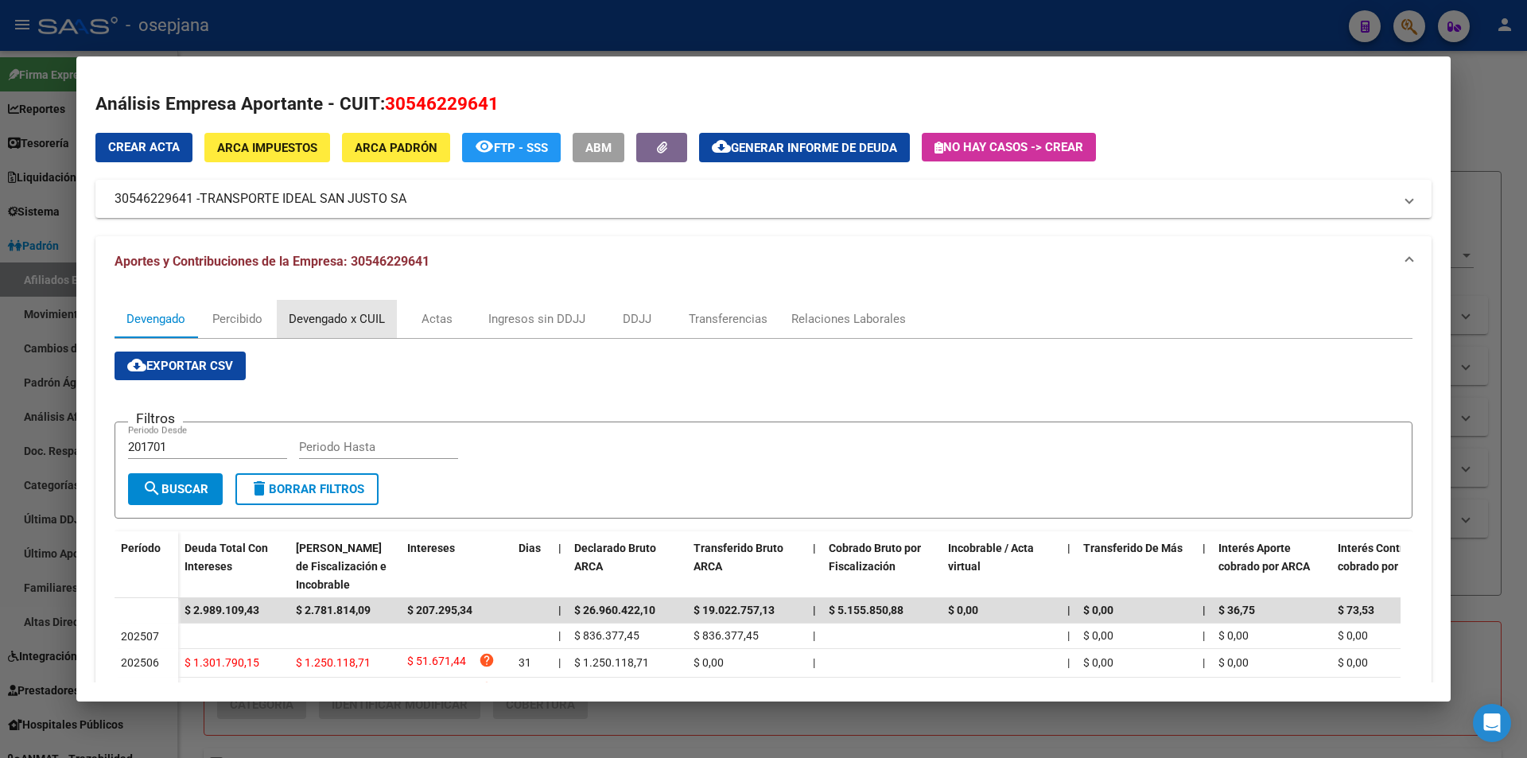
click at [341, 324] on div "Devengado x CUIL" at bounding box center [337, 318] width 96 height 17
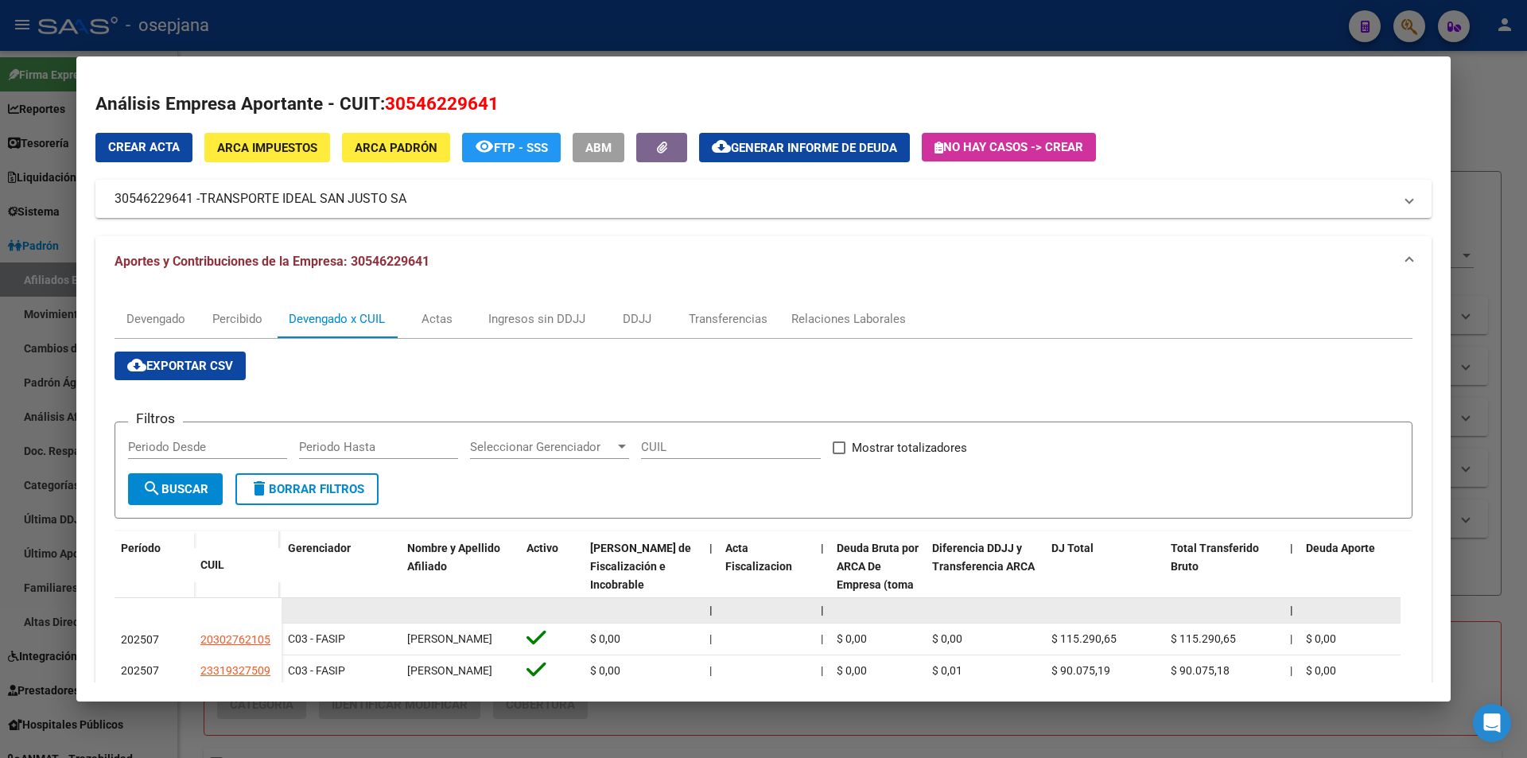
scroll to position [318, 0]
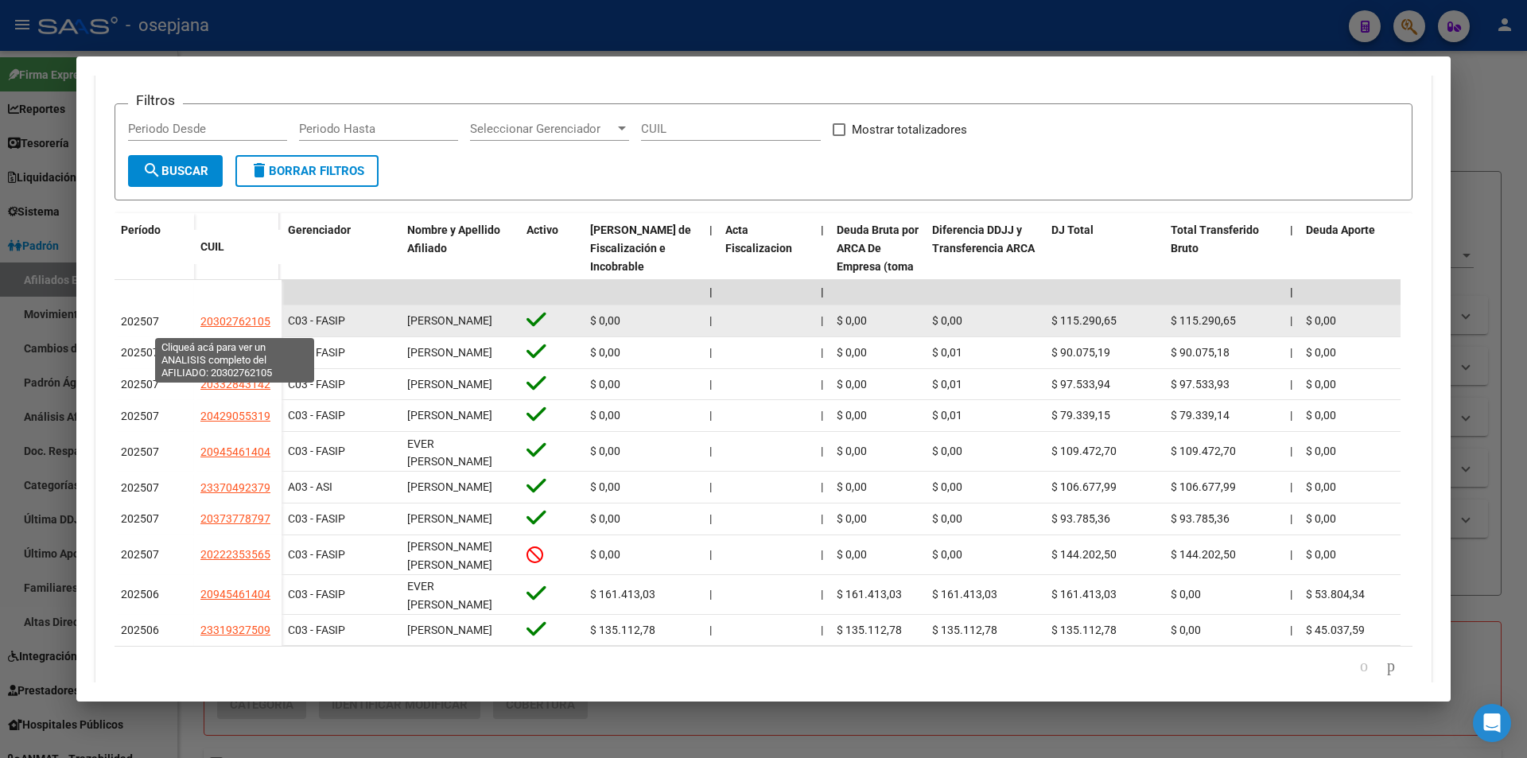
click at [231, 327] on span "20302762105" at bounding box center [235, 321] width 70 height 13
type textarea "20302762105"
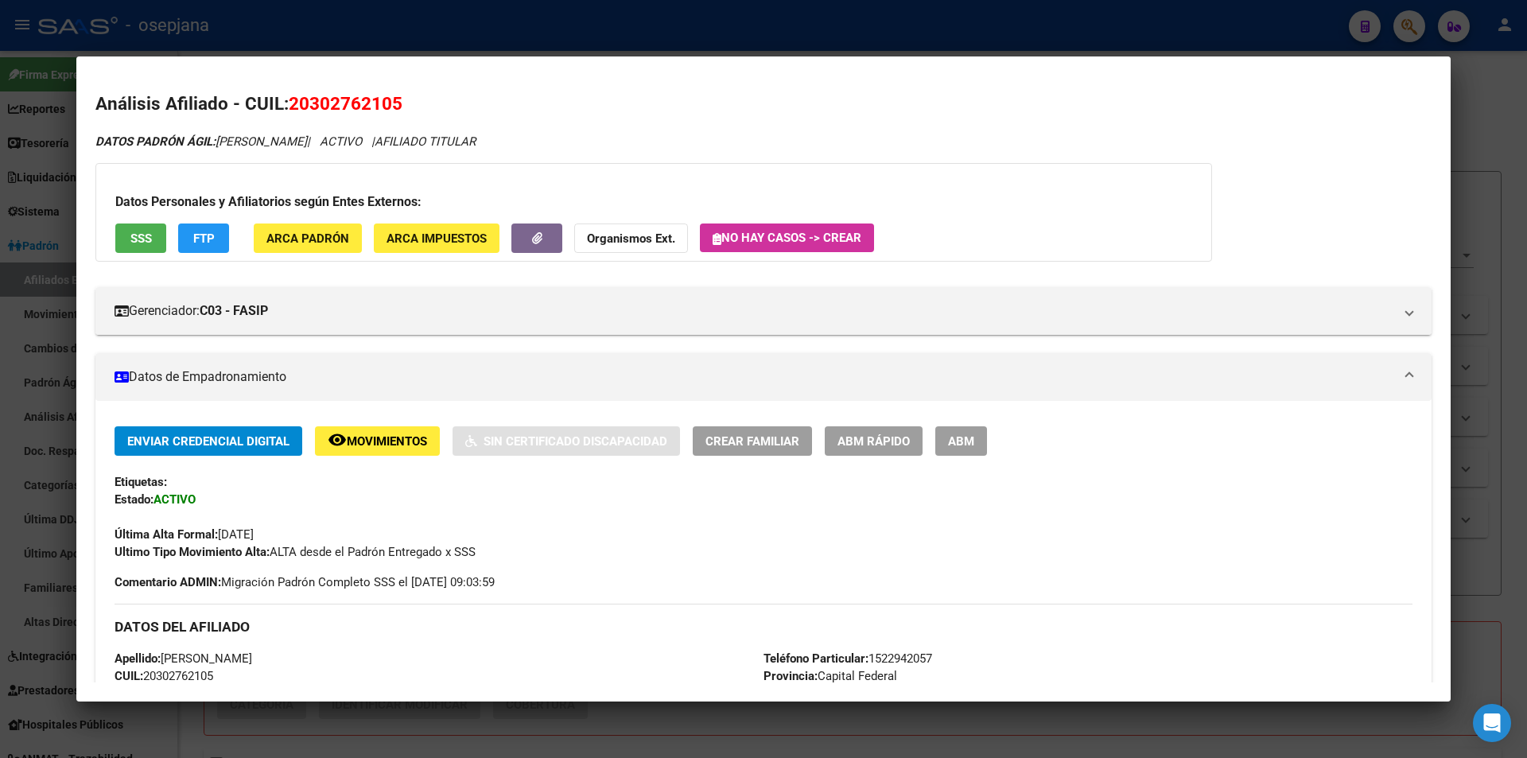
drag, startPoint x: 310, startPoint y: 103, endPoint x: 392, endPoint y: 111, distance: 82.3
click at [392, 111] on span "20302762105" at bounding box center [346, 103] width 114 height 21
copy span "30276210"
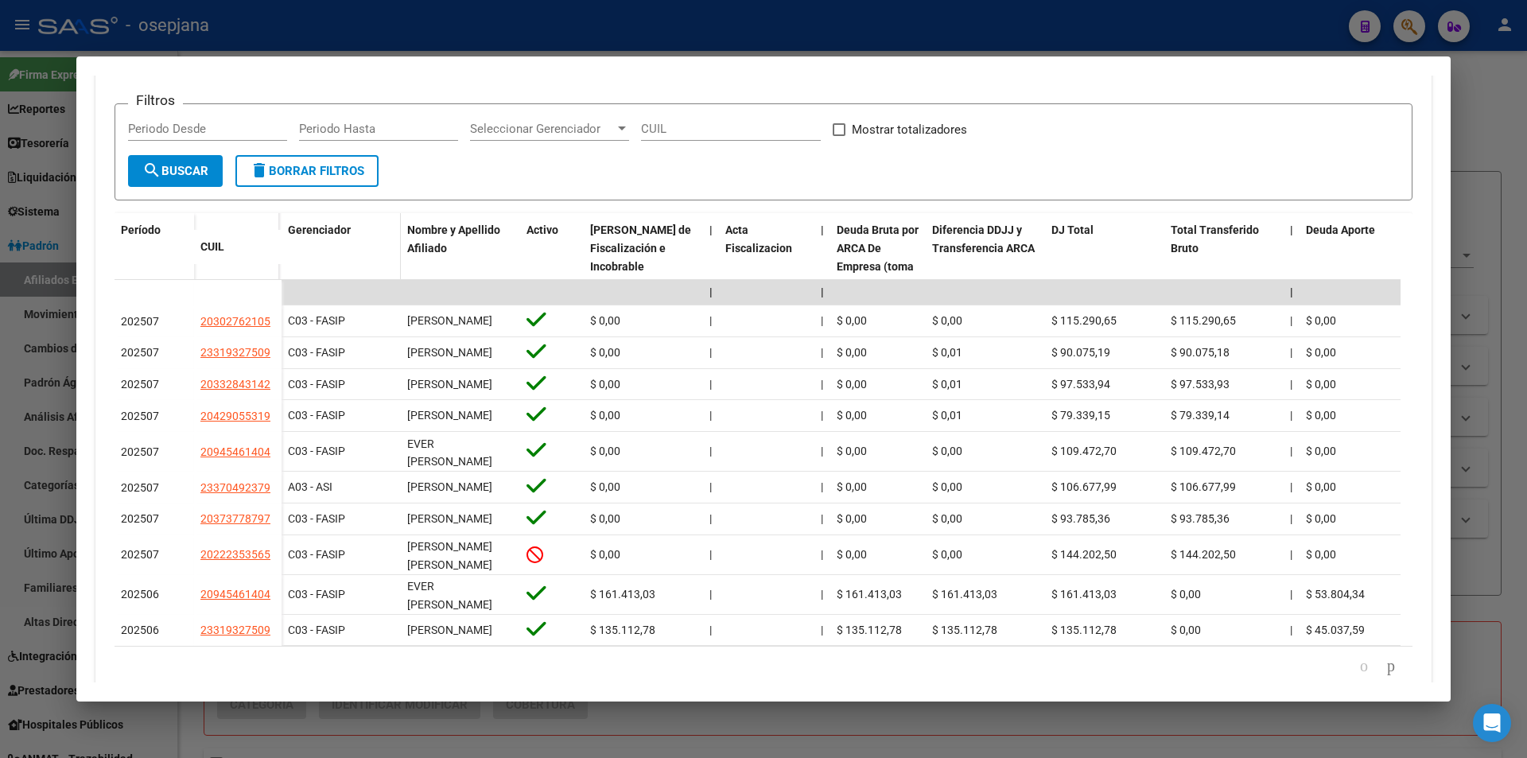
scroll to position [239, 0]
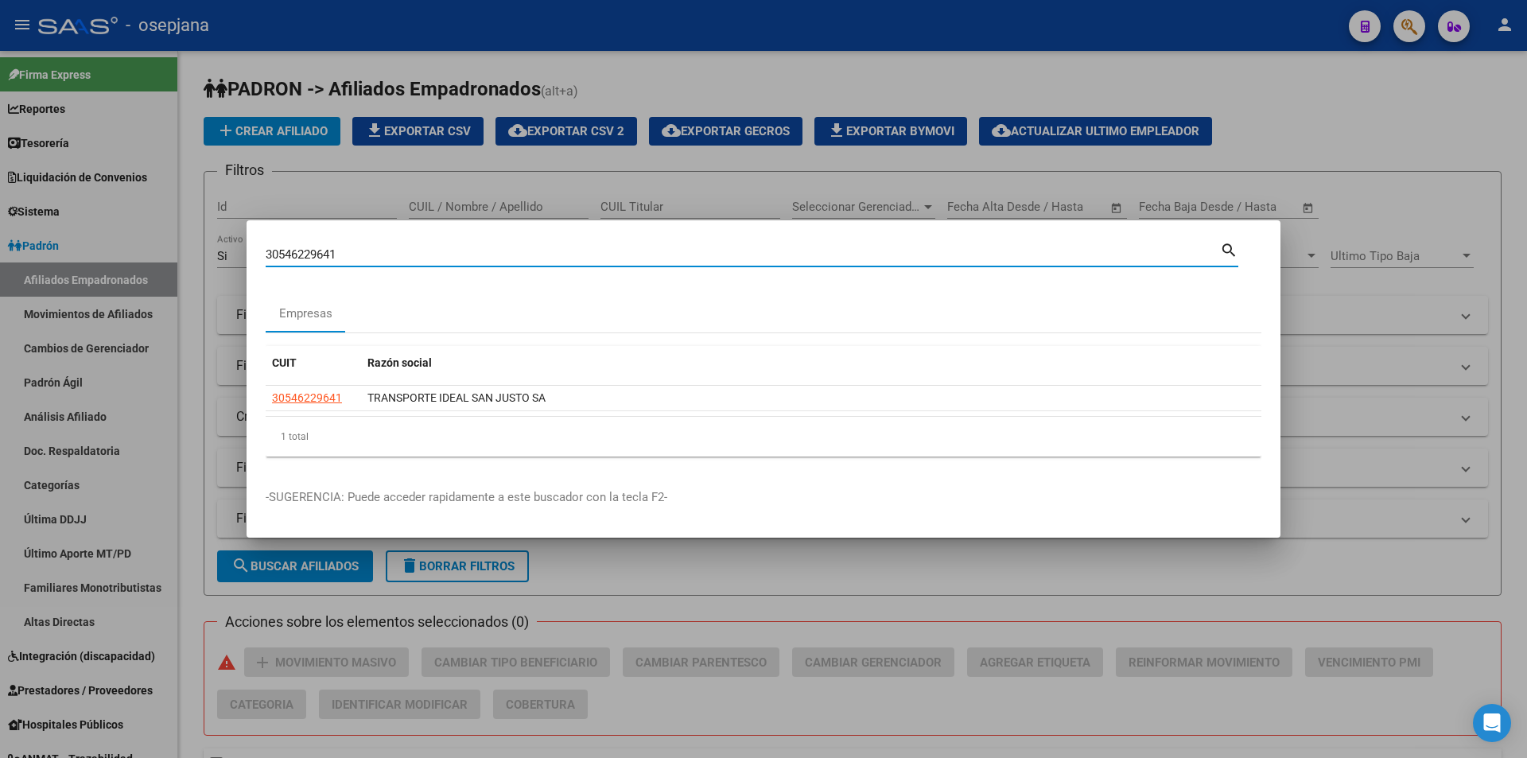
drag, startPoint x: 365, startPoint y: 251, endPoint x: 239, endPoint y: 255, distance: 125.7
click at [239, 255] on div "30546229641 Buscar (apellido, dni, cuil, nro traspaso, cuit, obra social) searc…" at bounding box center [763, 379] width 1527 height 758
paste input "320339"
type input "30546320339"
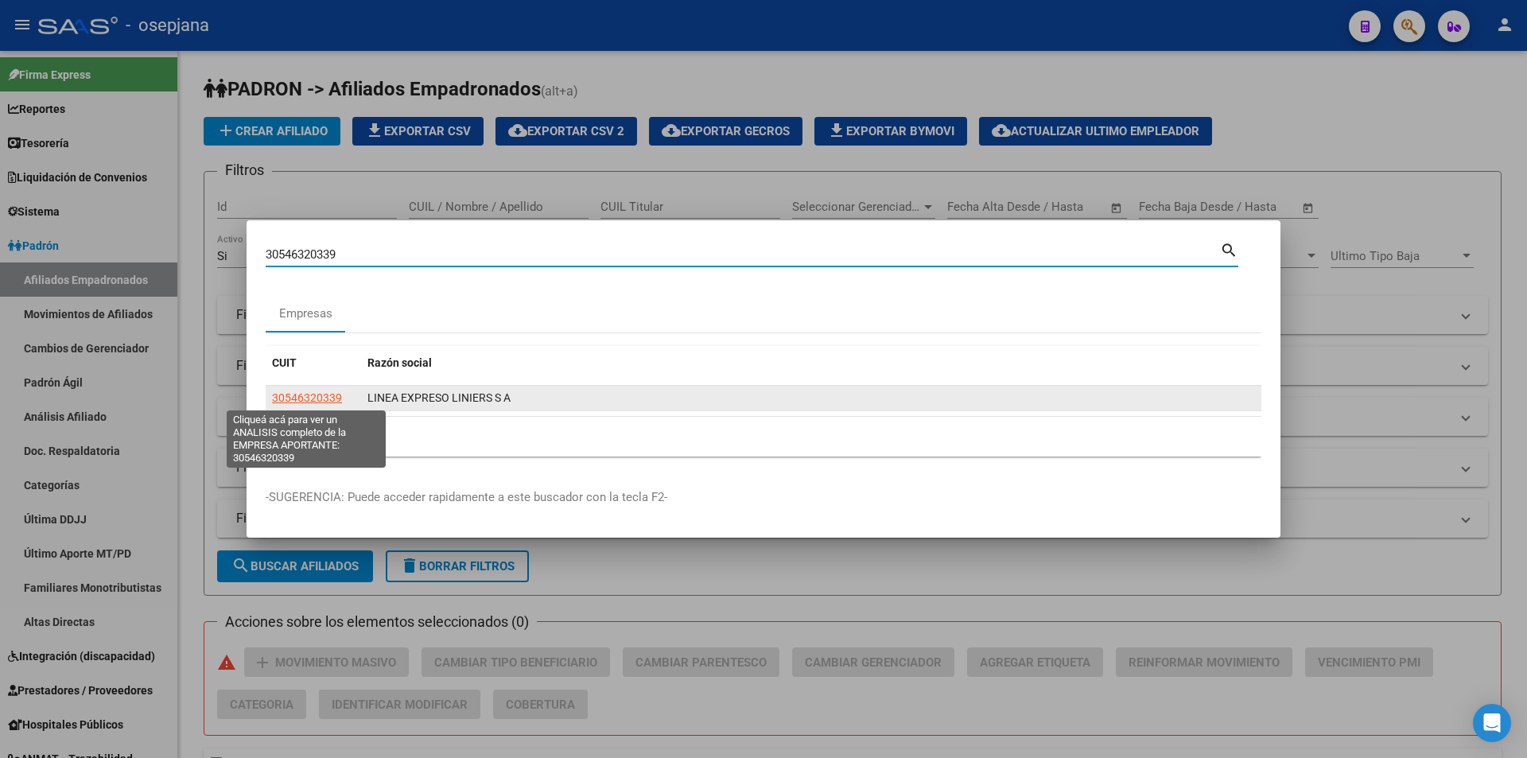
click at [324, 396] on span "30546320339" at bounding box center [307, 397] width 70 height 13
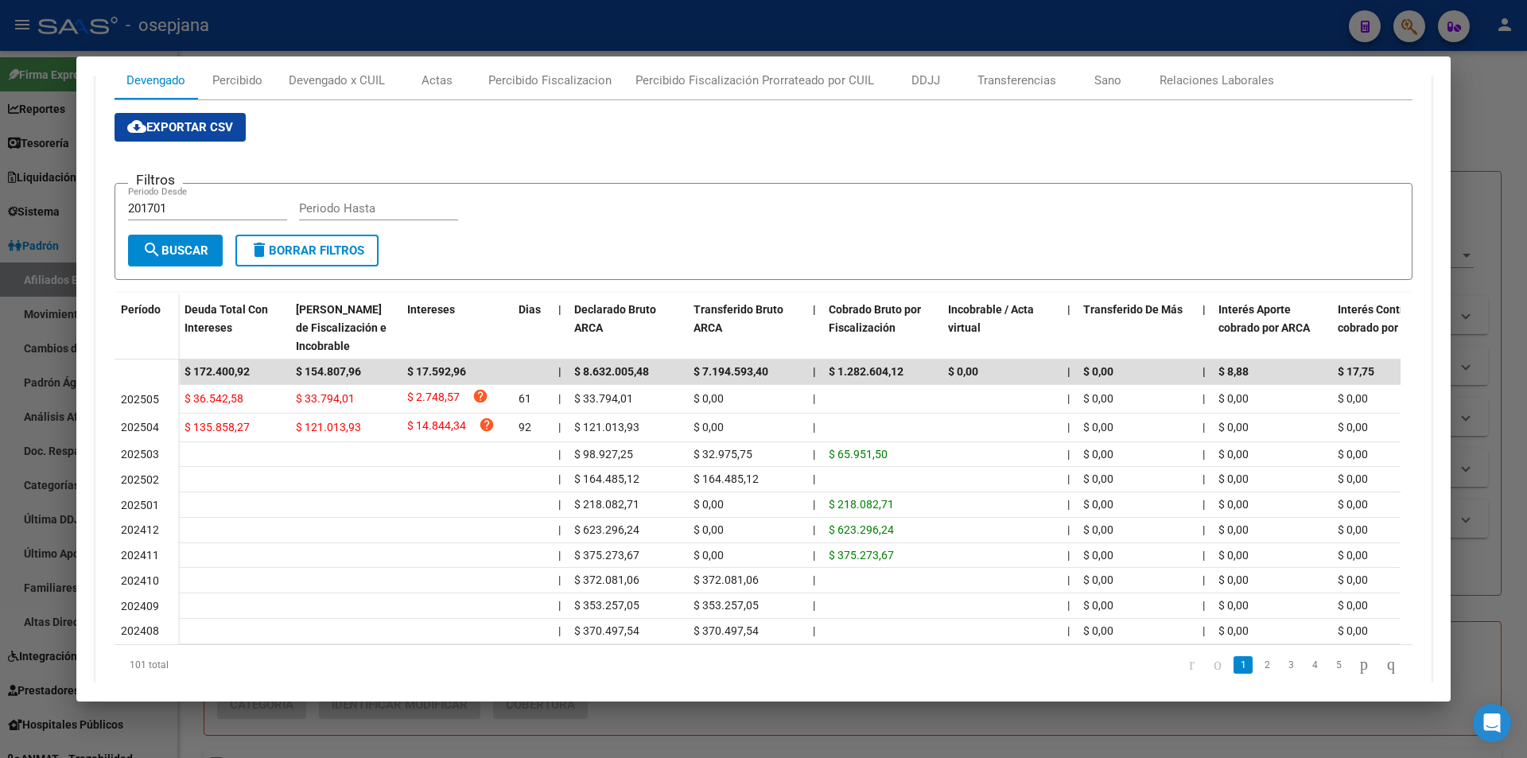
scroll to position [0, 0]
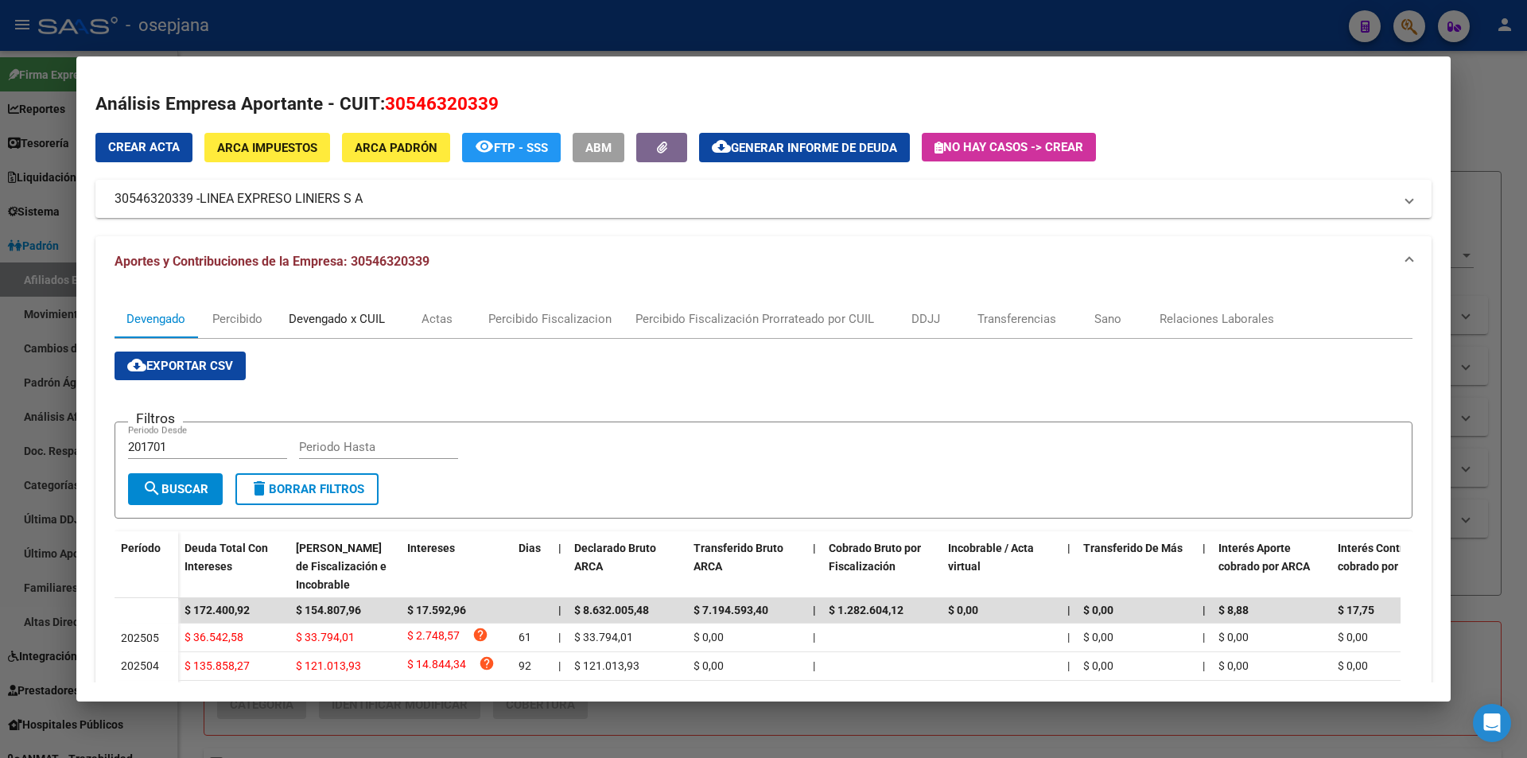
click at [333, 319] on div "Devengado x CUIL" at bounding box center [337, 318] width 96 height 17
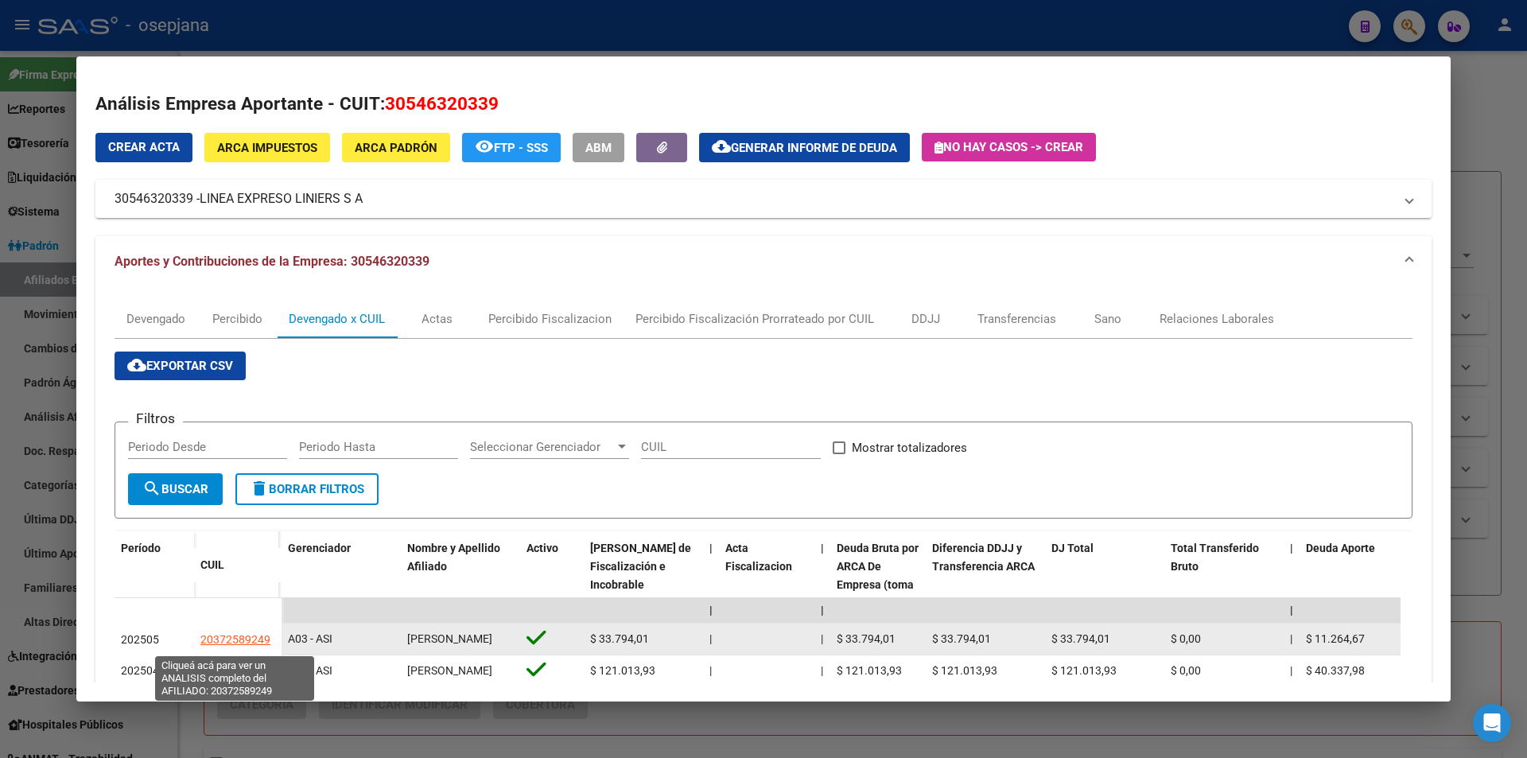
click at [249, 645] on span "20372589249" at bounding box center [235, 639] width 70 height 13
type textarea "20372589249"
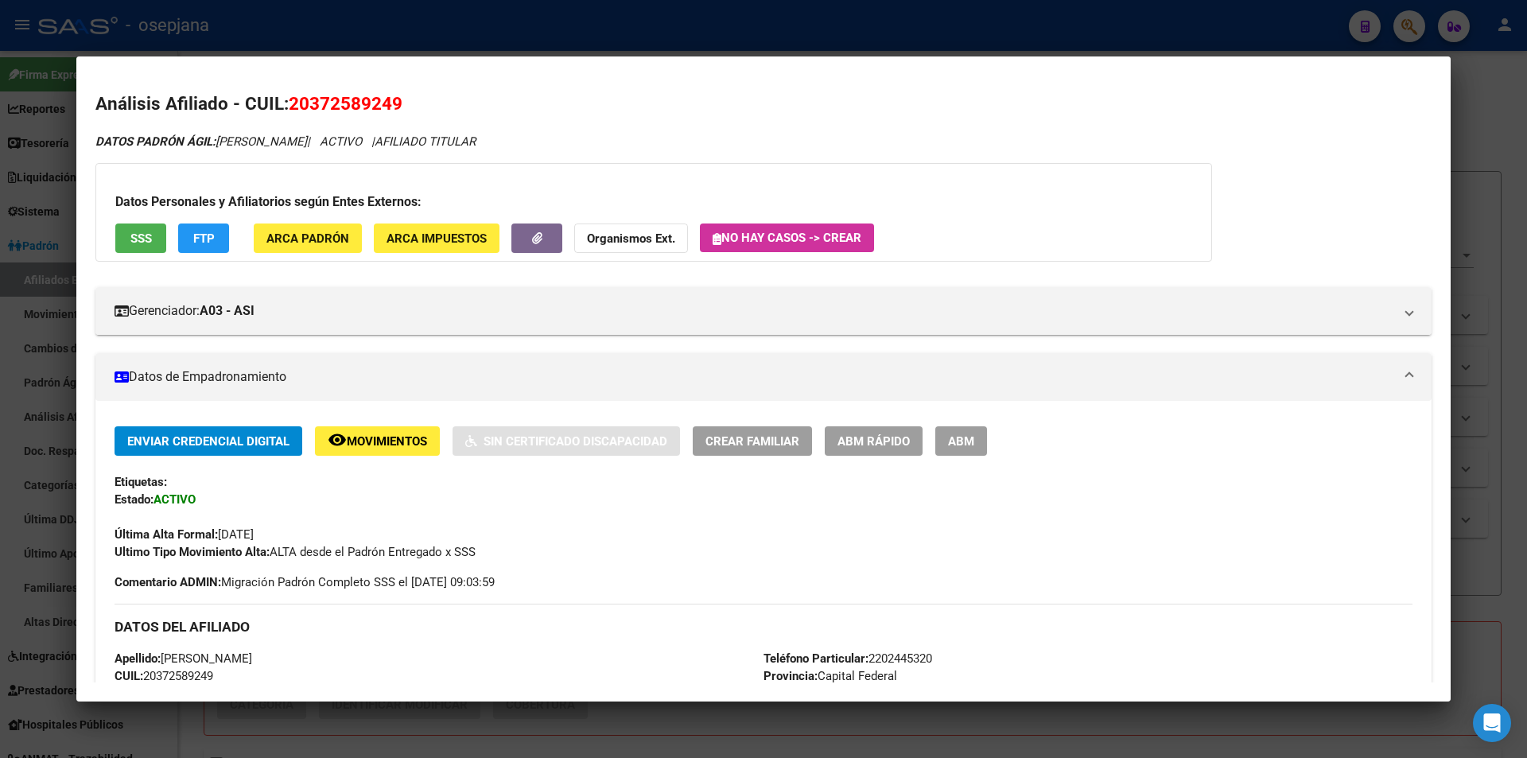
drag, startPoint x: 310, startPoint y: 110, endPoint x: 393, endPoint y: 104, distance: 82.9
click at [393, 104] on span "20372589249" at bounding box center [346, 103] width 114 height 21
copy span "37258924"
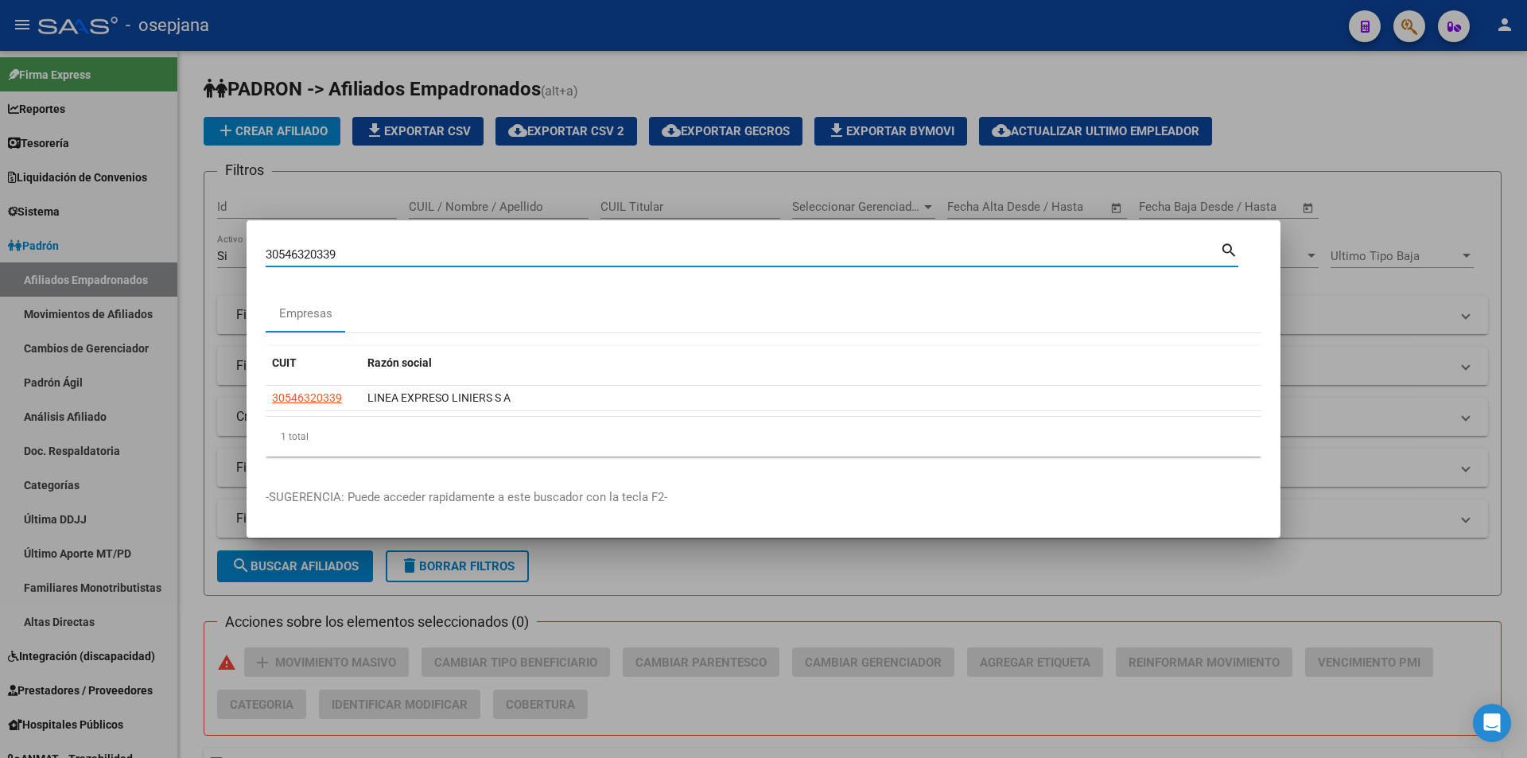
drag, startPoint x: 364, startPoint y: 257, endPoint x: 247, endPoint y: 258, distance: 117.7
click at [247, 258] on mat-dialog-content "30546320339 Buscar (apellido, dni, cuil, nro traspaso, cuit, obra social) searc…" at bounding box center [764, 354] width 1034 height 230
paste input "708188197"
type input "30708188197"
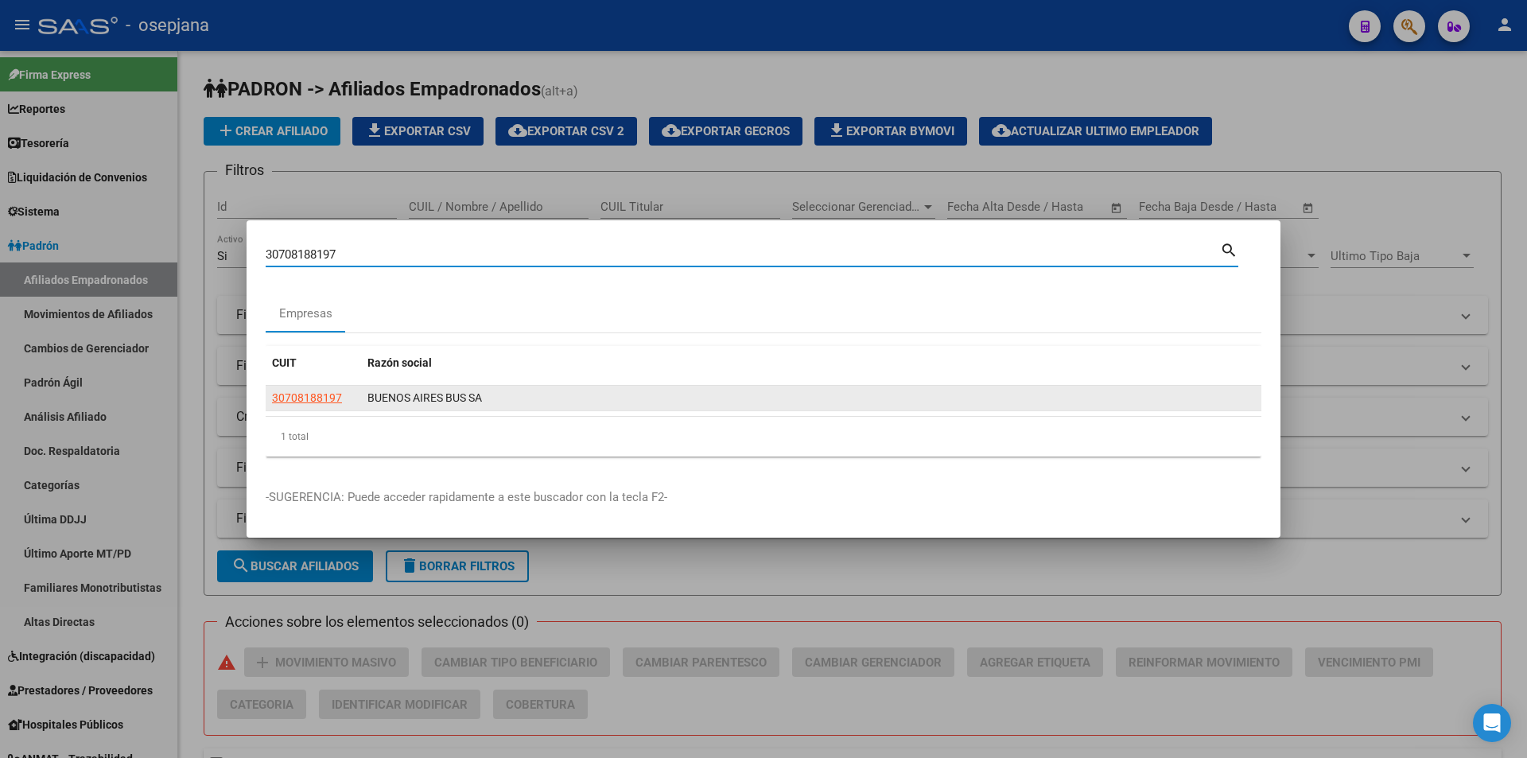
click at [327, 389] on datatable-body-cell "30708188197" at bounding box center [313, 398] width 95 height 25
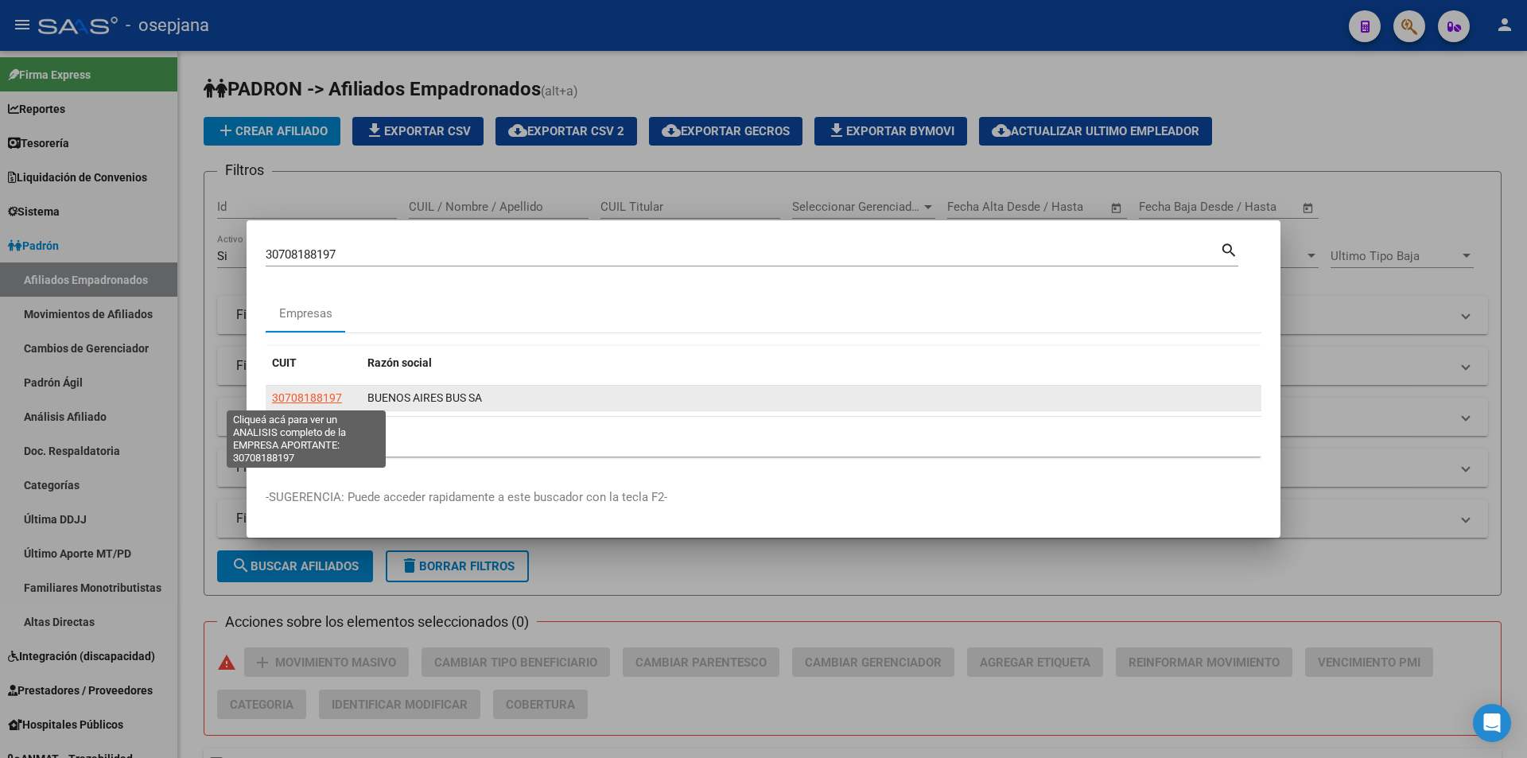
click at [324, 399] on span "30708188197" at bounding box center [307, 397] width 70 height 13
copy span "307081881"
type textarea "30708188197"
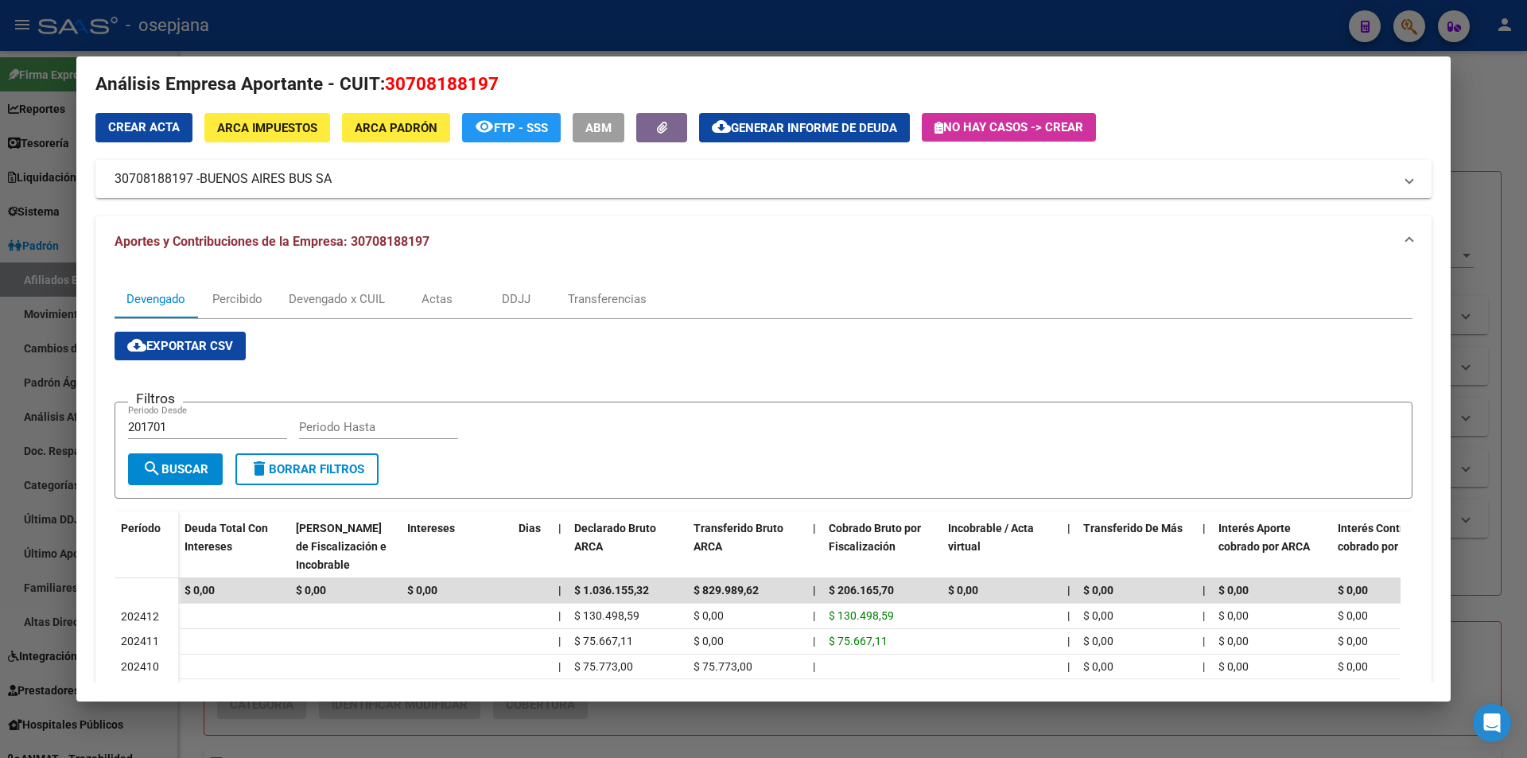
scroll to position [99, 0]
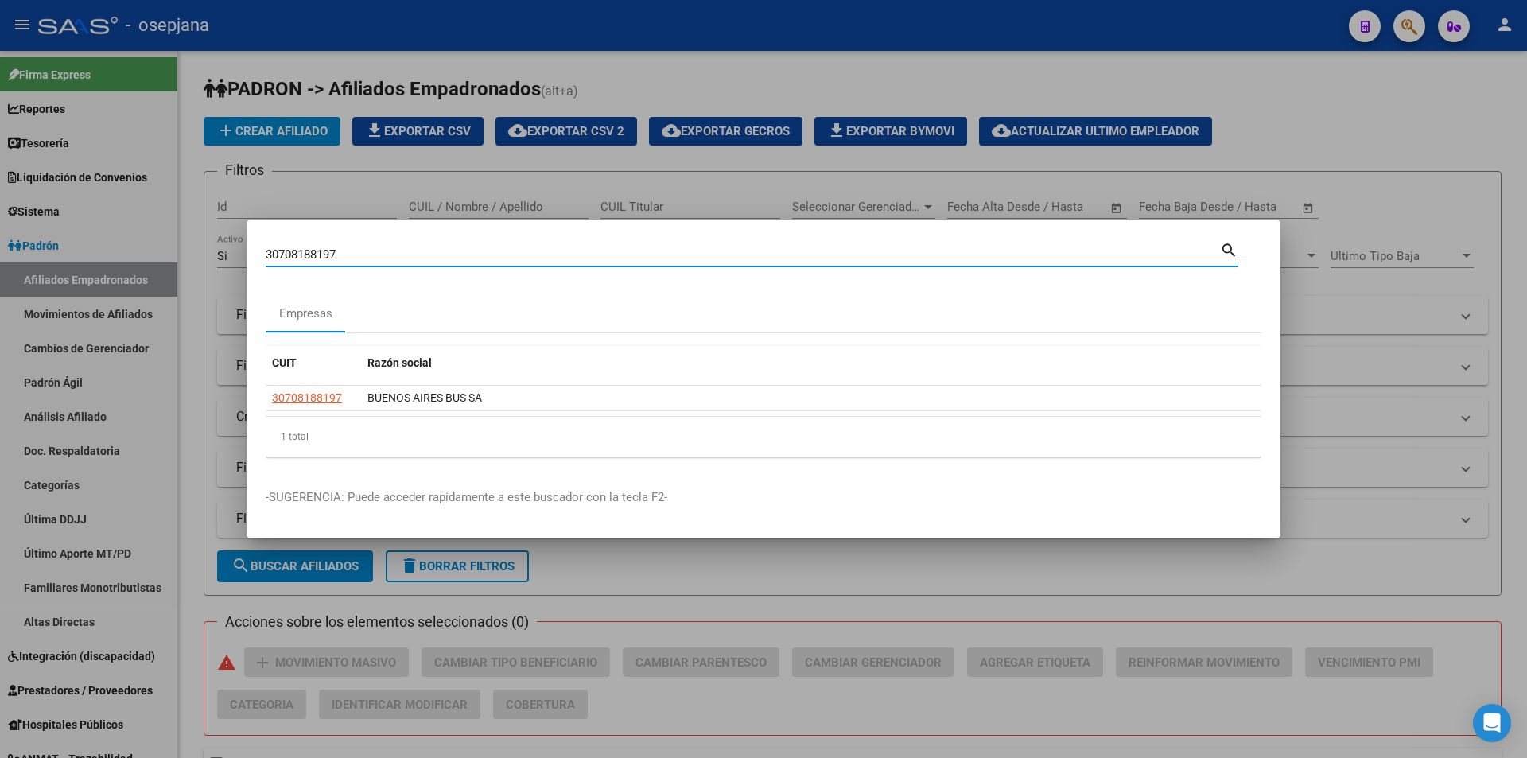
drag, startPoint x: 348, startPoint y: 256, endPoint x: 201, endPoint y: 252, distance: 146.4
click at [201, 252] on div "30708188197 Buscar (apellido, dni, cuil, [PERSON_NAME], cuit, obra social) sear…" at bounding box center [763, 379] width 1527 height 758
paste input "-70554911-3"
type input "30705549113"
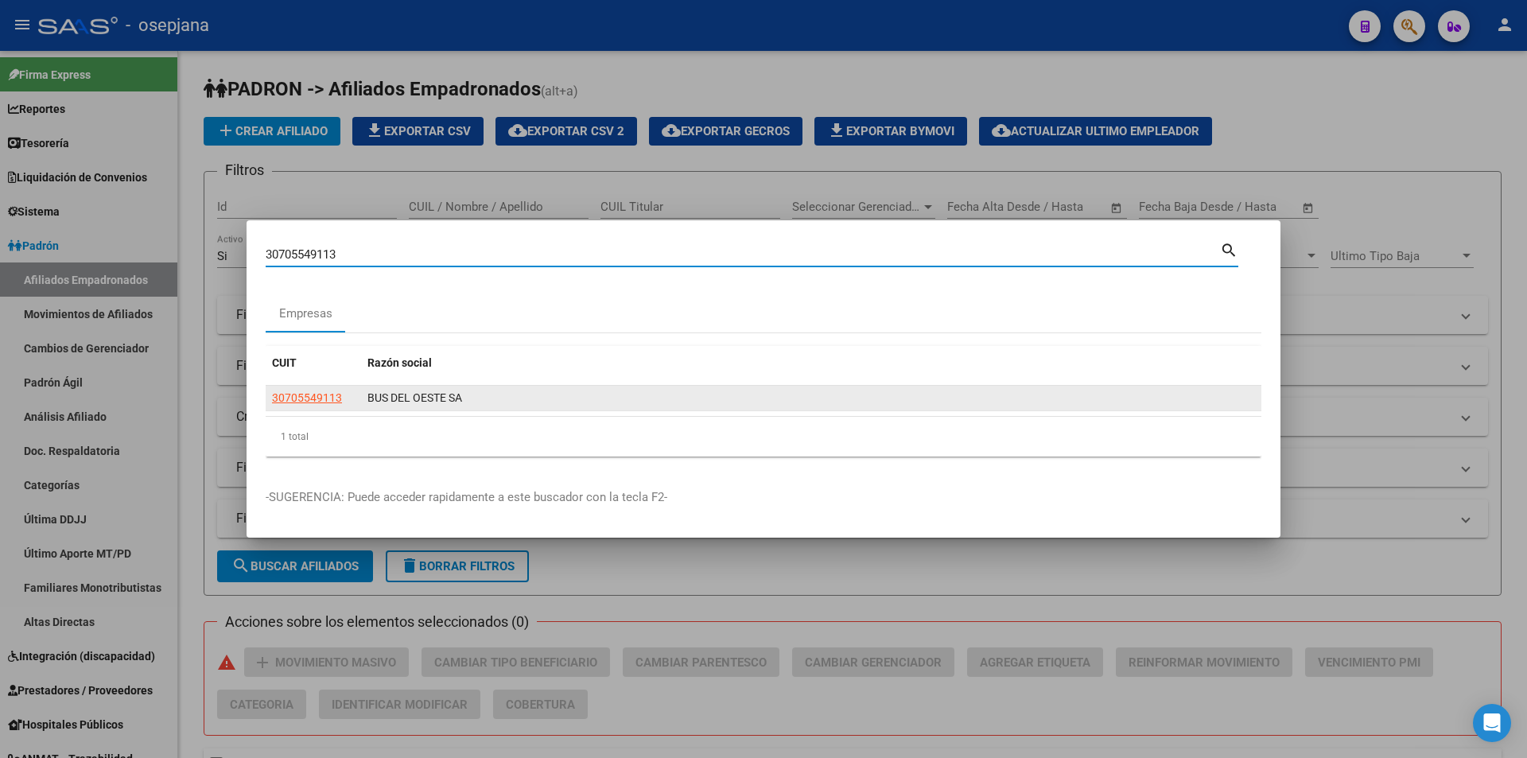
click at [325, 392] on span "30705549113" at bounding box center [307, 397] width 70 height 13
type textarea "30705549113"
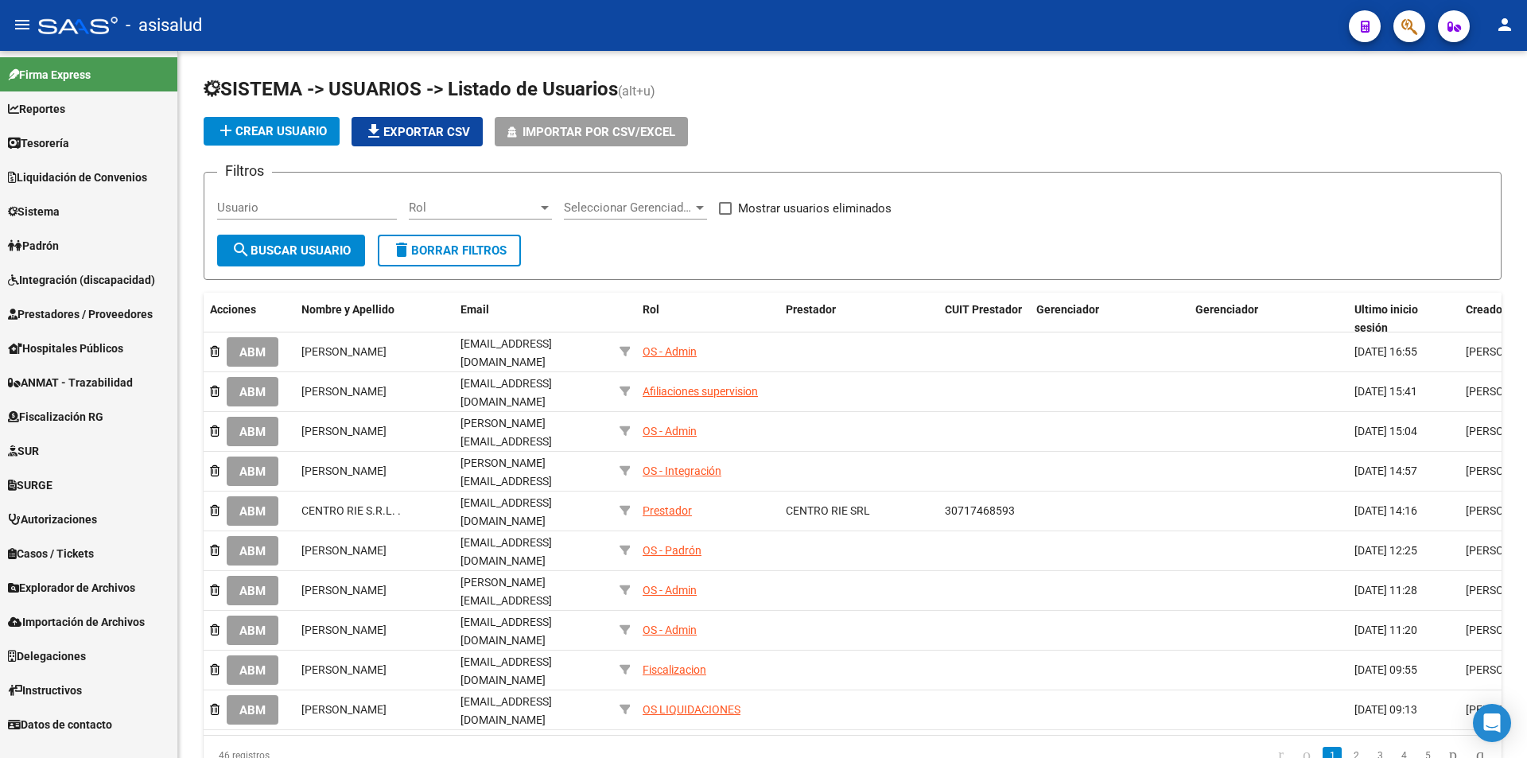
click at [1392, 28] on div at bounding box center [1403, 26] width 45 height 33
click at [1397, 30] on button "button" at bounding box center [1410, 26] width 32 height 32
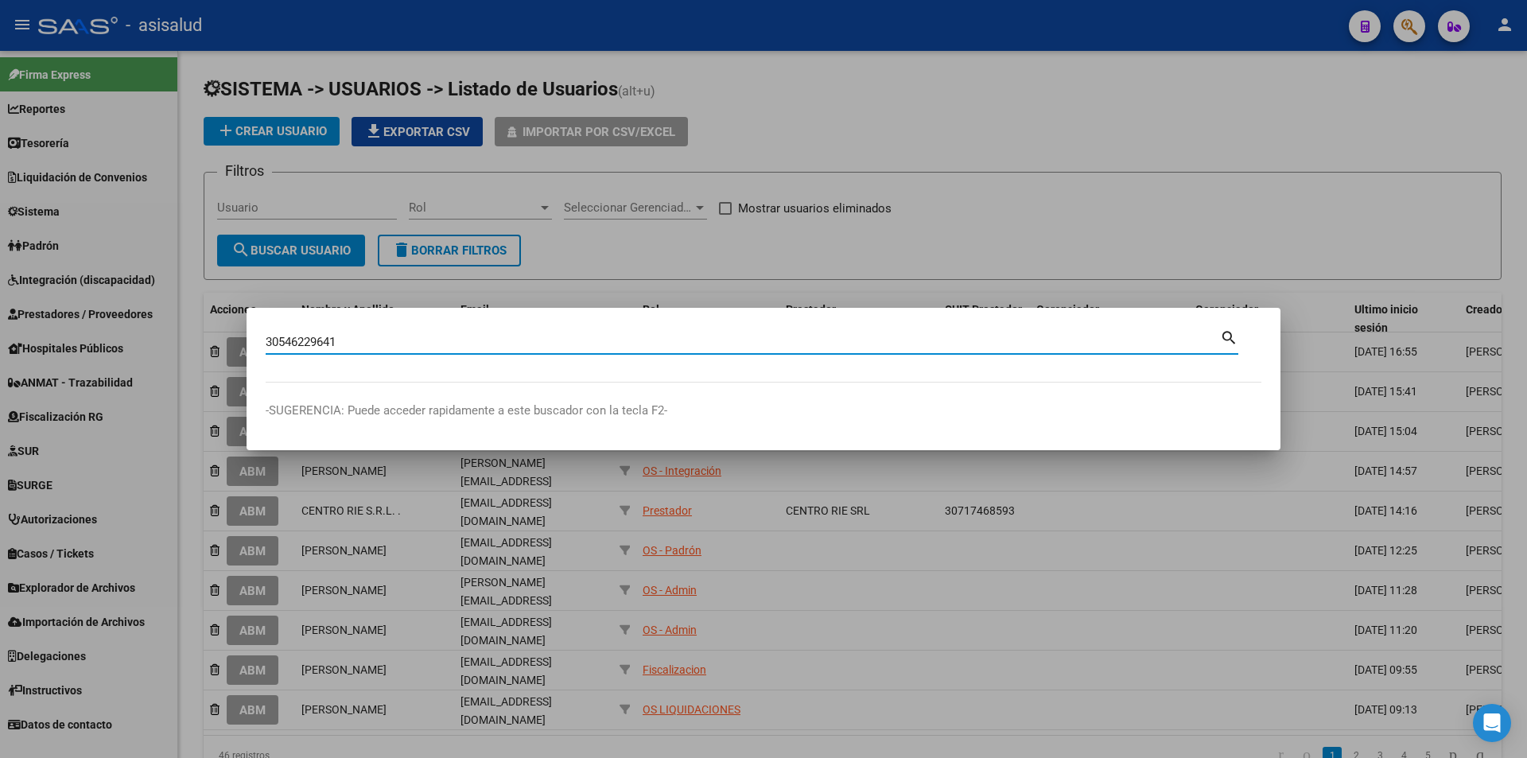
type input "30546229641"
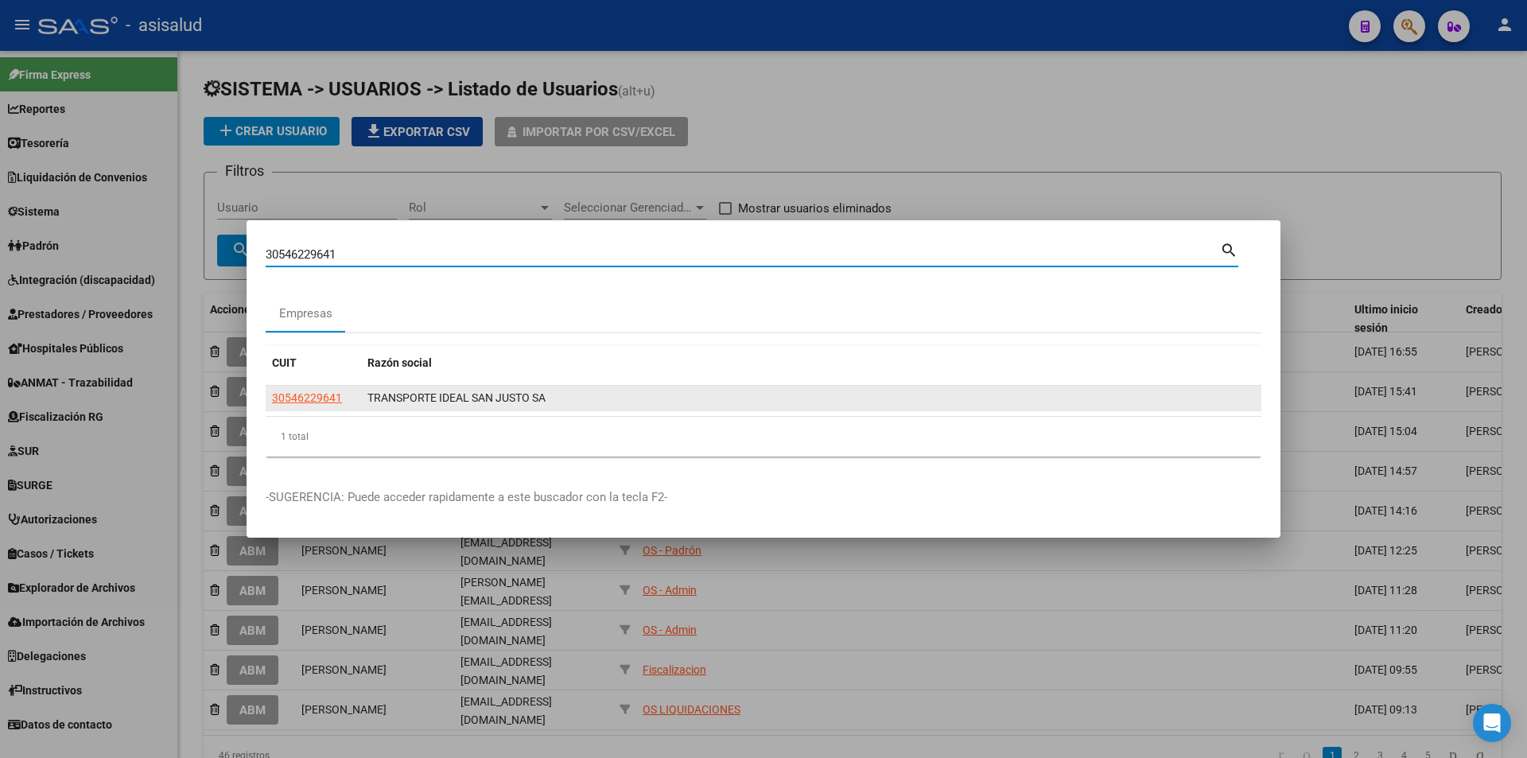
click at [333, 403] on span "30546229641" at bounding box center [307, 397] width 70 height 13
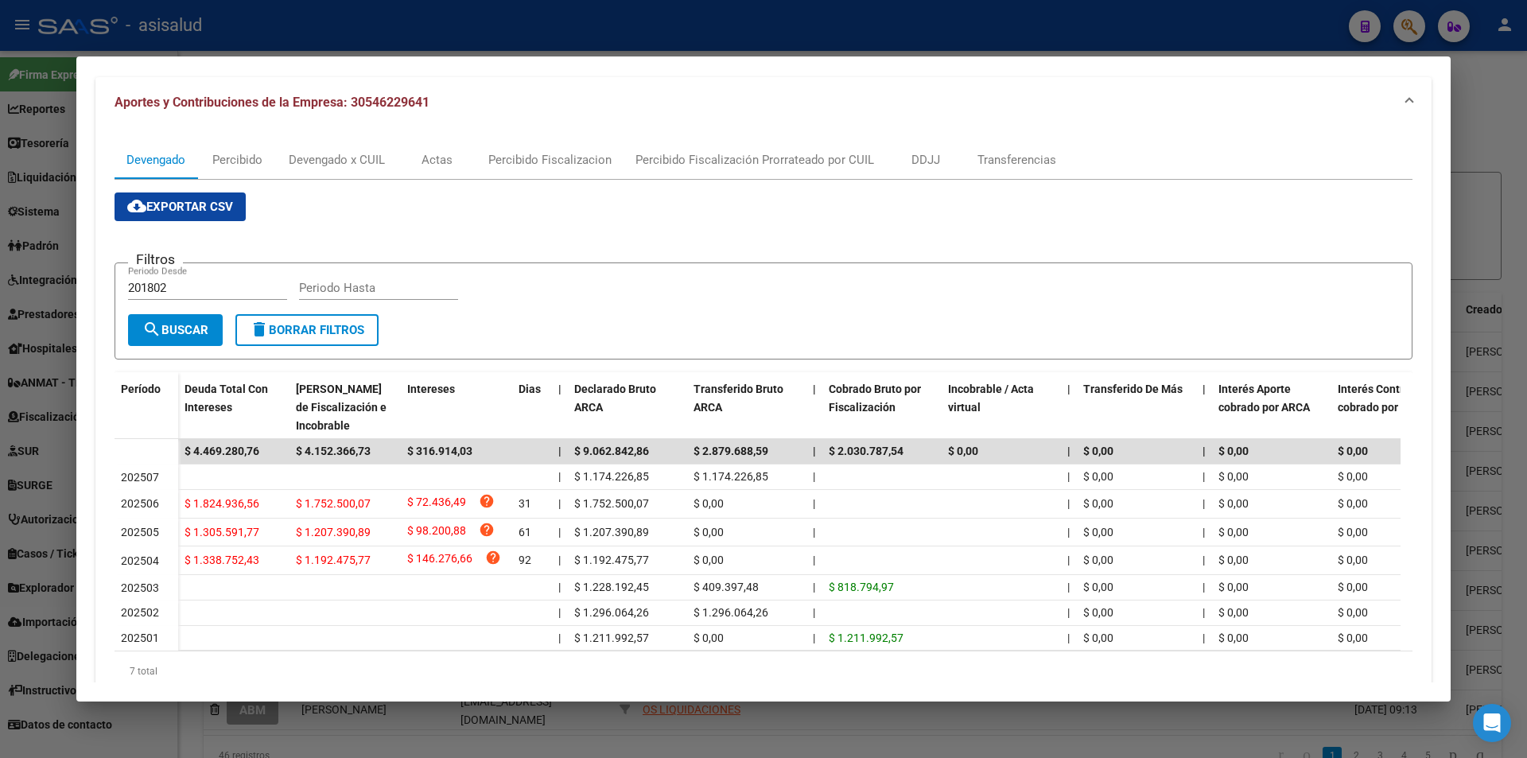
scroll to position [226, 0]
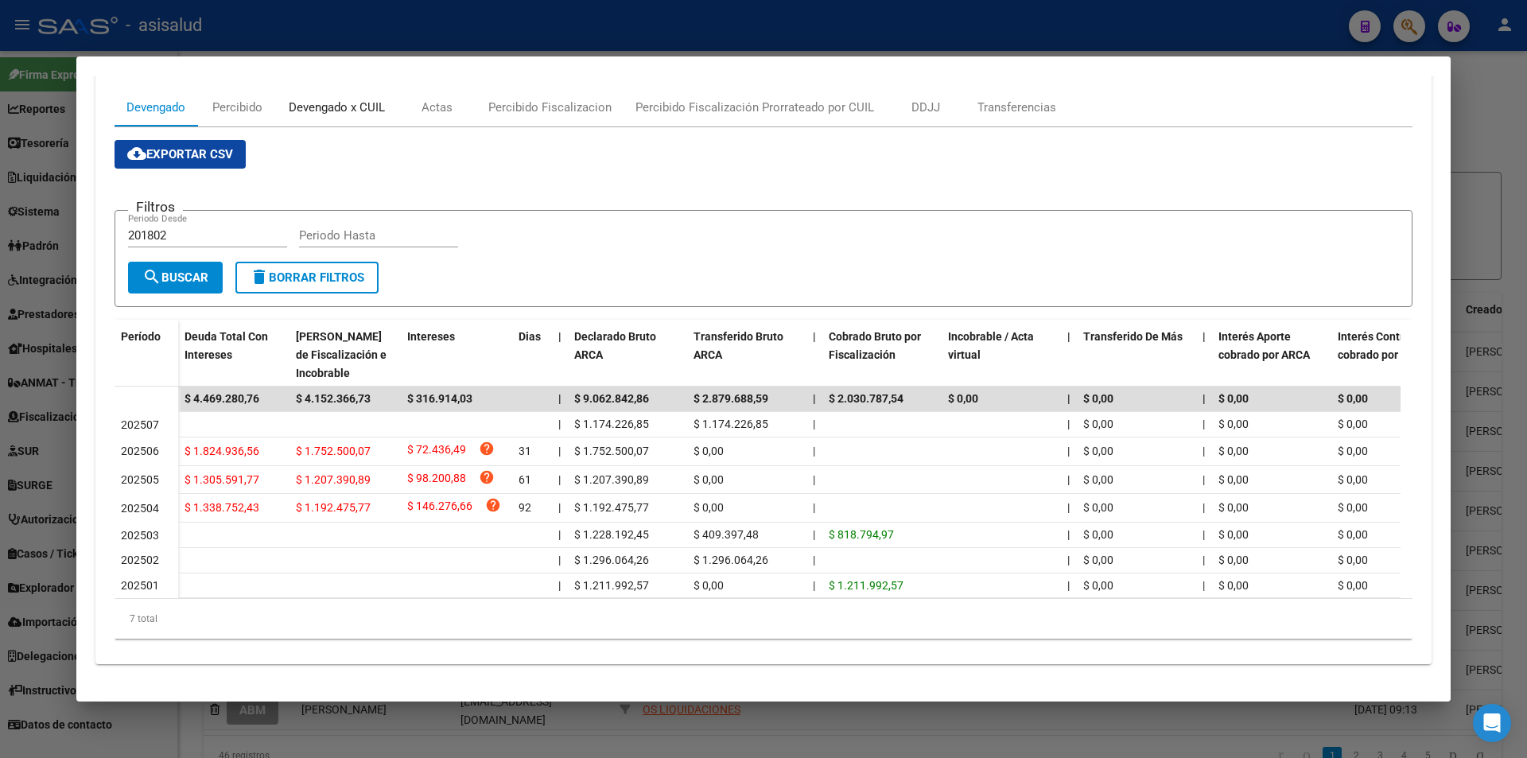
click at [371, 99] on div "Devengado x CUIL" at bounding box center [337, 107] width 96 height 17
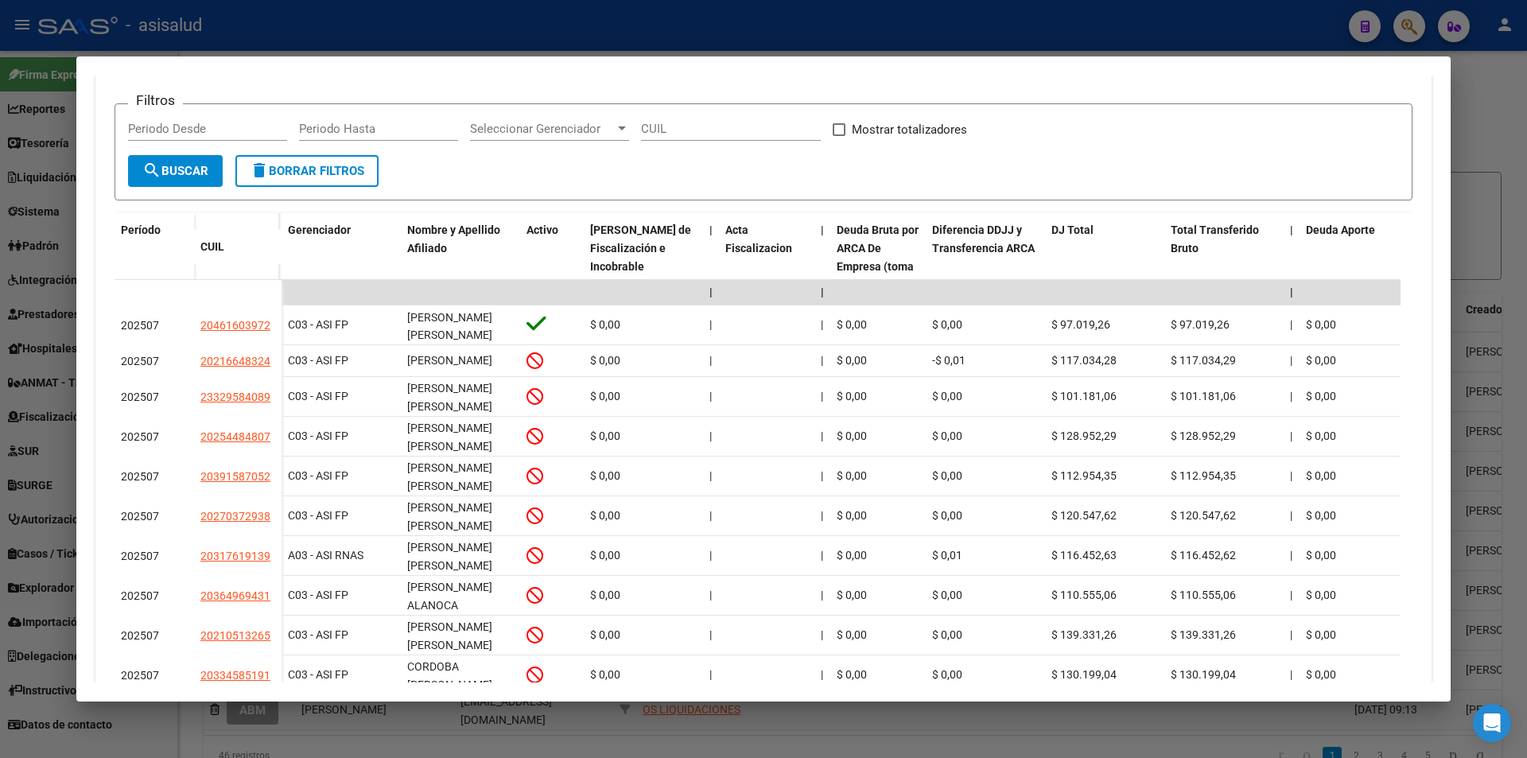
scroll to position [398, 0]
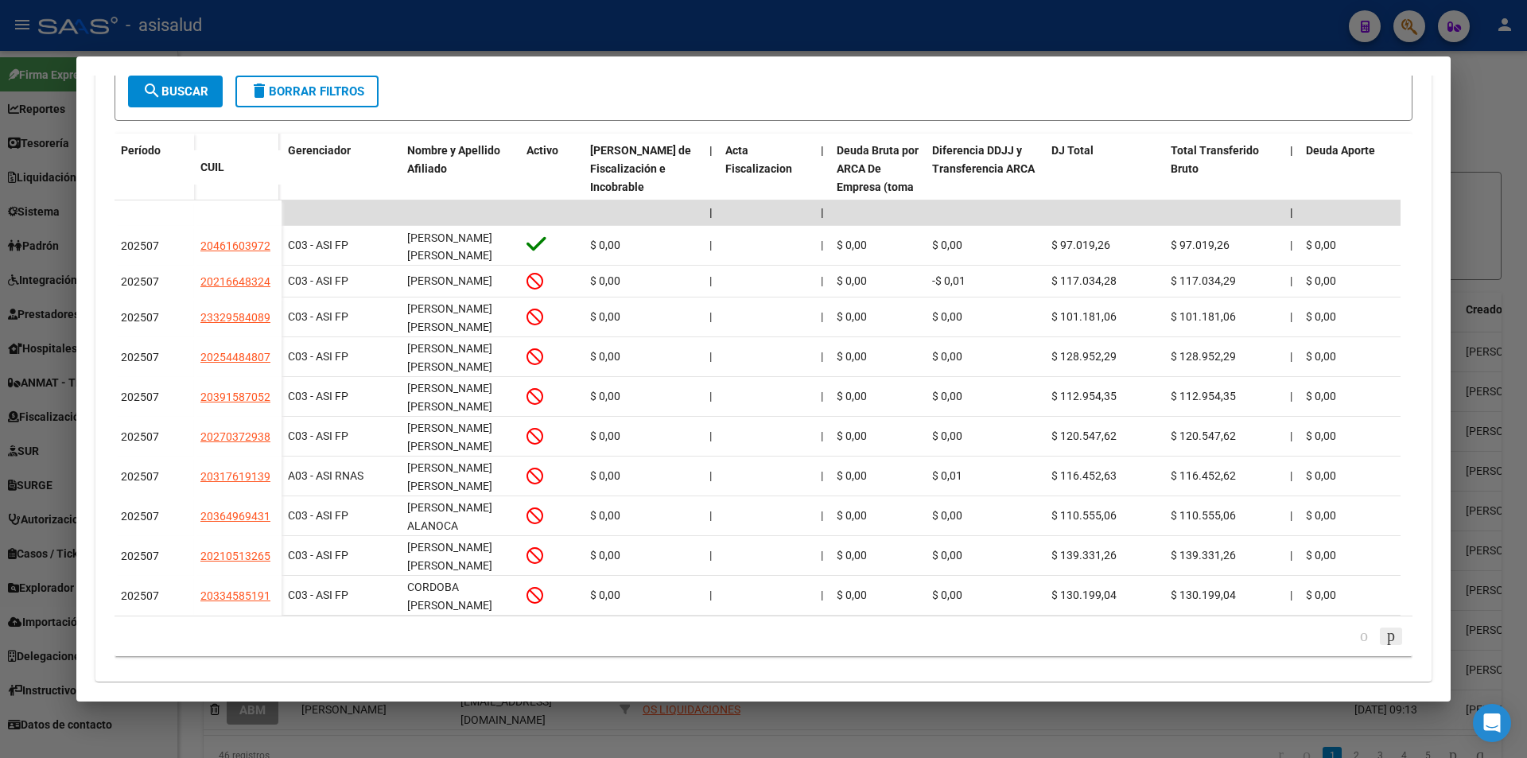
click at [1385, 645] on icon "go to next page" at bounding box center [1391, 635] width 13 height 19
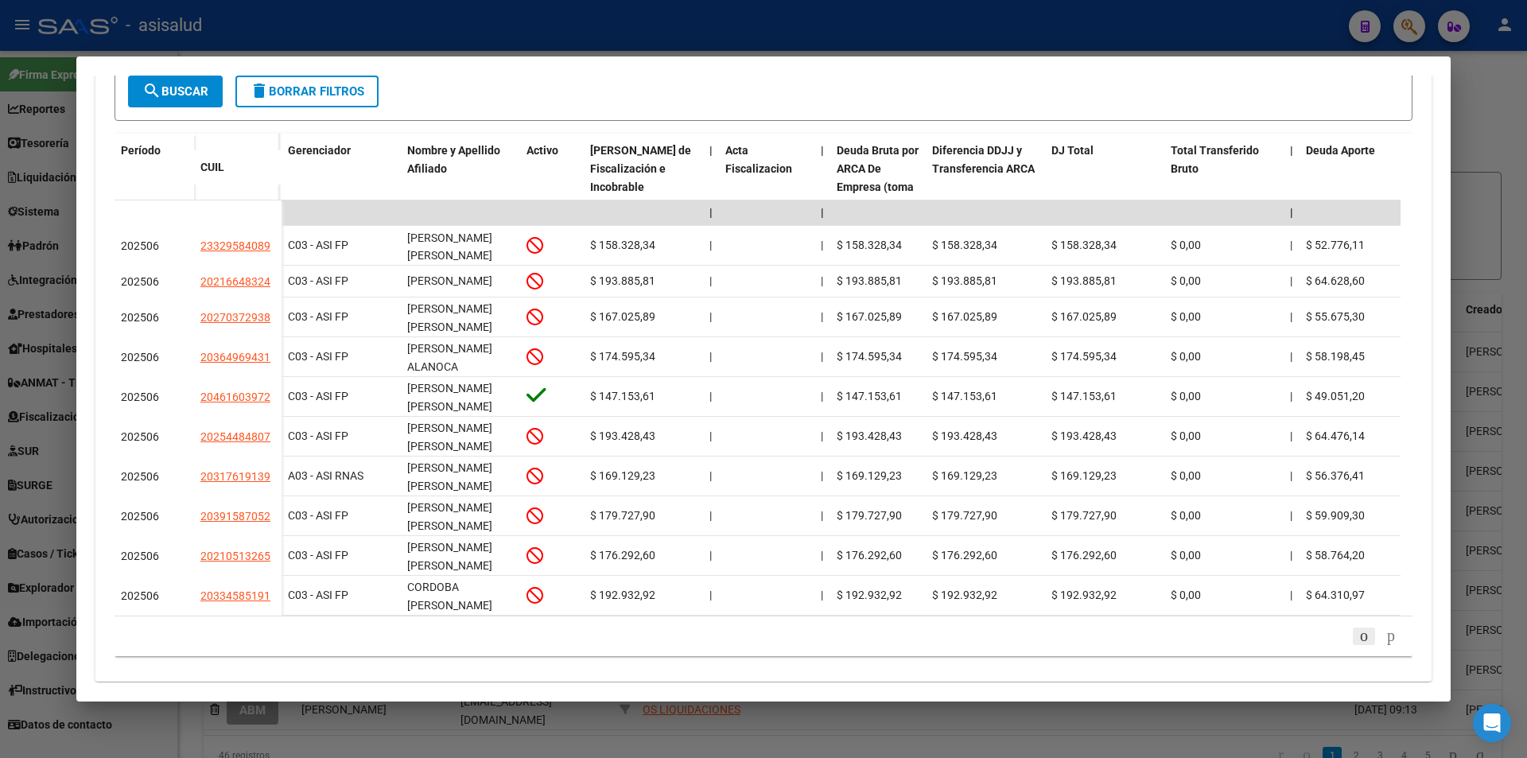
click at [1358, 645] on icon "go to previous page" at bounding box center [1364, 635] width 13 height 19
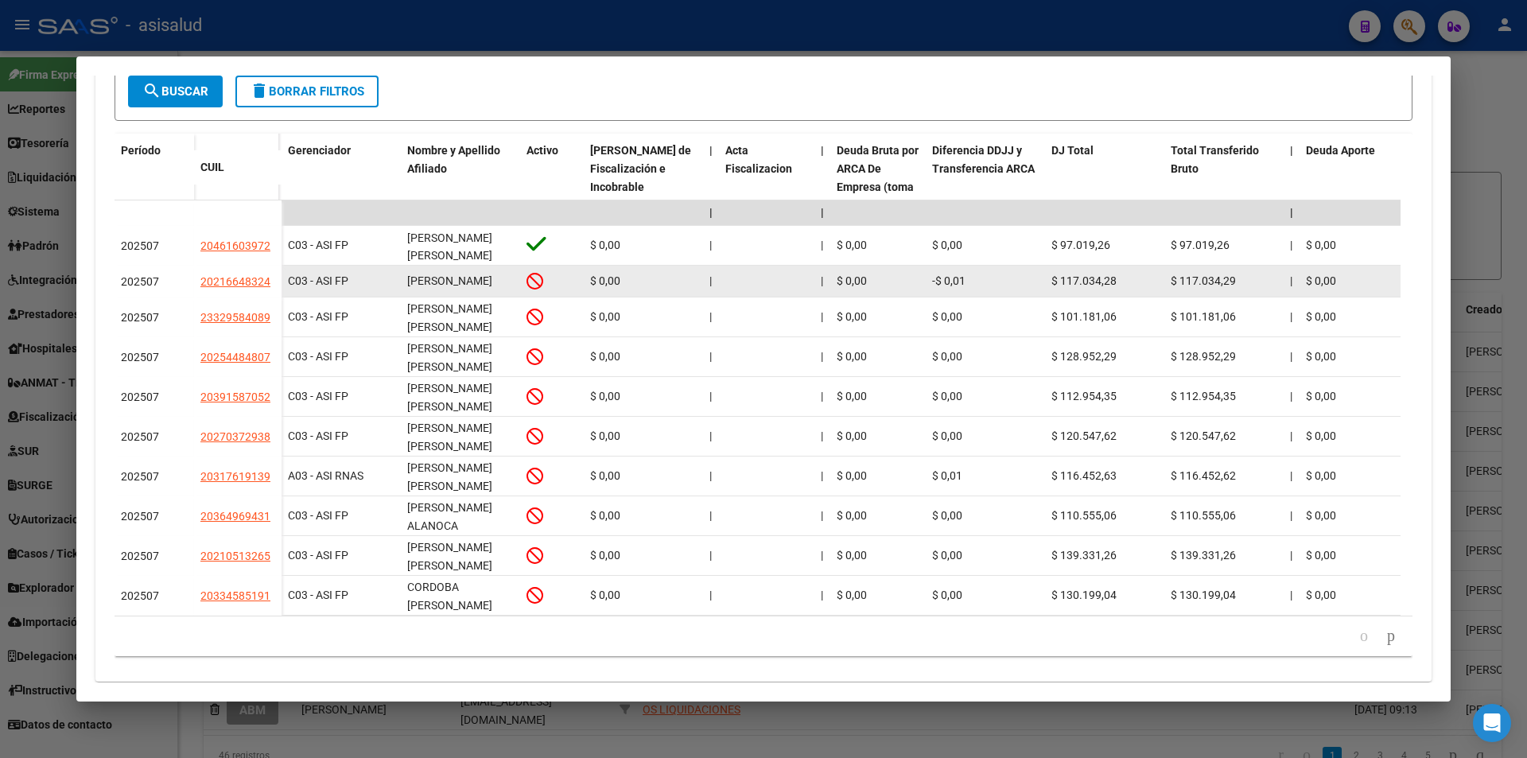
scroll to position [318, 0]
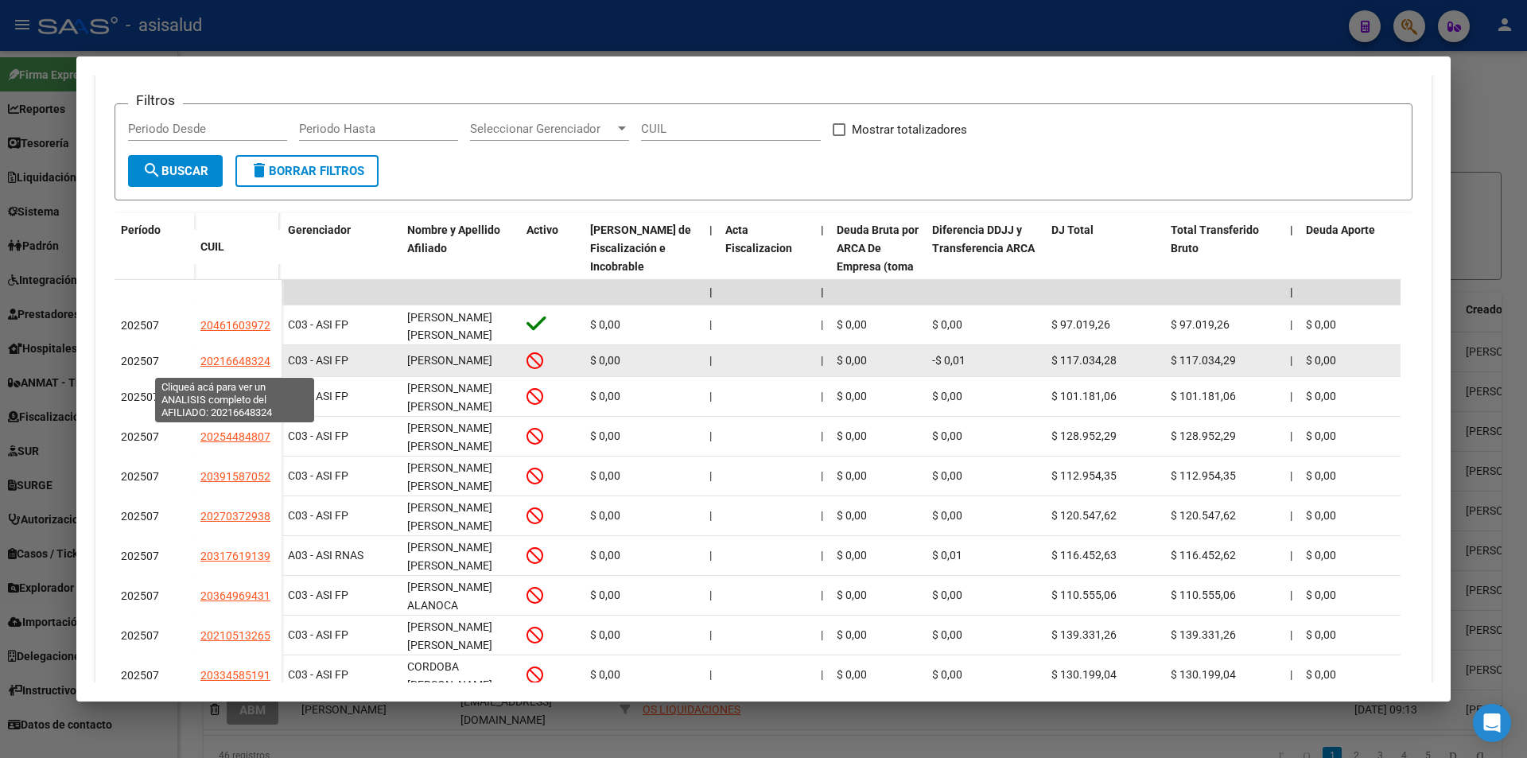
click at [235, 361] on span "20216648324" at bounding box center [235, 361] width 70 height 13
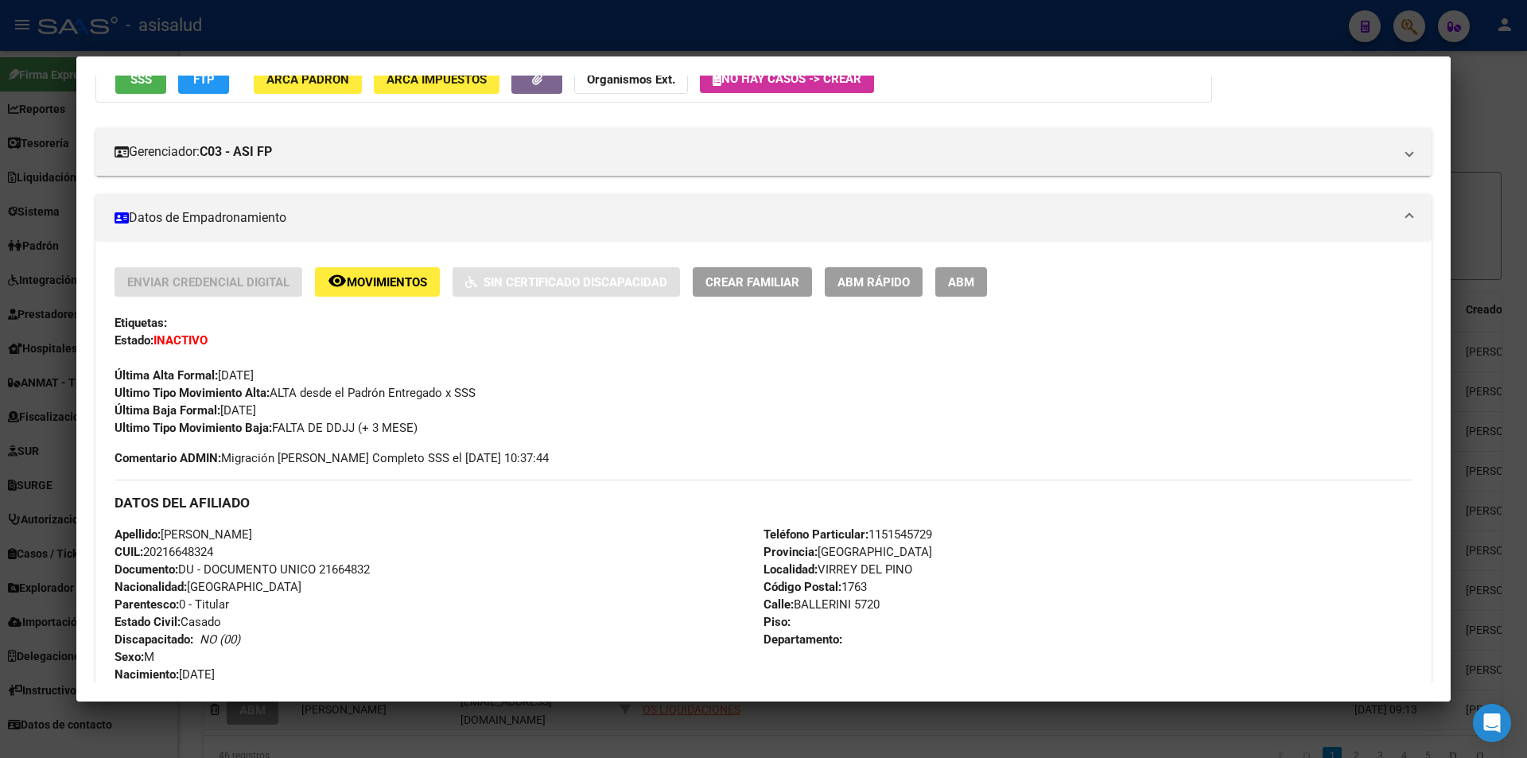
scroll to position [0, 0]
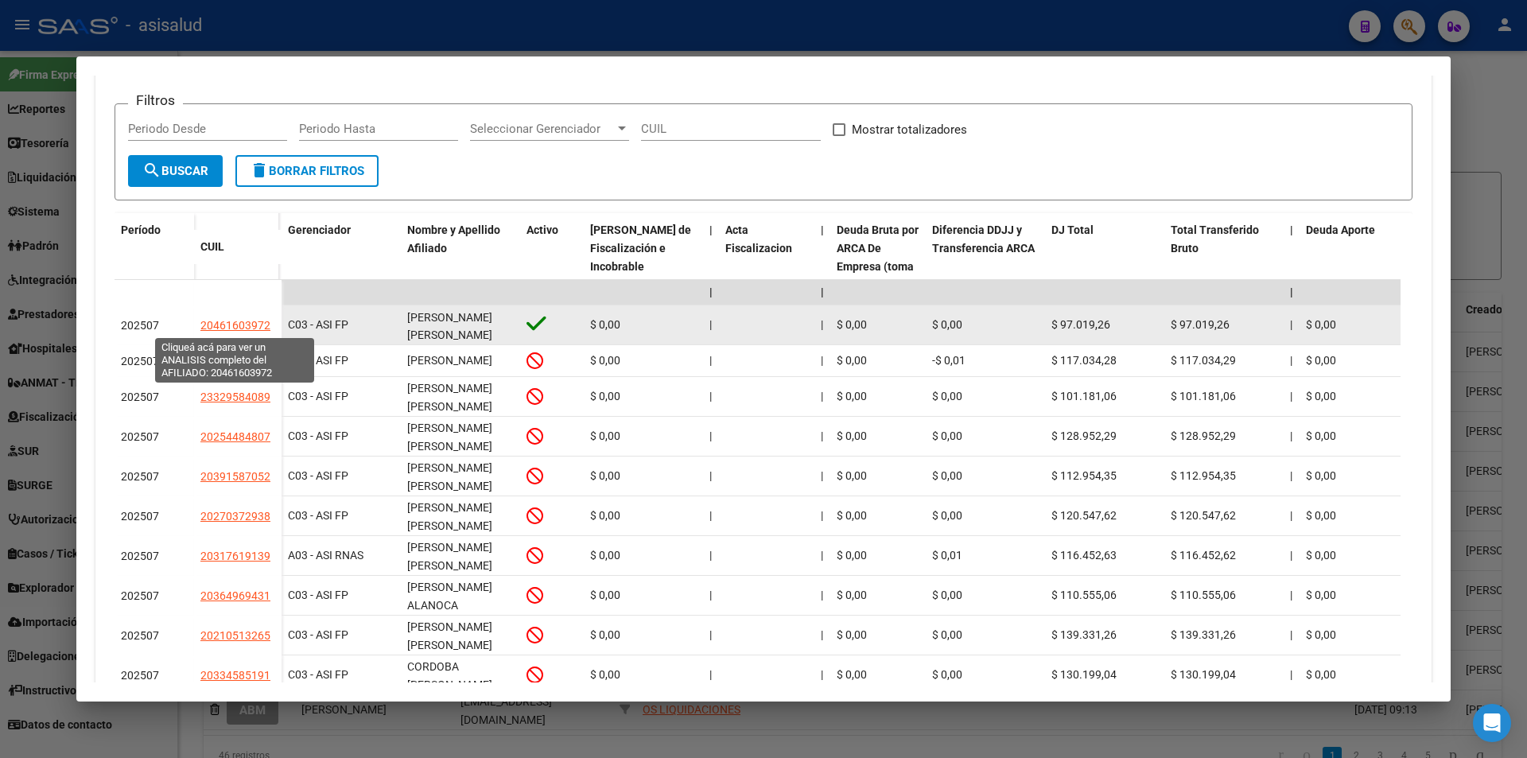
click at [239, 324] on span "20461603972" at bounding box center [235, 325] width 70 height 13
type textarea "20461603972"
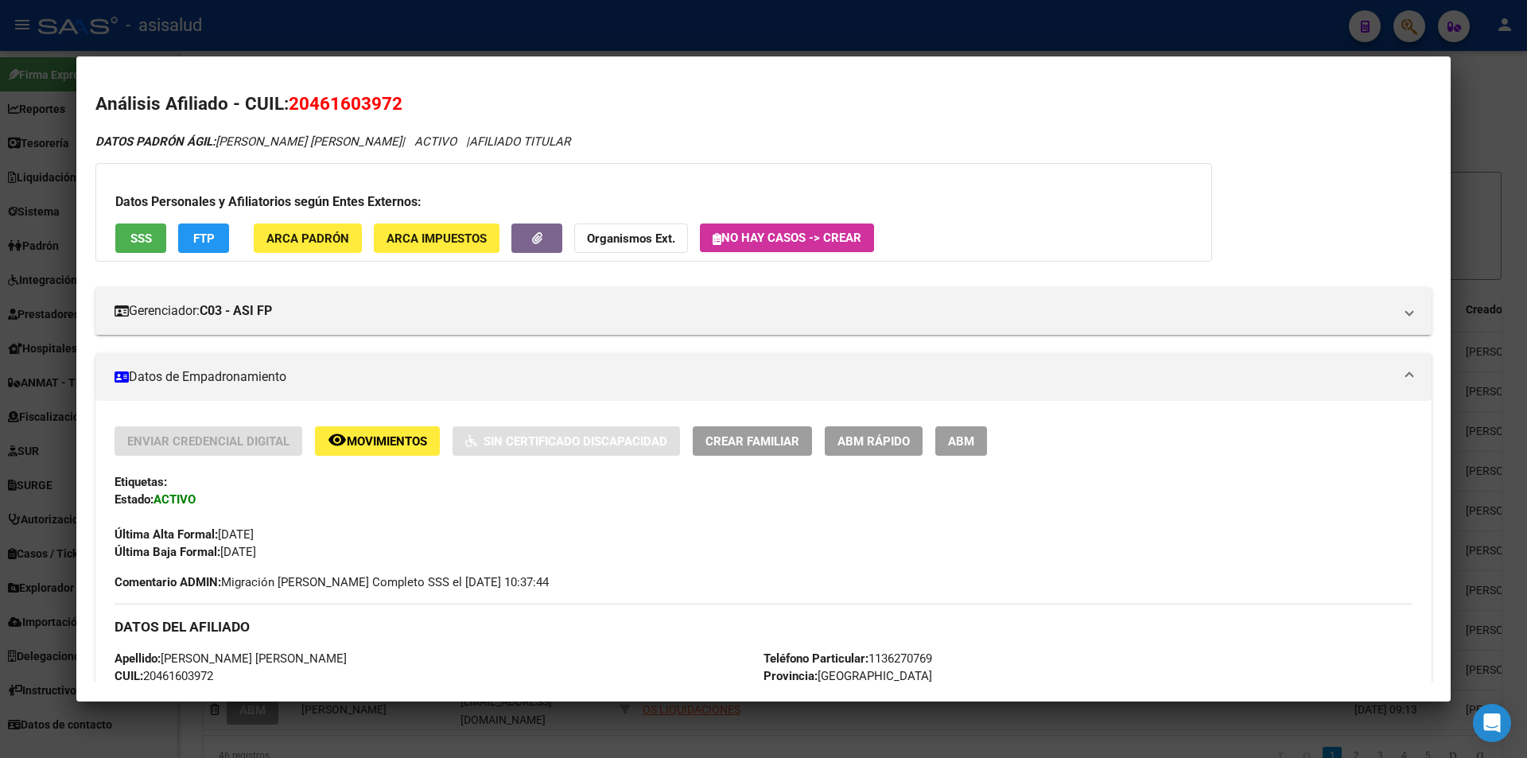
drag, startPoint x: 311, startPoint y: 103, endPoint x: 397, endPoint y: 103, distance: 85.9
click at [397, 103] on span "20461603972" at bounding box center [346, 103] width 114 height 21
copy span "46160397"
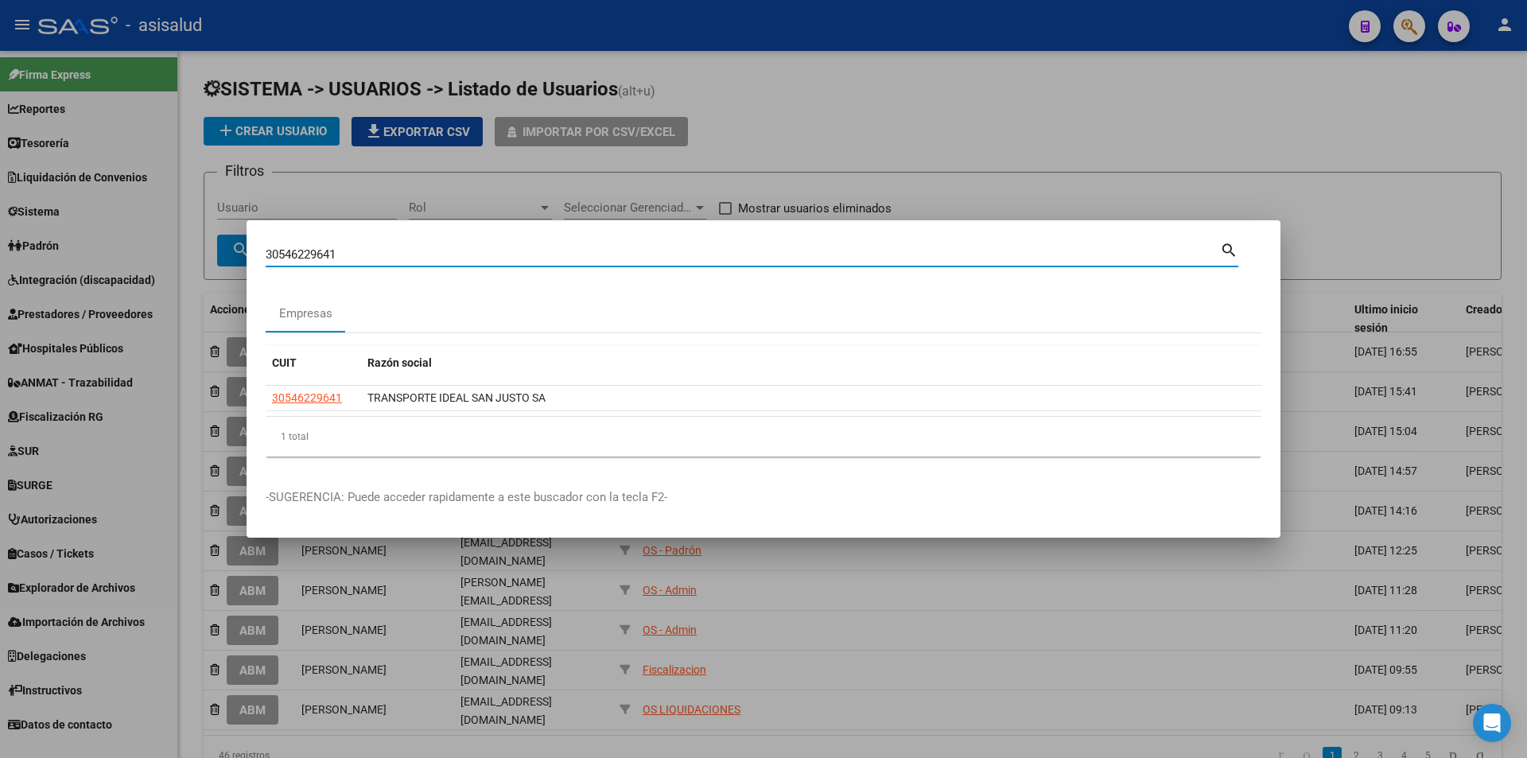
drag, startPoint x: 358, startPoint y: 251, endPoint x: 243, endPoint y: 256, distance: 114.6
click at [243, 256] on div "30546229641 Buscar (apellido, dni, cuil, nro traspaso, cuit, obra social) searc…" at bounding box center [763, 379] width 1527 height 758
paste input "-54632033-9"
type input "30546320339"
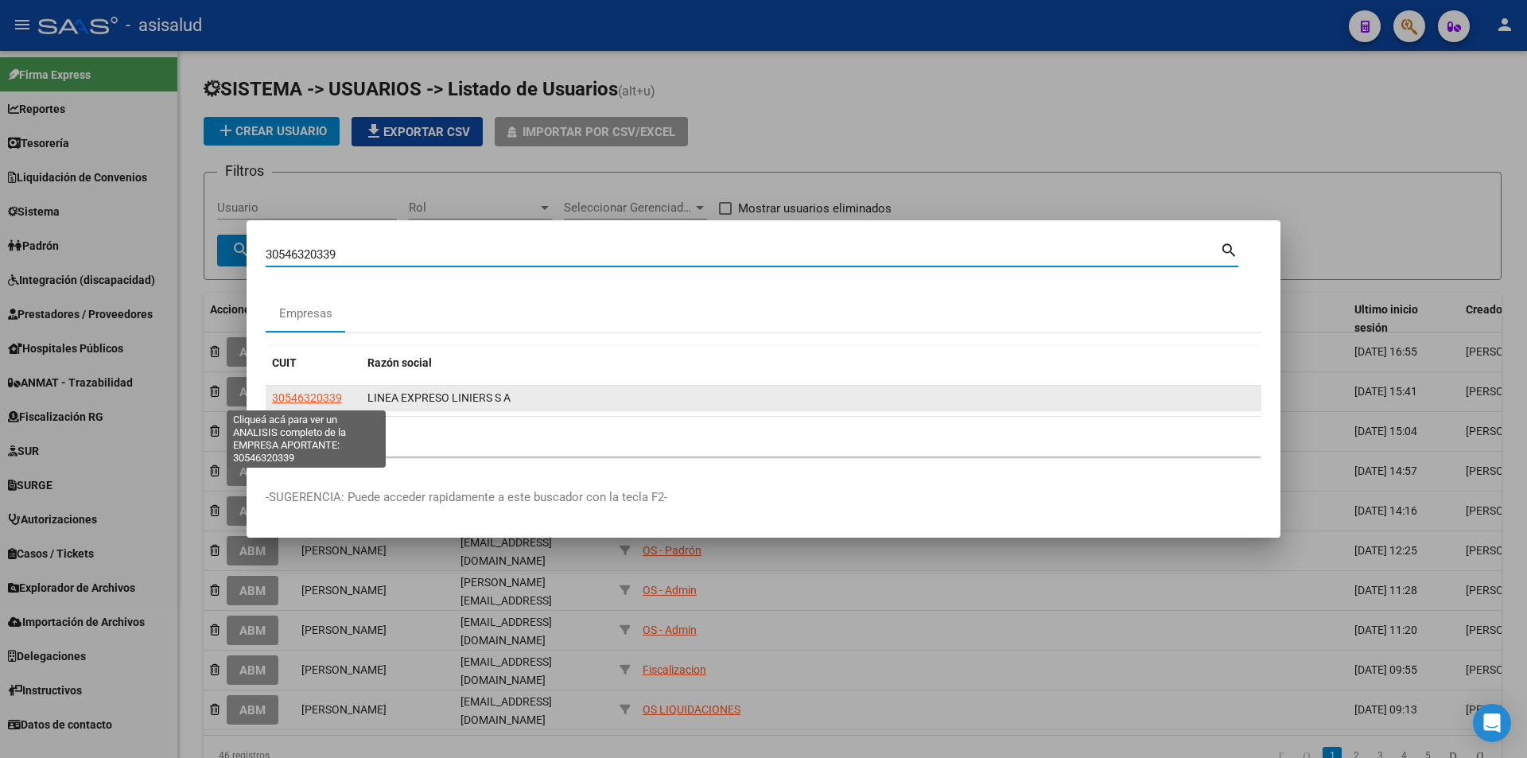
click at [321, 398] on span "30546320339" at bounding box center [307, 397] width 70 height 13
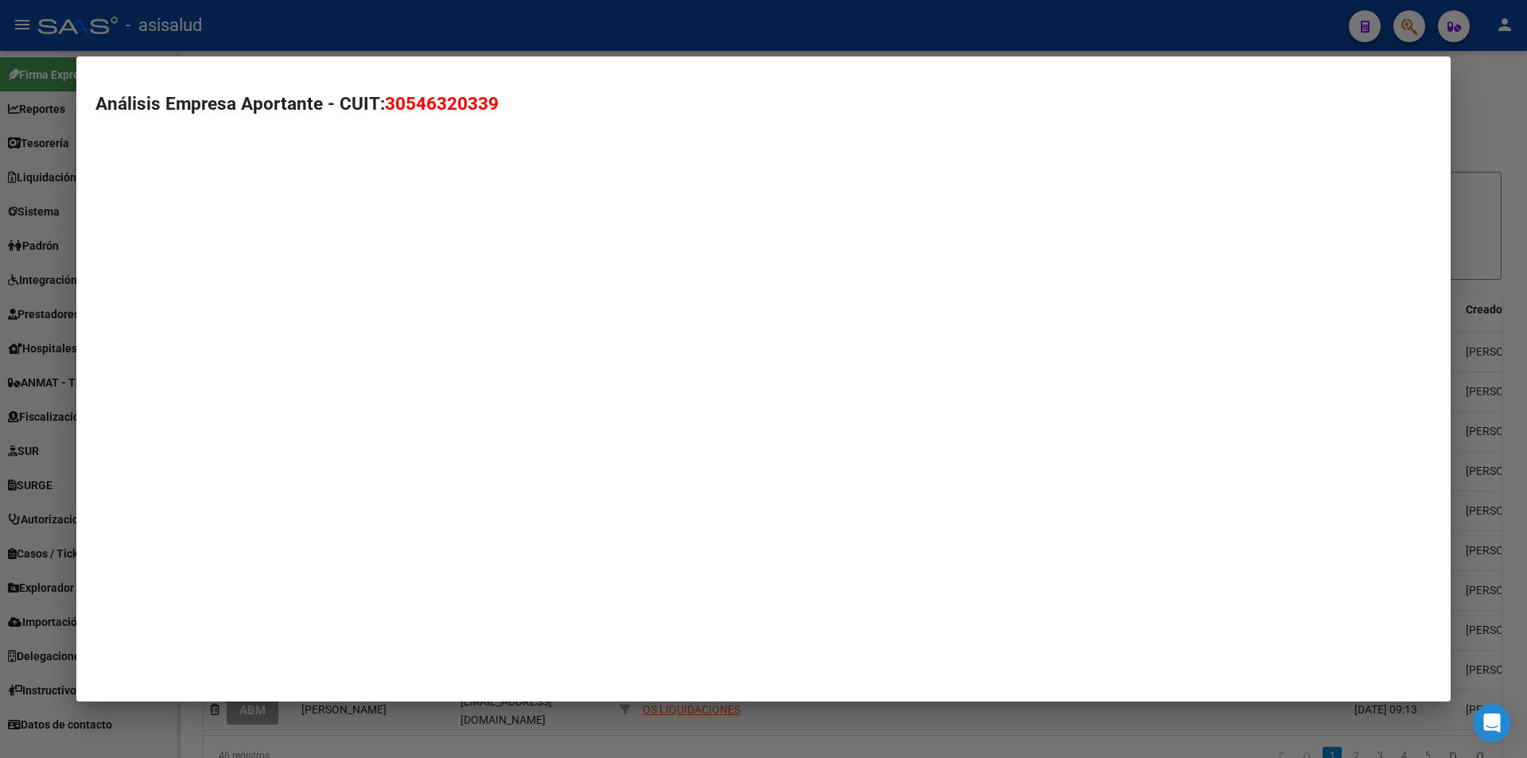
type textarea "30546320339"
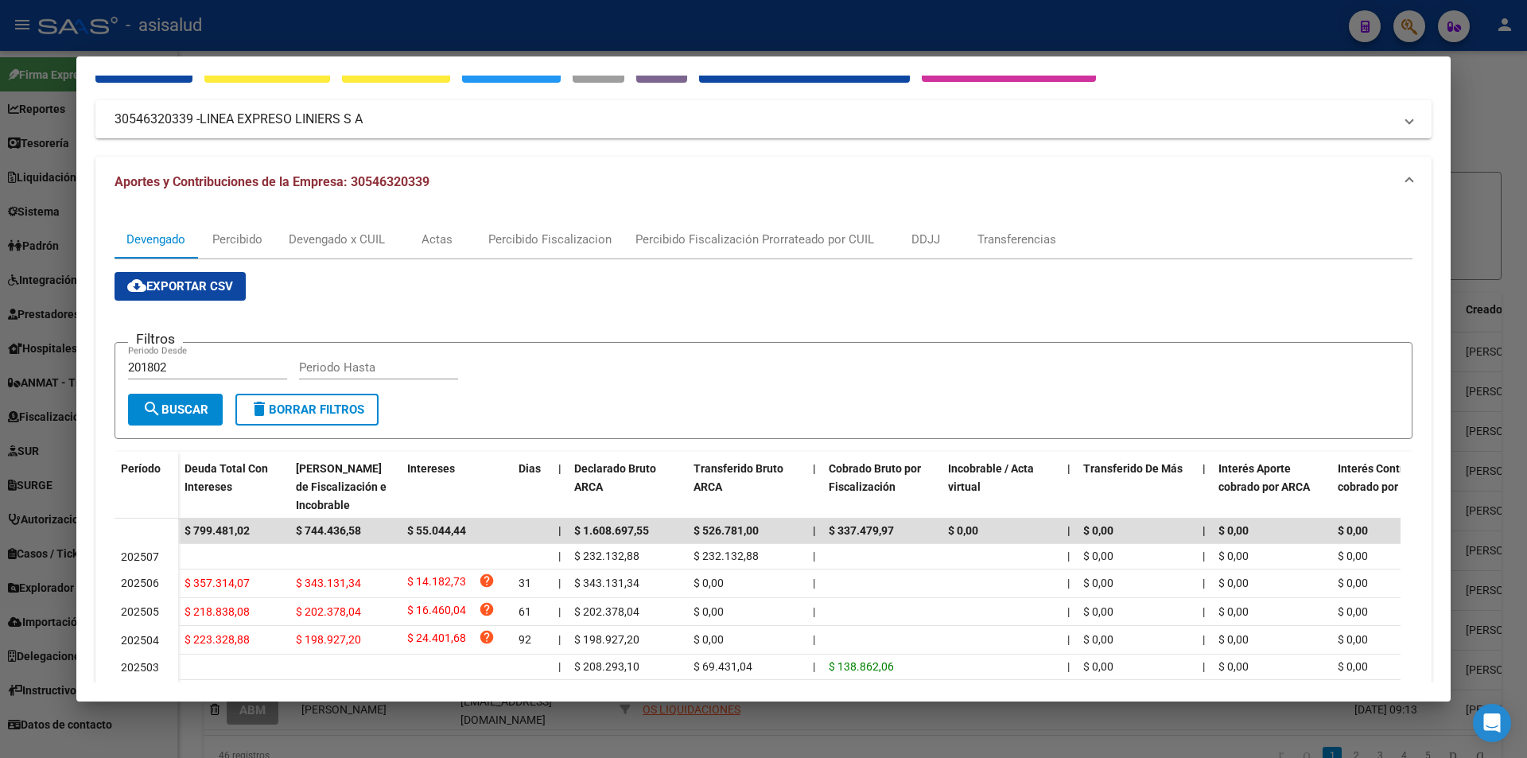
scroll to position [159, 0]
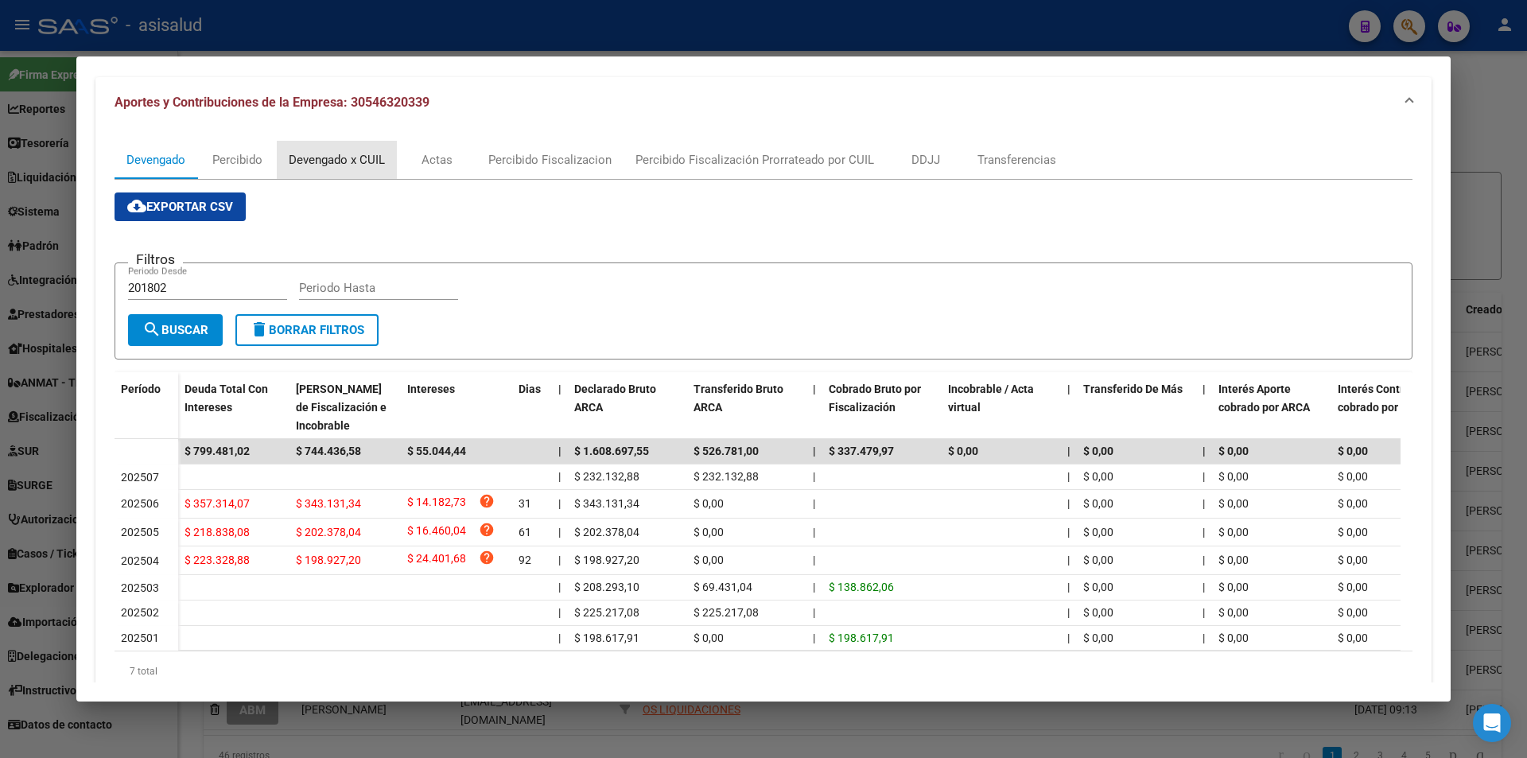
click at [364, 166] on div "Devengado x CUIL" at bounding box center [337, 159] width 96 height 17
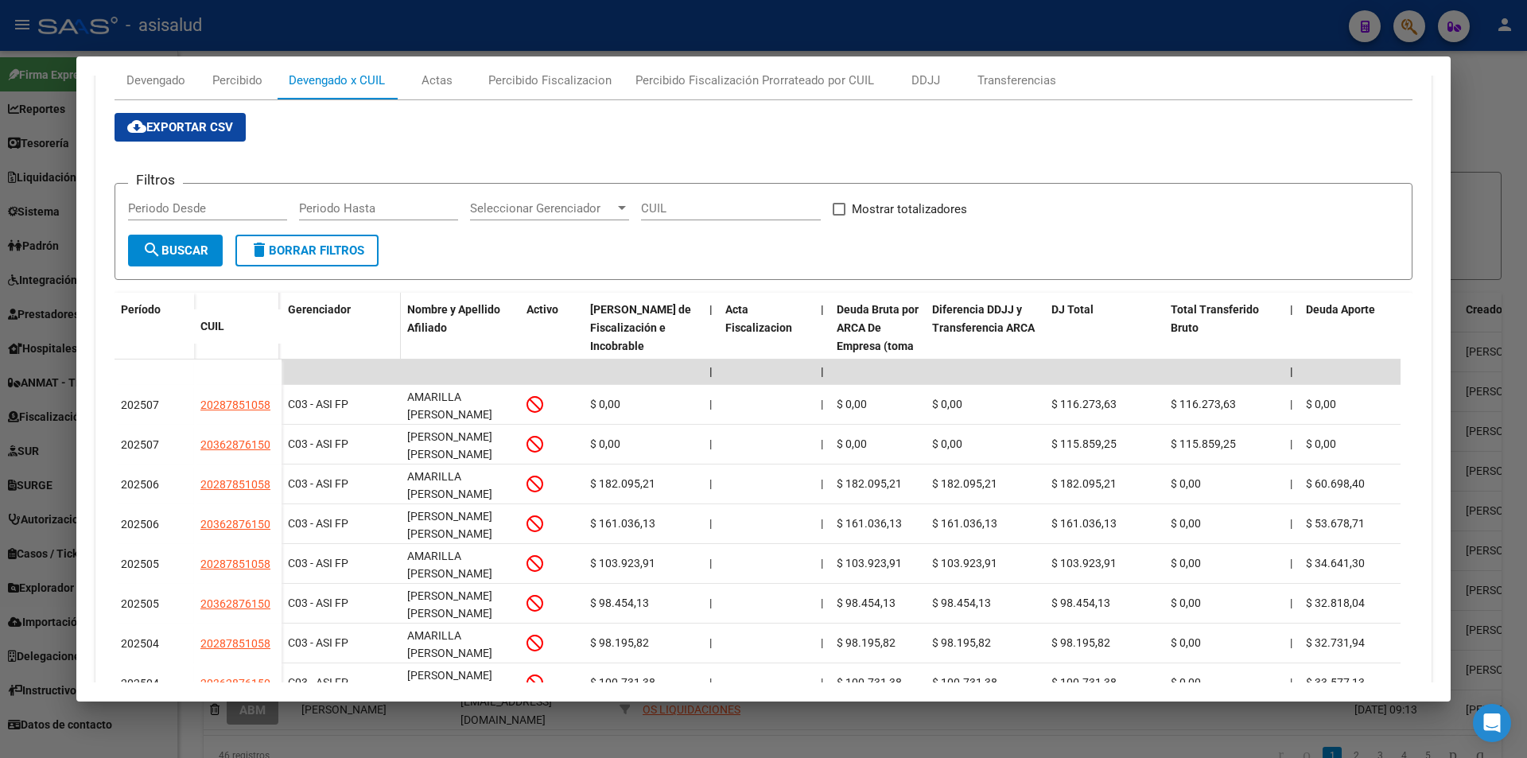
scroll to position [318, 0]
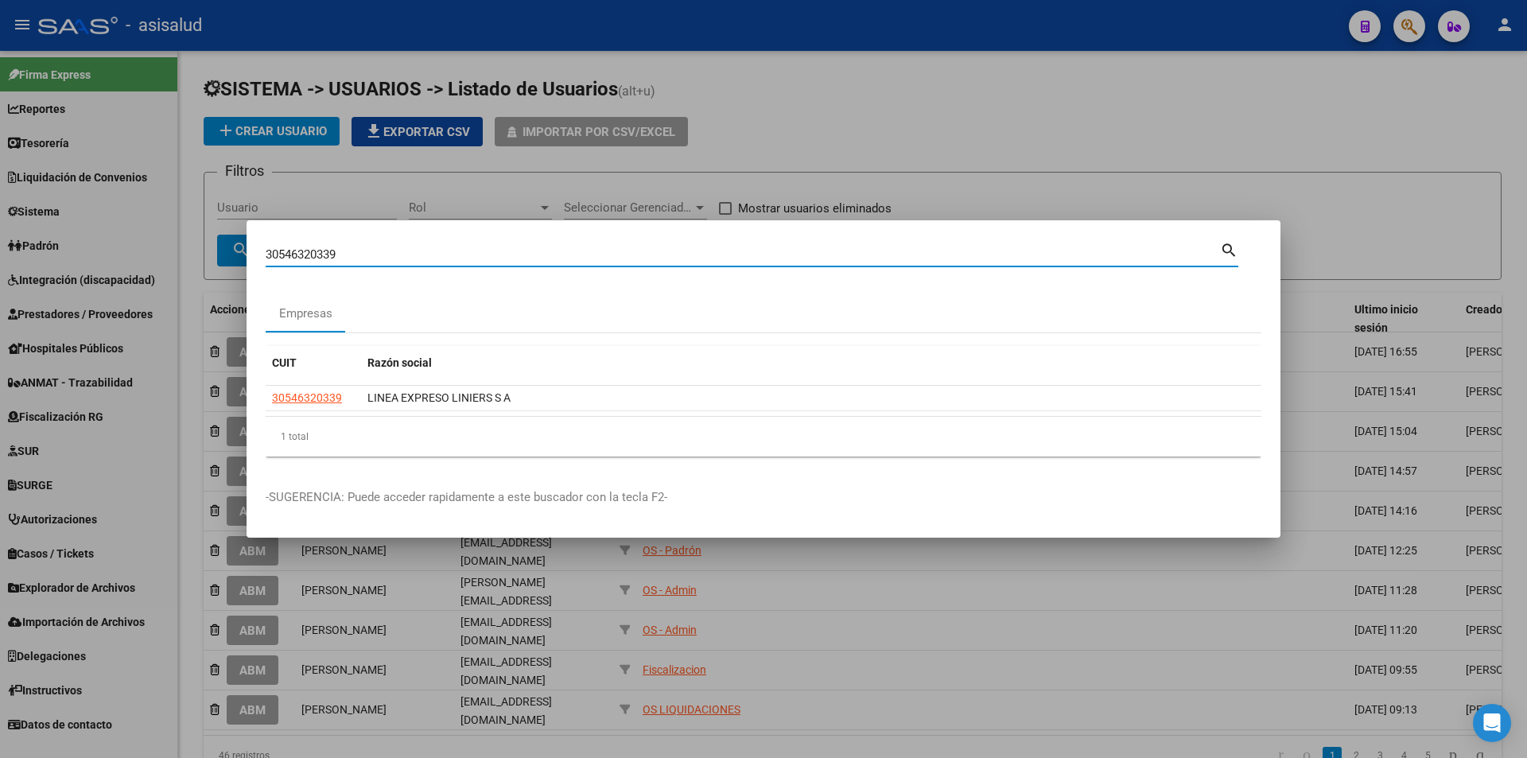
drag, startPoint x: 314, startPoint y: 259, endPoint x: 235, endPoint y: 259, distance: 79.5
click at [235, 259] on div "30546320339 Buscar (apellido, dni, cuil, nro traspaso, cuit, obra social) searc…" at bounding box center [763, 379] width 1527 height 758
paste input "-70818819-7"
type input "30708188197"
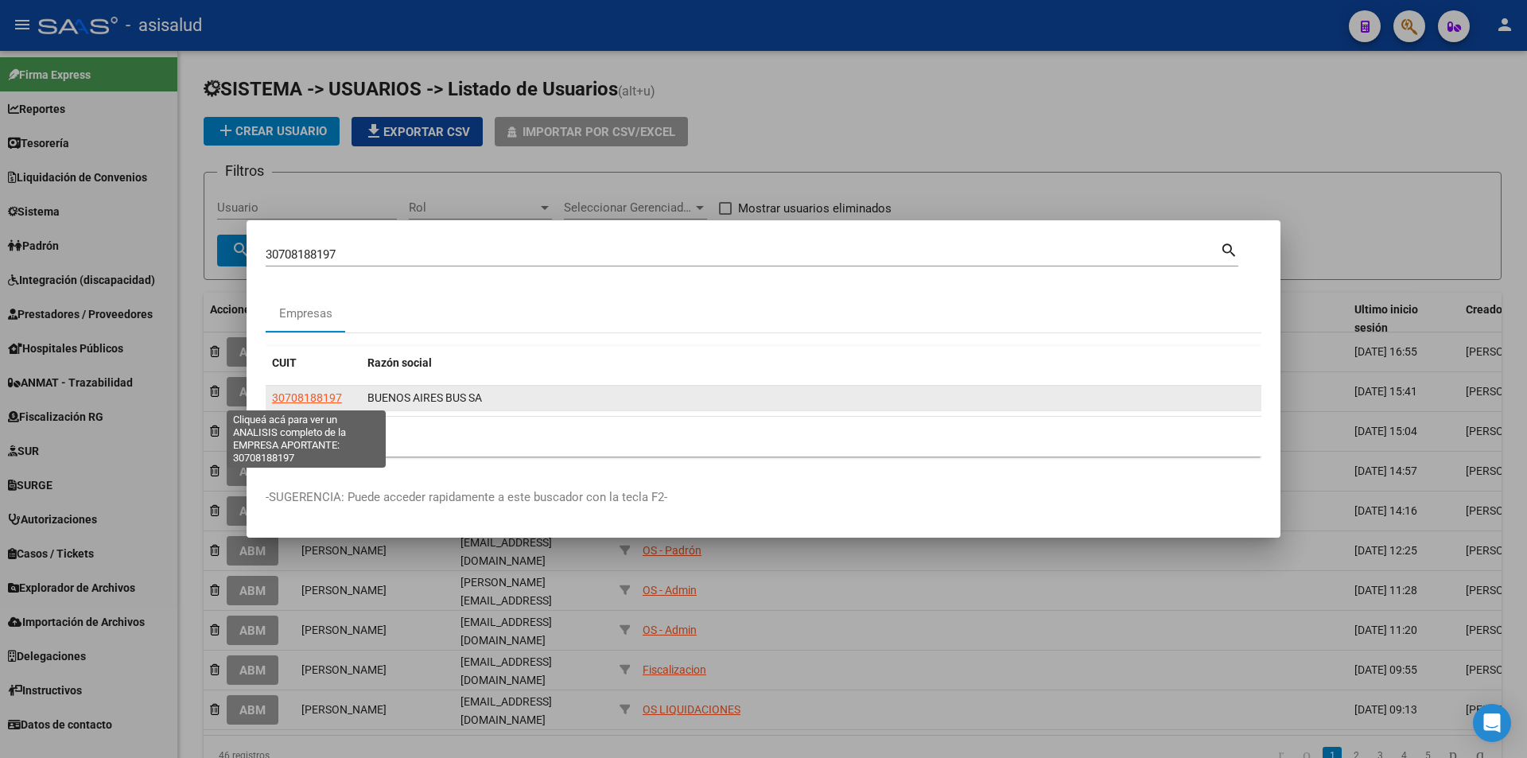
click at [298, 394] on span "30708188197" at bounding box center [307, 397] width 70 height 13
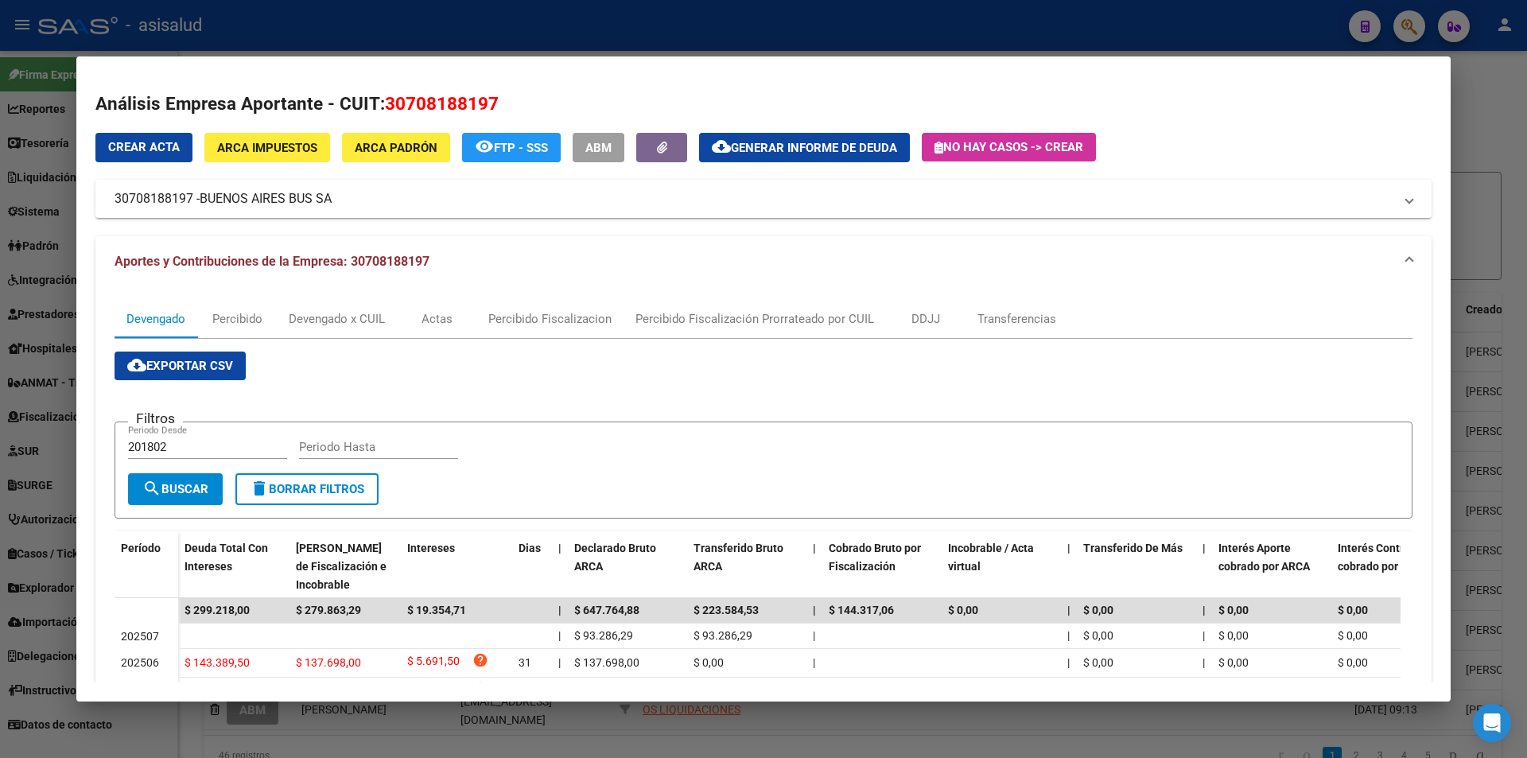
scroll to position [159, 0]
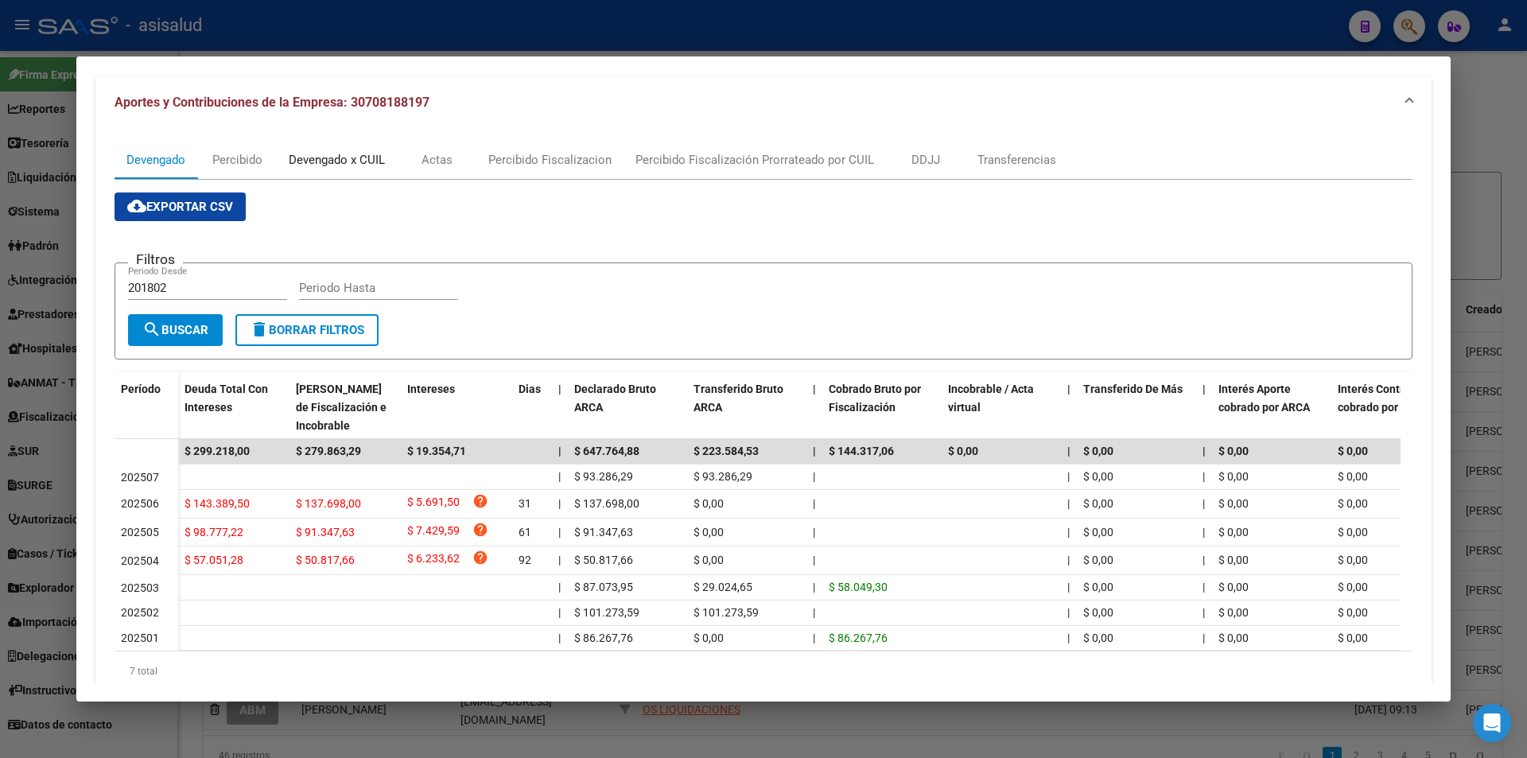
click at [362, 157] on div "Devengado x CUIL" at bounding box center [337, 159] width 96 height 17
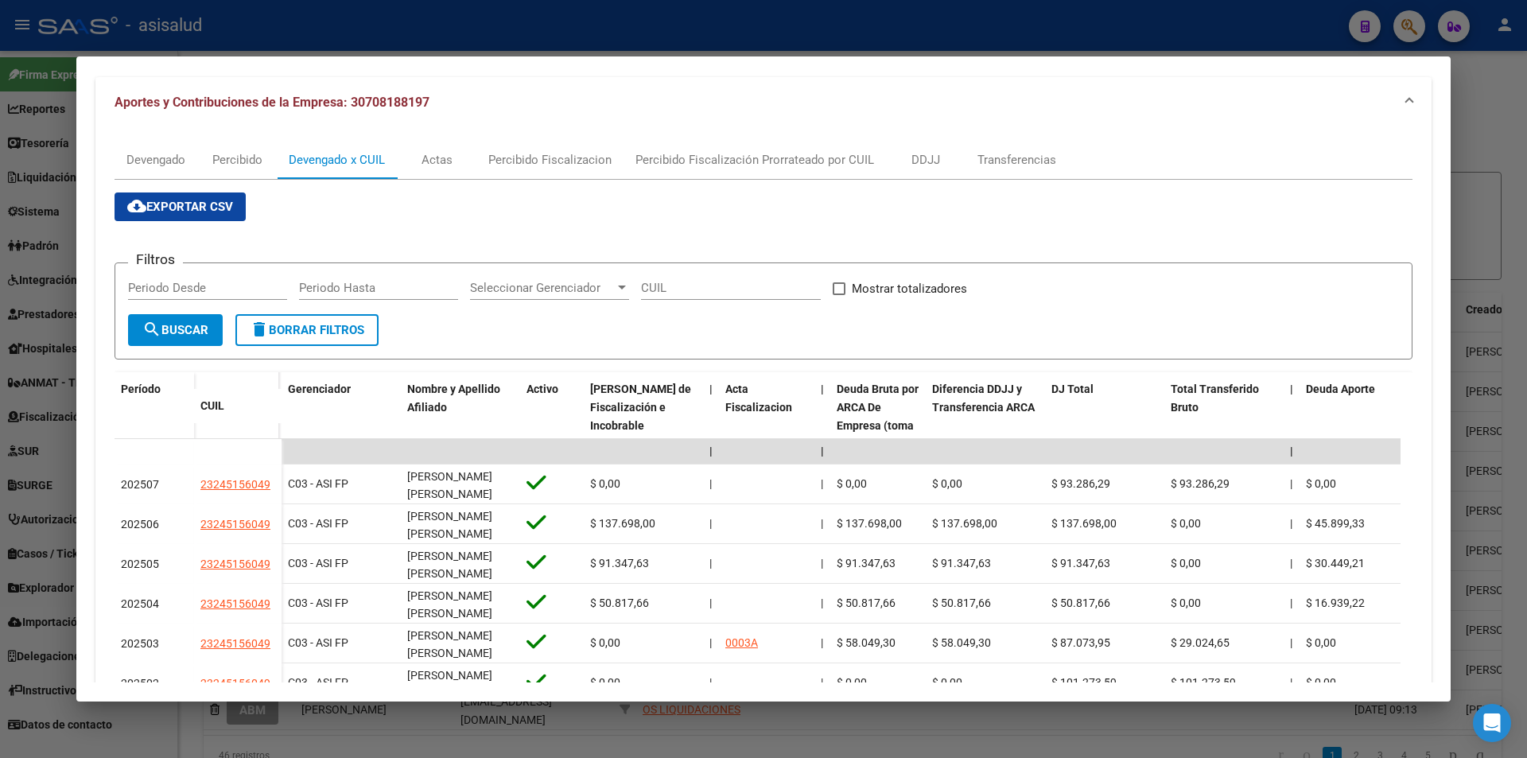
scroll to position [239, 0]
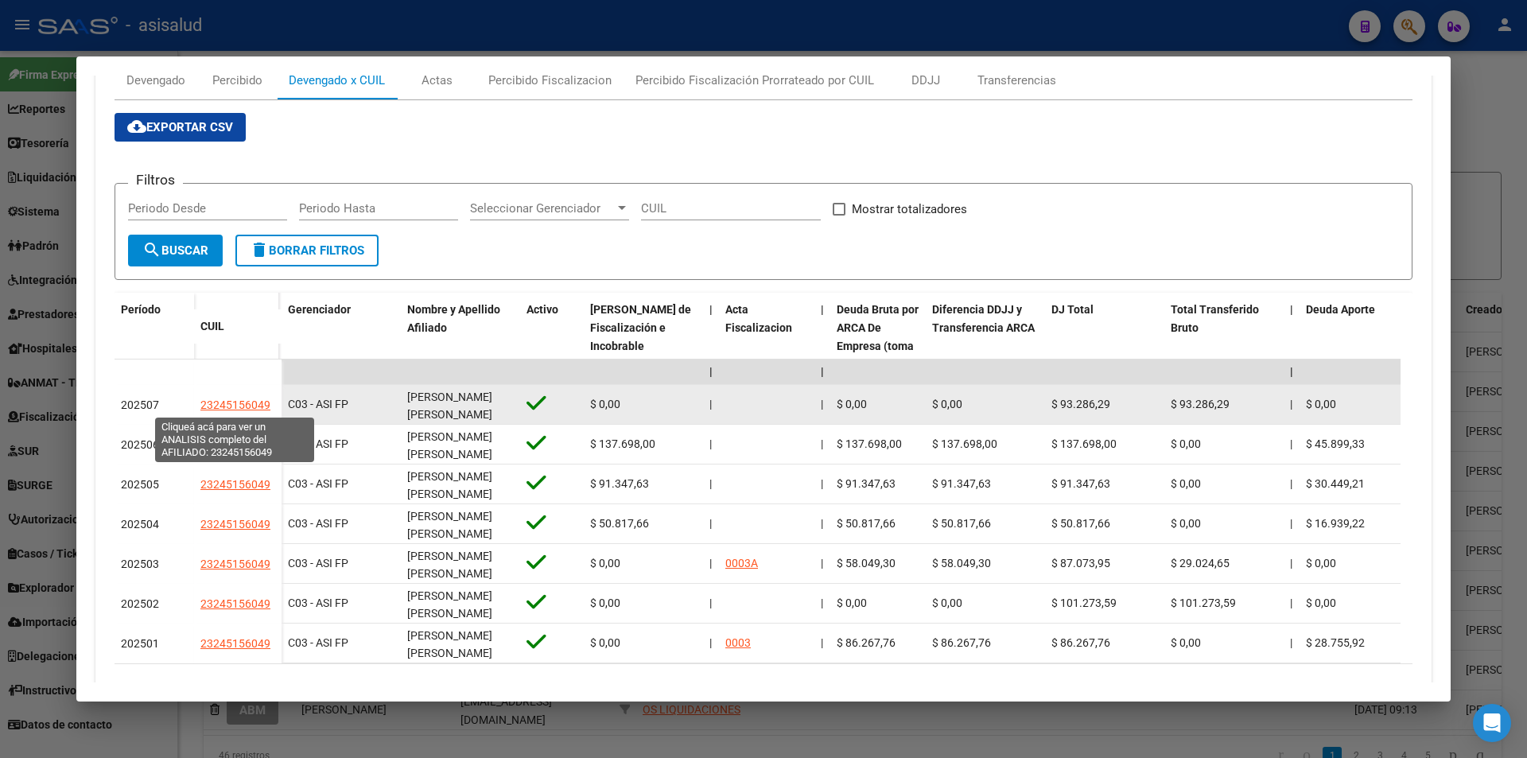
click at [234, 402] on span "23245156049" at bounding box center [235, 405] width 70 height 13
type textarea "23245156049"
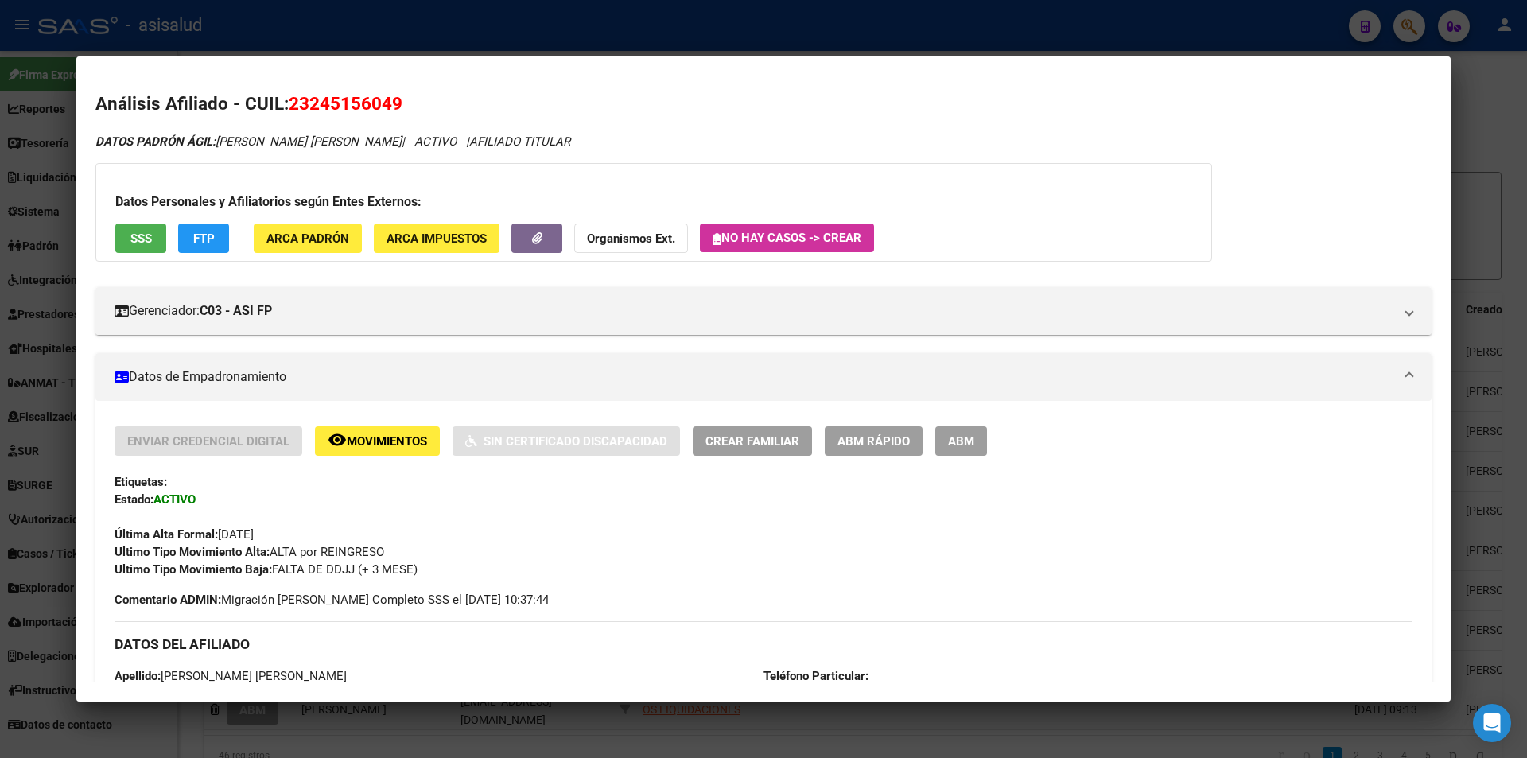
drag, startPoint x: 313, startPoint y: 100, endPoint x: 396, endPoint y: 105, distance: 82.9
click at [396, 105] on span "23245156049" at bounding box center [346, 103] width 114 height 21
copy span "24515604"
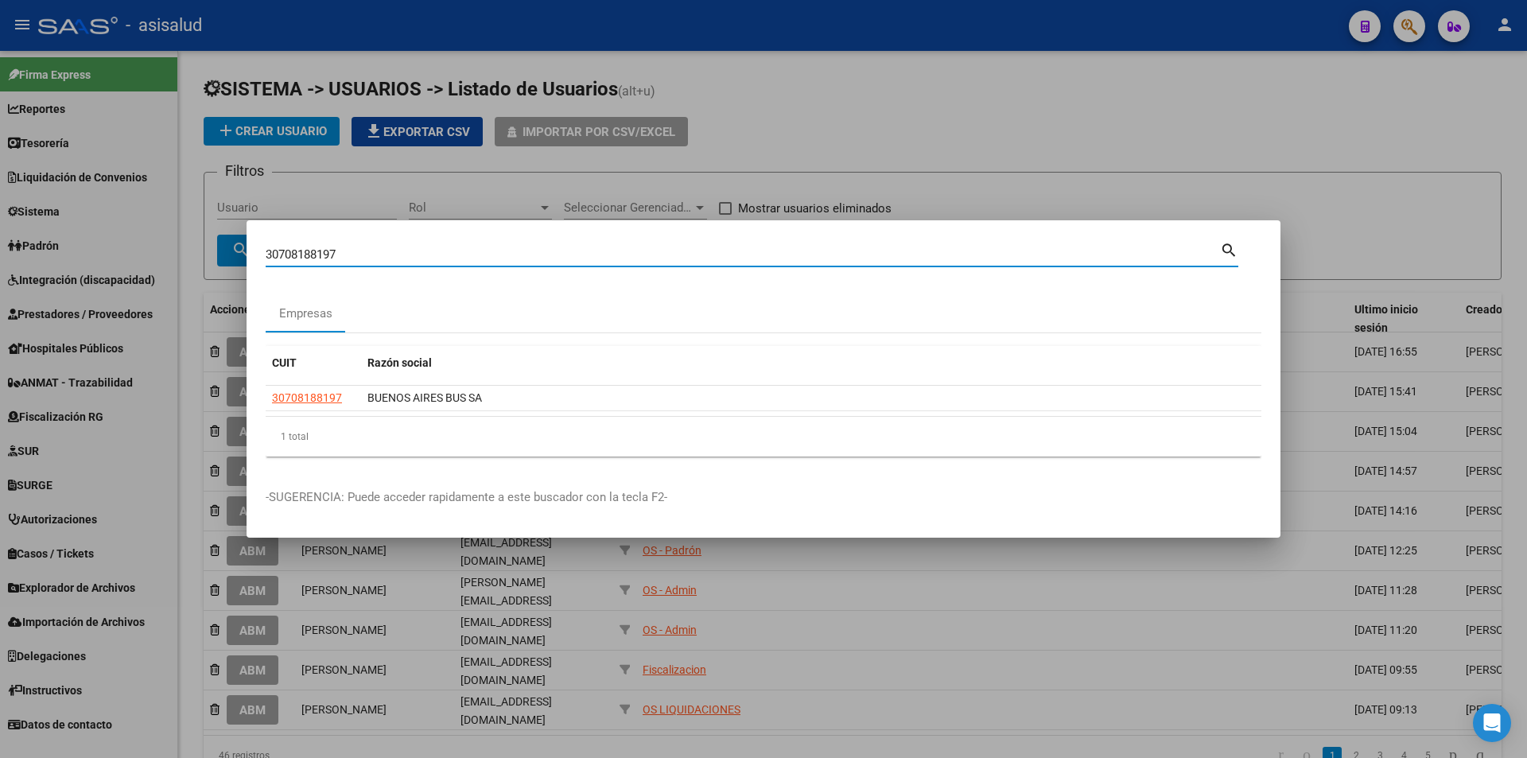
drag, startPoint x: 348, startPoint y: 255, endPoint x: 216, endPoint y: 256, distance: 131.3
click at [216, 256] on div "30708188197 Buscar (apellido, dni, cuil, [PERSON_NAME], cuit, obra social) sear…" at bounding box center [763, 379] width 1527 height 758
paste input "5549113"
type input "30705549113"
